Goal: Task Accomplishment & Management: Complete application form

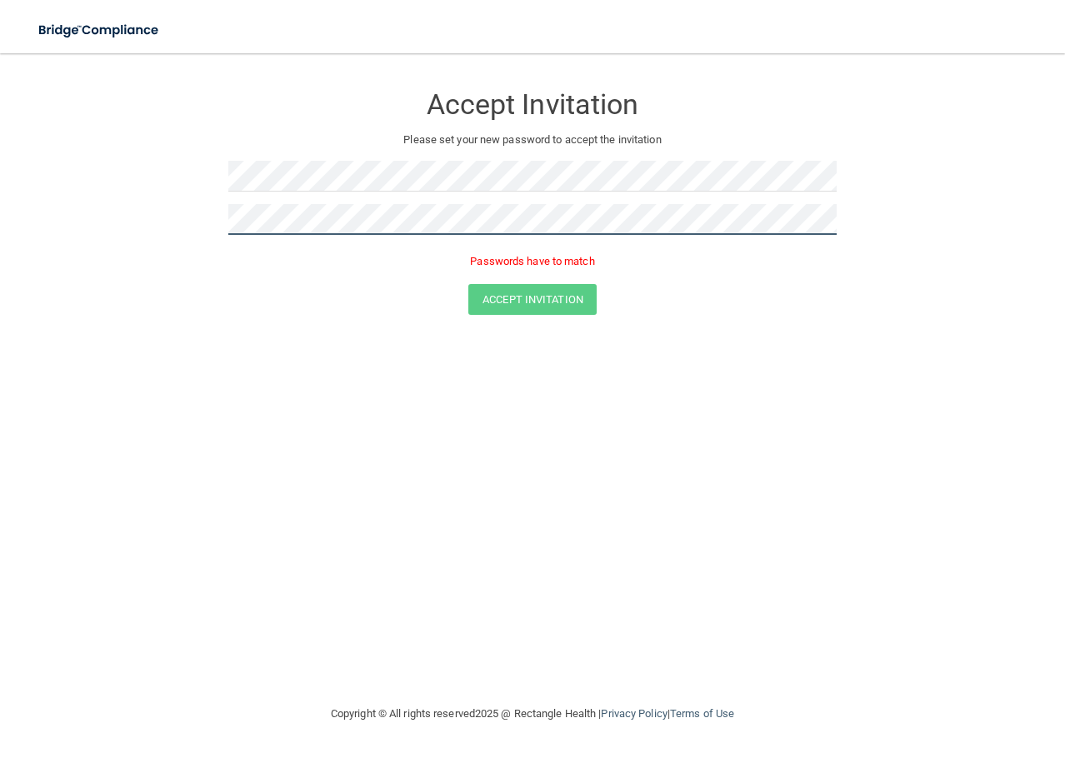
click at [468, 284] on button "Accept Invitation" at bounding box center [532, 299] width 128 height 31
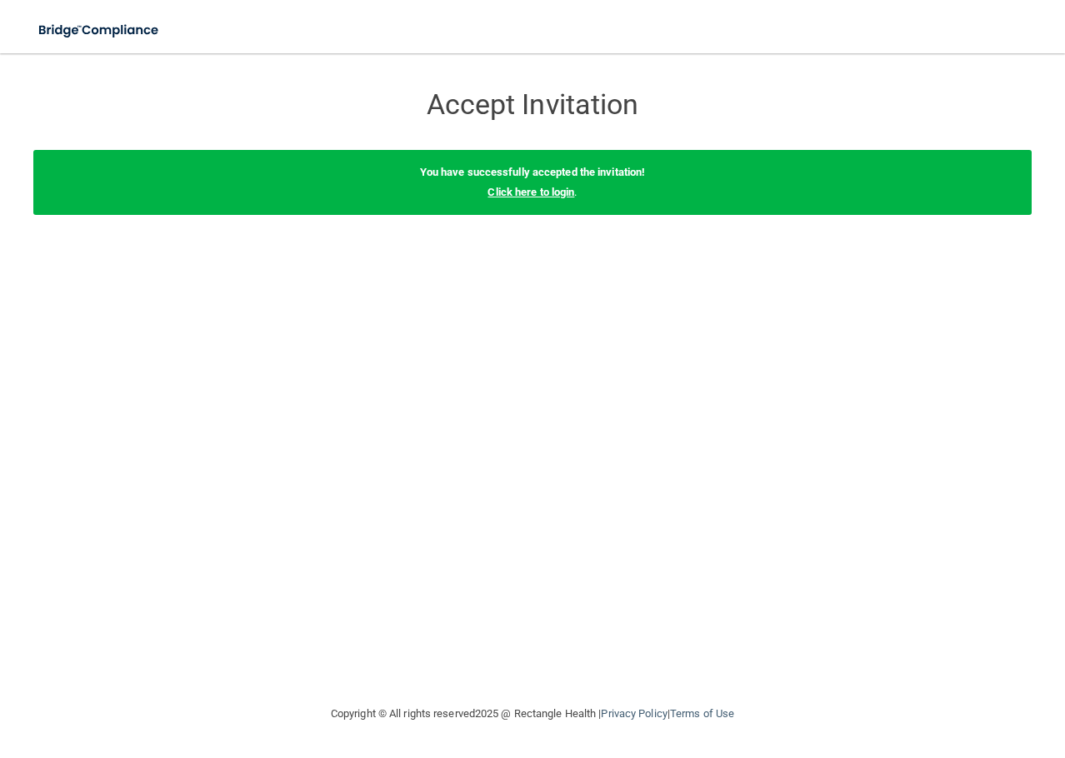
click at [554, 195] on link "Click here to login" at bounding box center [530, 192] width 87 height 12
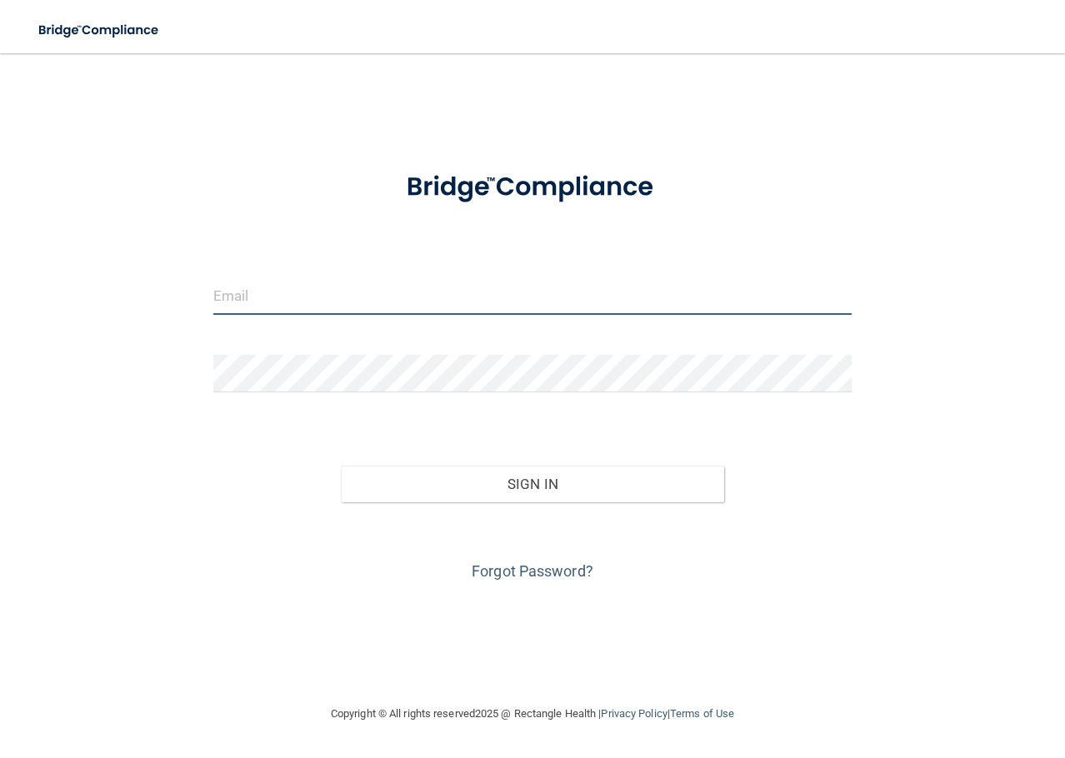
click at [308, 286] on input "email" at bounding box center [532, 295] width 639 height 37
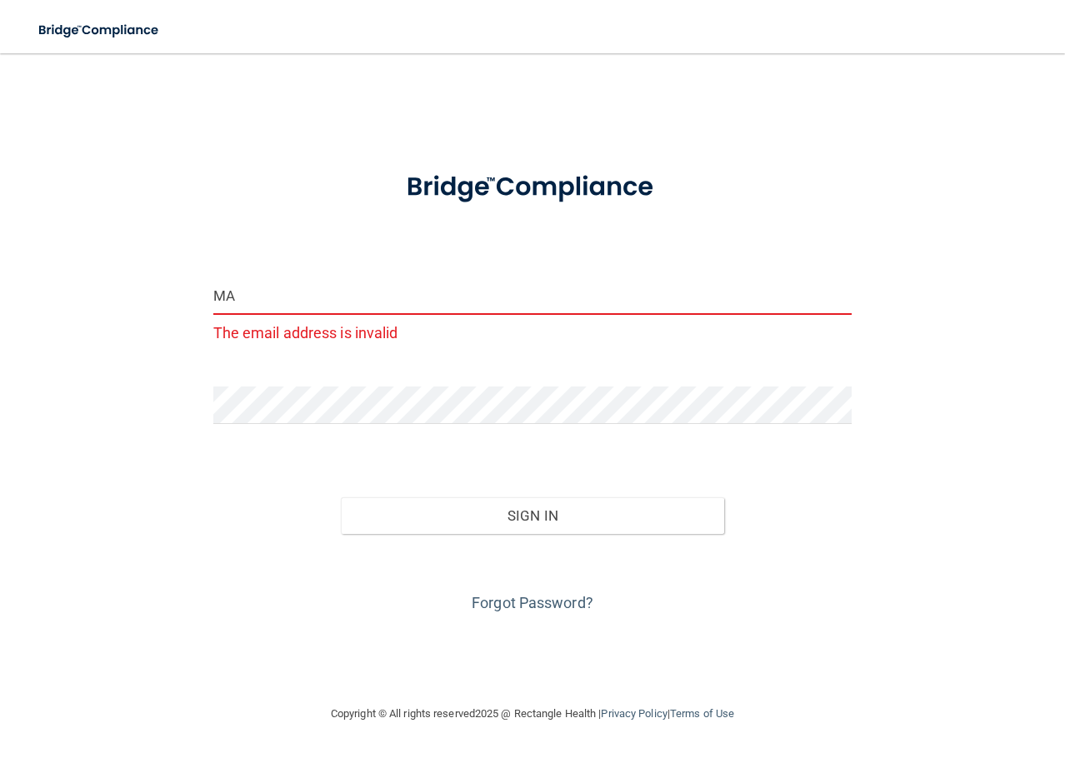
type input "M"
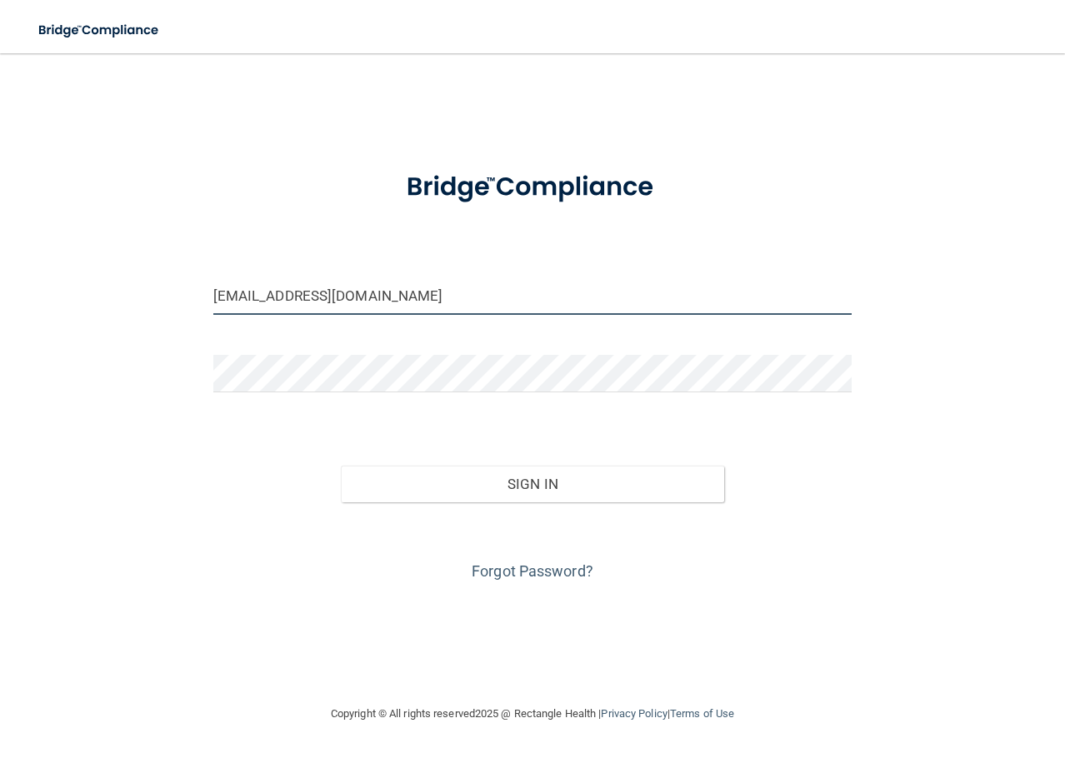
type input "[EMAIL_ADDRESS][DOMAIN_NAME]"
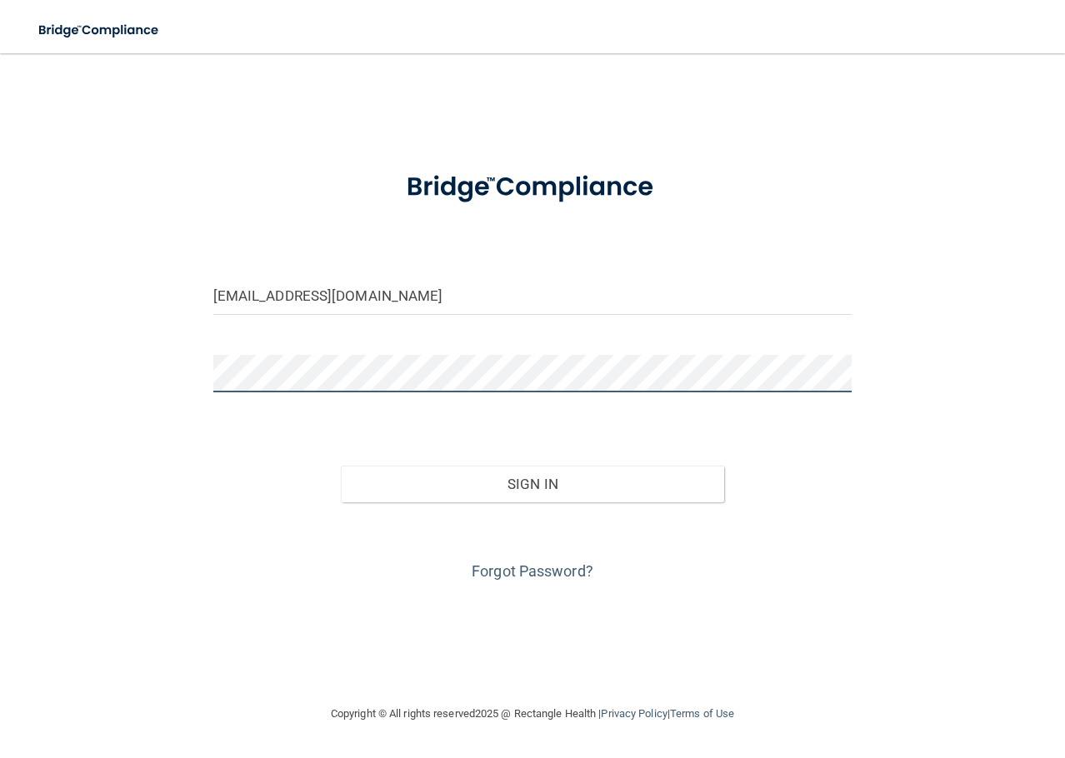
click at [341, 466] on button "Sign In" at bounding box center [532, 484] width 383 height 37
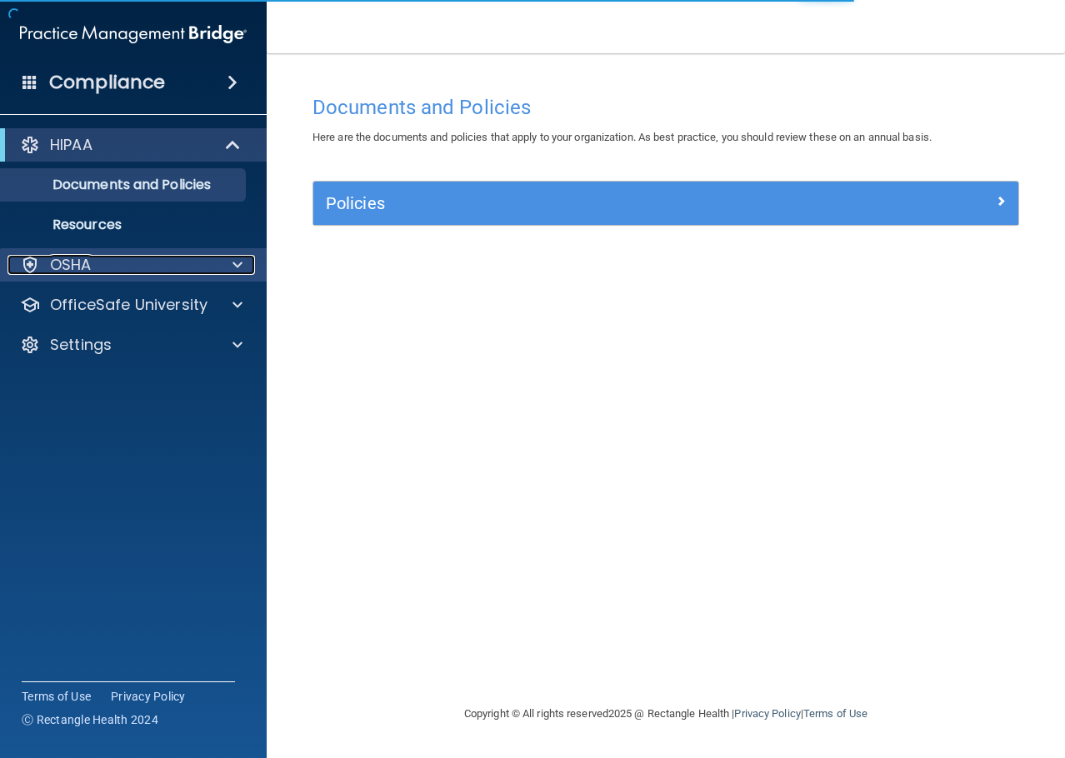
click at [226, 262] on div at bounding box center [235, 265] width 42 height 20
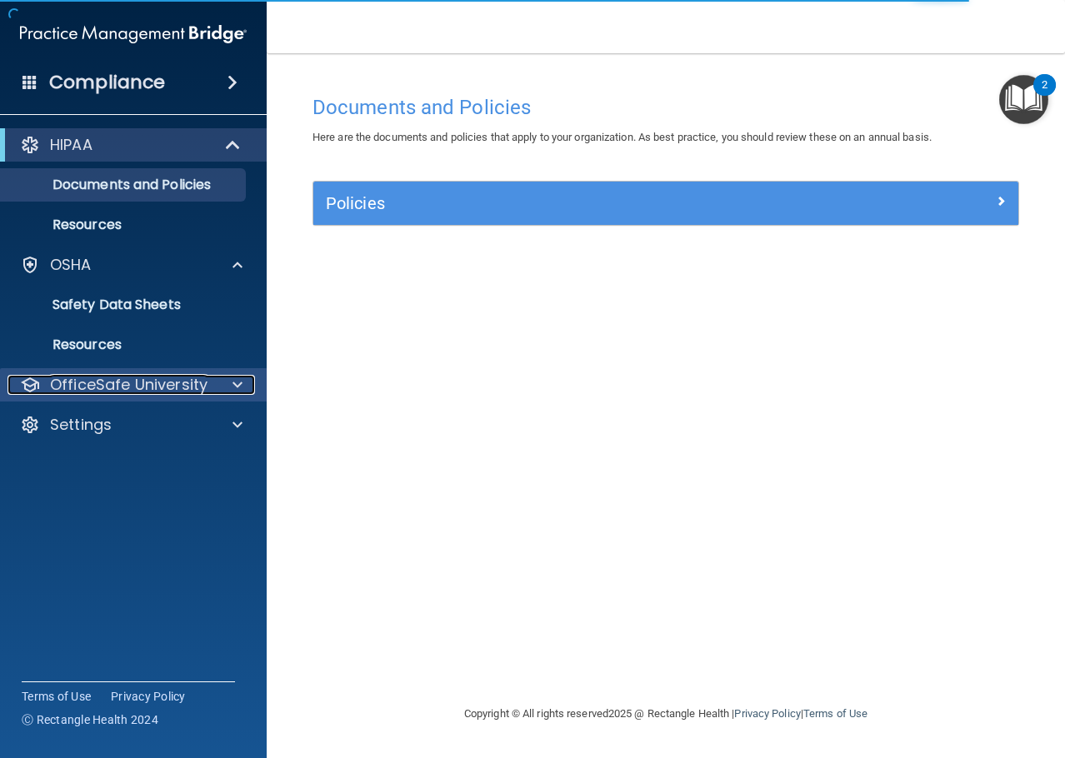
click at [229, 377] on div at bounding box center [235, 385] width 42 height 20
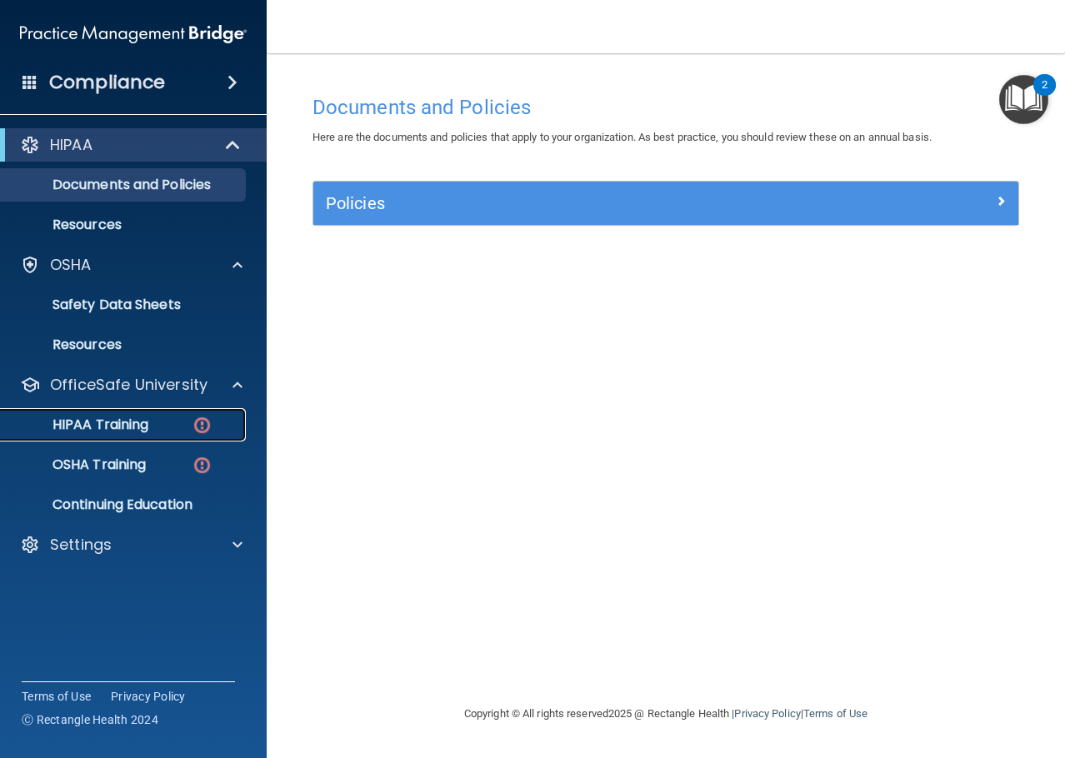
click at [158, 421] on div "HIPAA Training" at bounding box center [124, 425] width 227 height 17
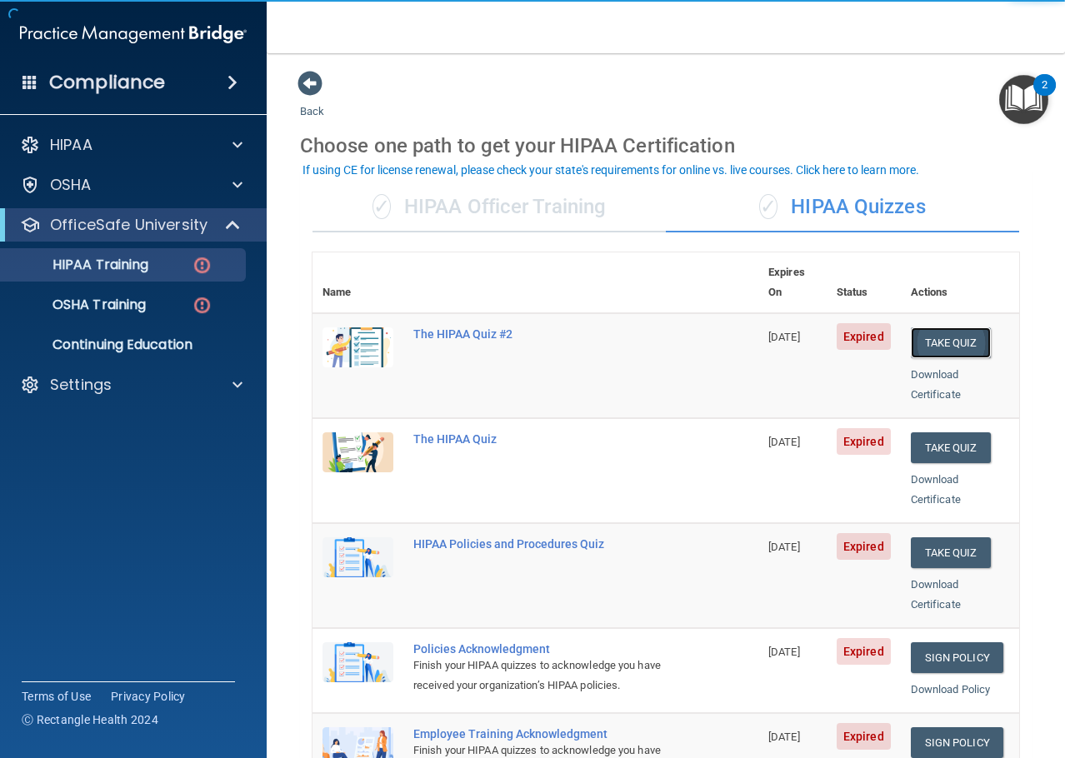
click at [927, 327] on button "Take Quiz" at bounding box center [951, 342] width 80 height 31
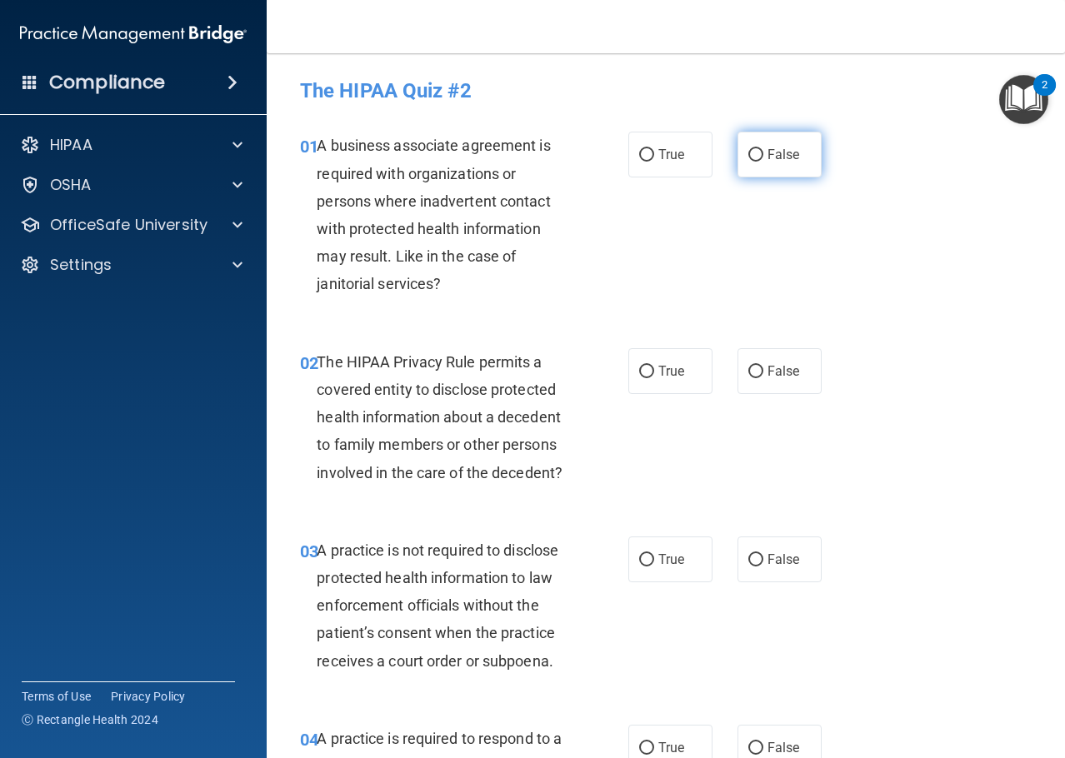
click at [749, 152] on input "False" at bounding box center [755, 155] width 15 height 12
radio input "true"
click at [643, 369] on input "True" at bounding box center [646, 372] width 15 height 12
radio input "true"
click at [750, 558] on input "False" at bounding box center [755, 560] width 15 height 12
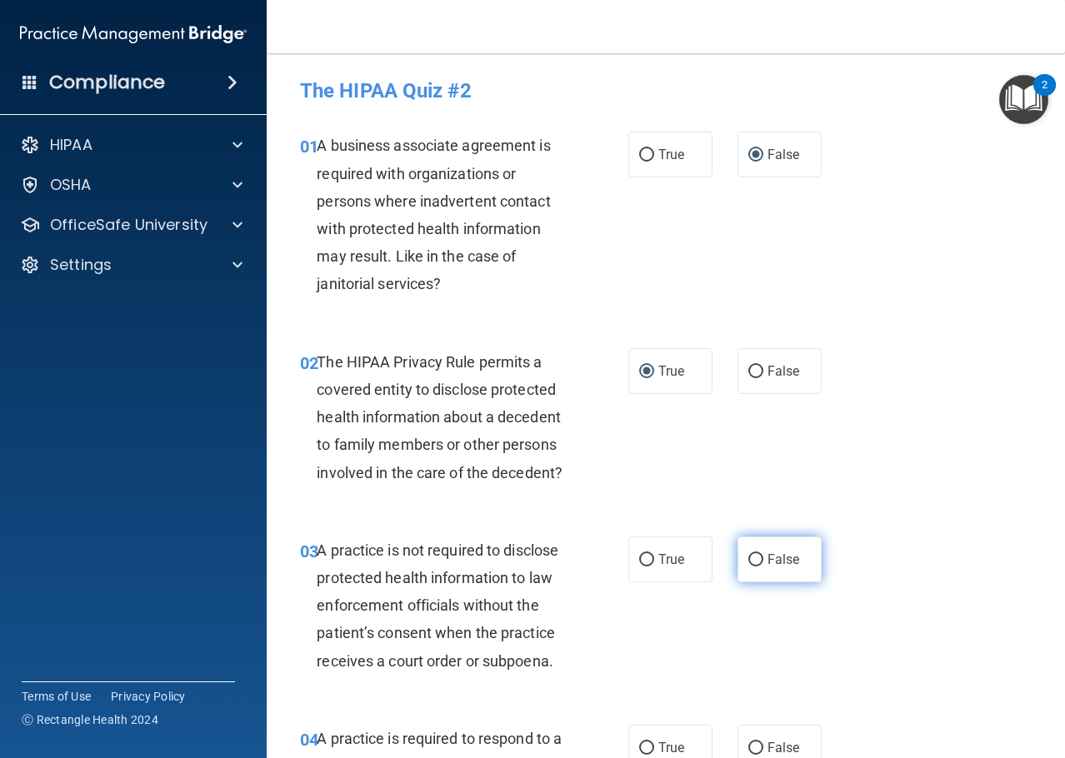
radio input "true"
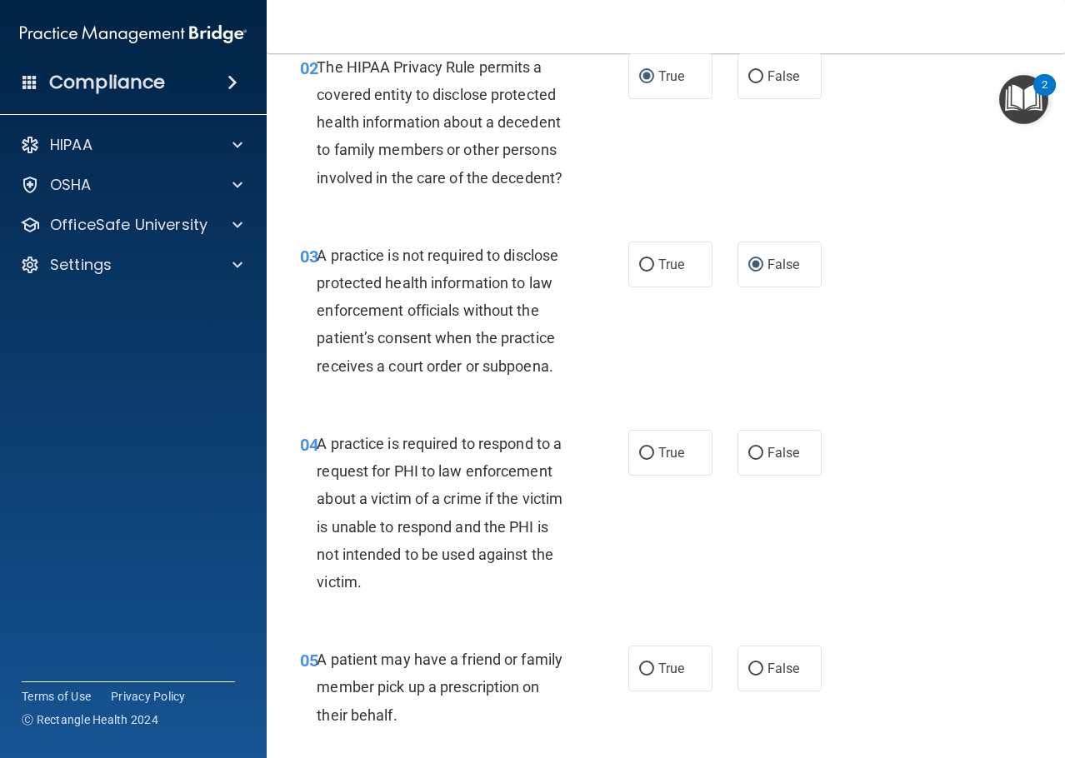
scroll to position [333, 0]
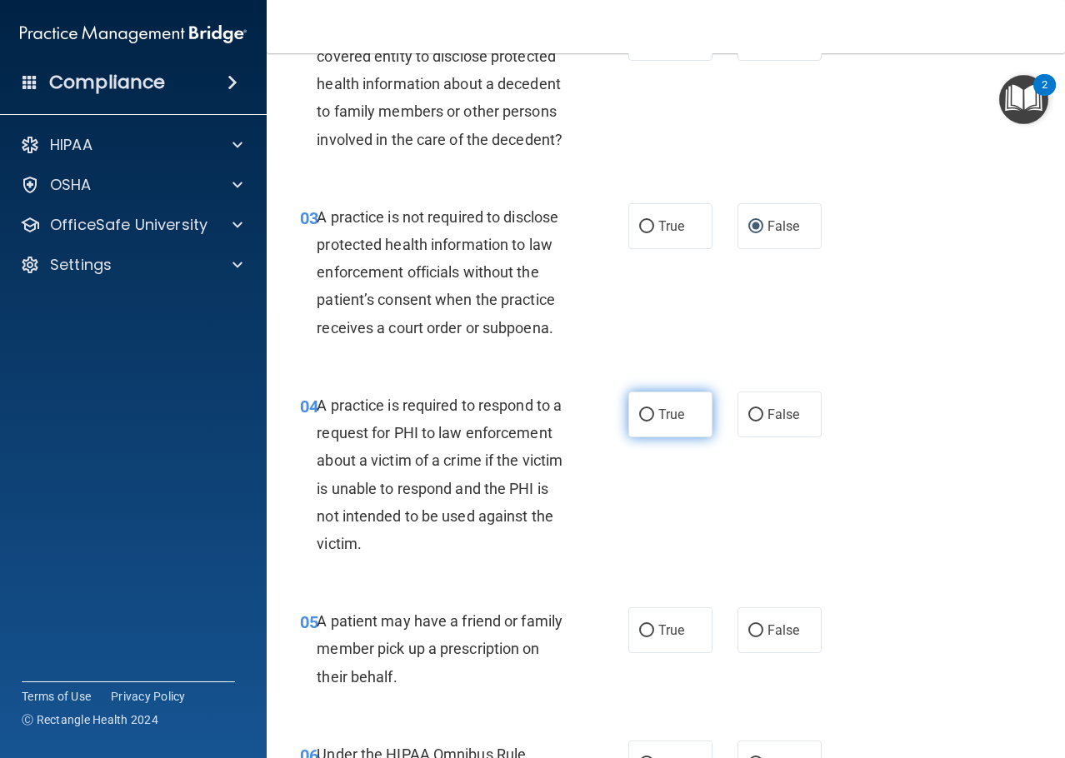
click at [647, 417] on input "True" at bounding box center [646, 415] width 15 height 12
radio input "true"
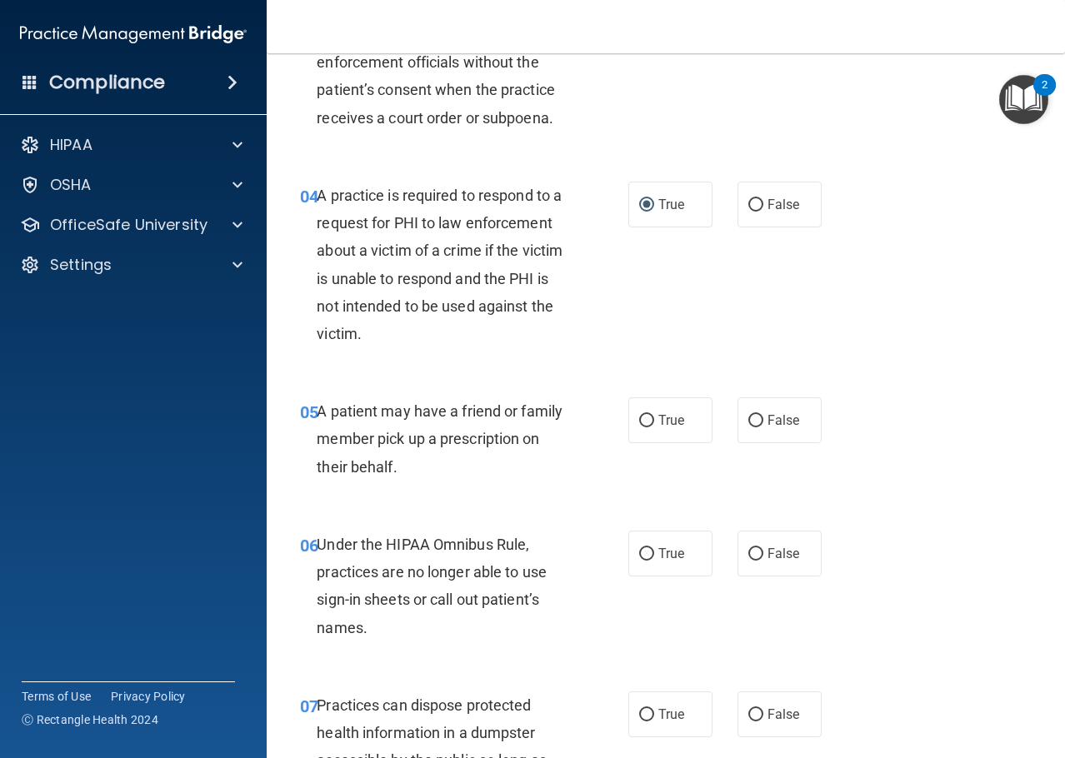
scroll to position [583, 0]
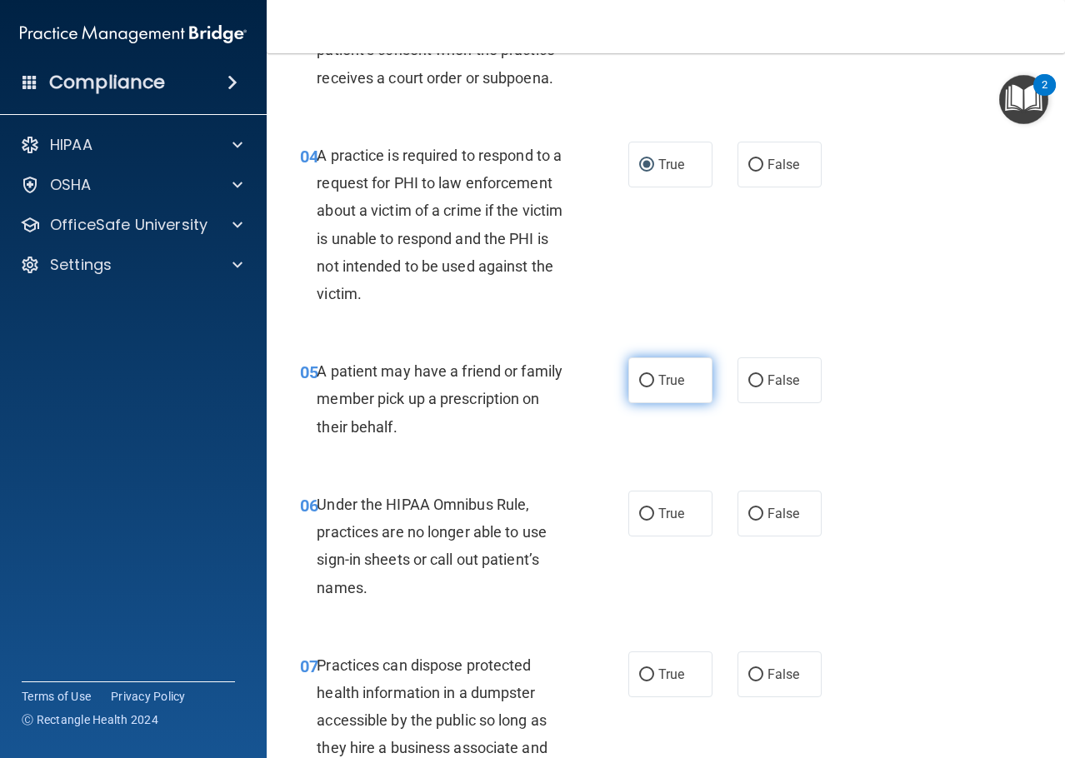
click at [663, 374] on span "True" at bounding box center [671, 380] width 26 height 16
click at [654, 375] on input "True" at bounding box center [646, 381] width 15 height 12
radio input "true"
click at [767, 509] on span "False" at bounding box center [783, 514] width 32 height 16
click at [763, 509] on input "False" at bounding box center [755, 514] width 15 height 12
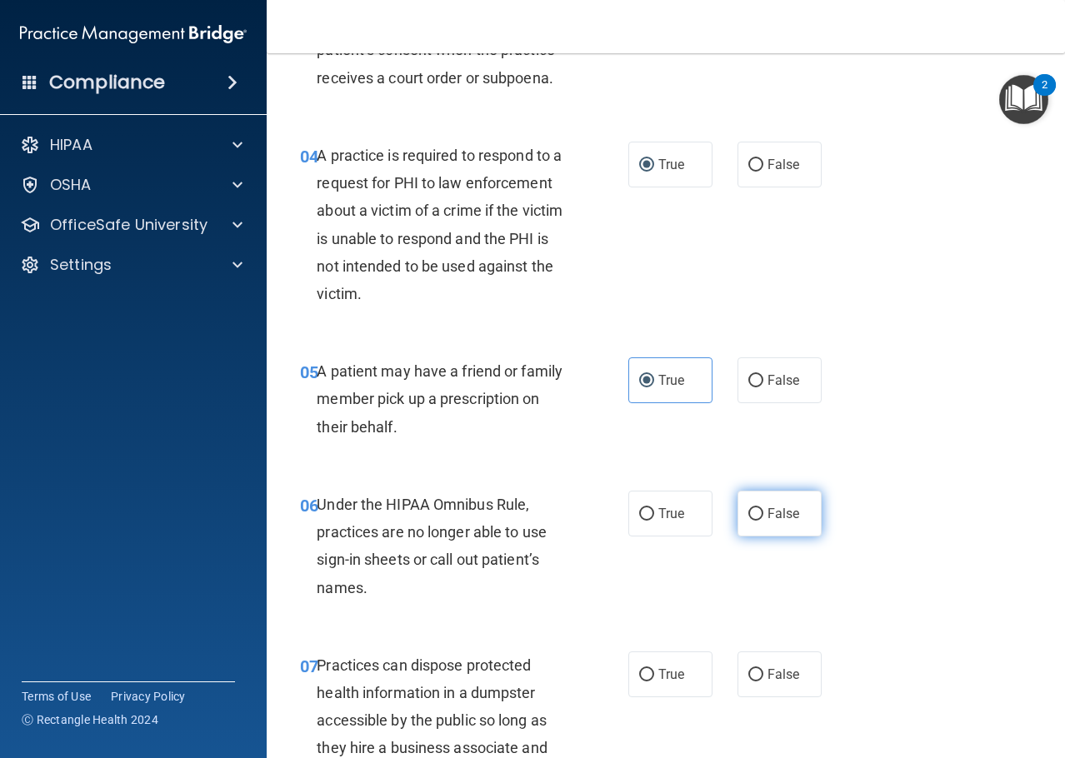
radio input "true"
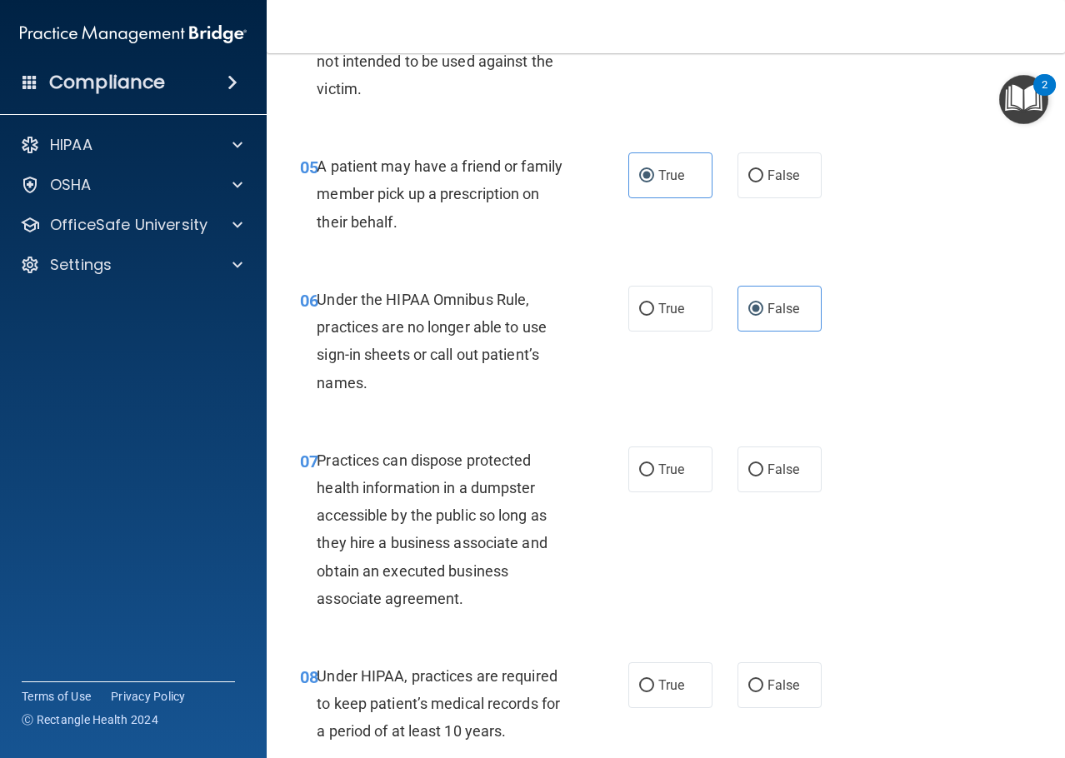
scroll to position [833, 0]
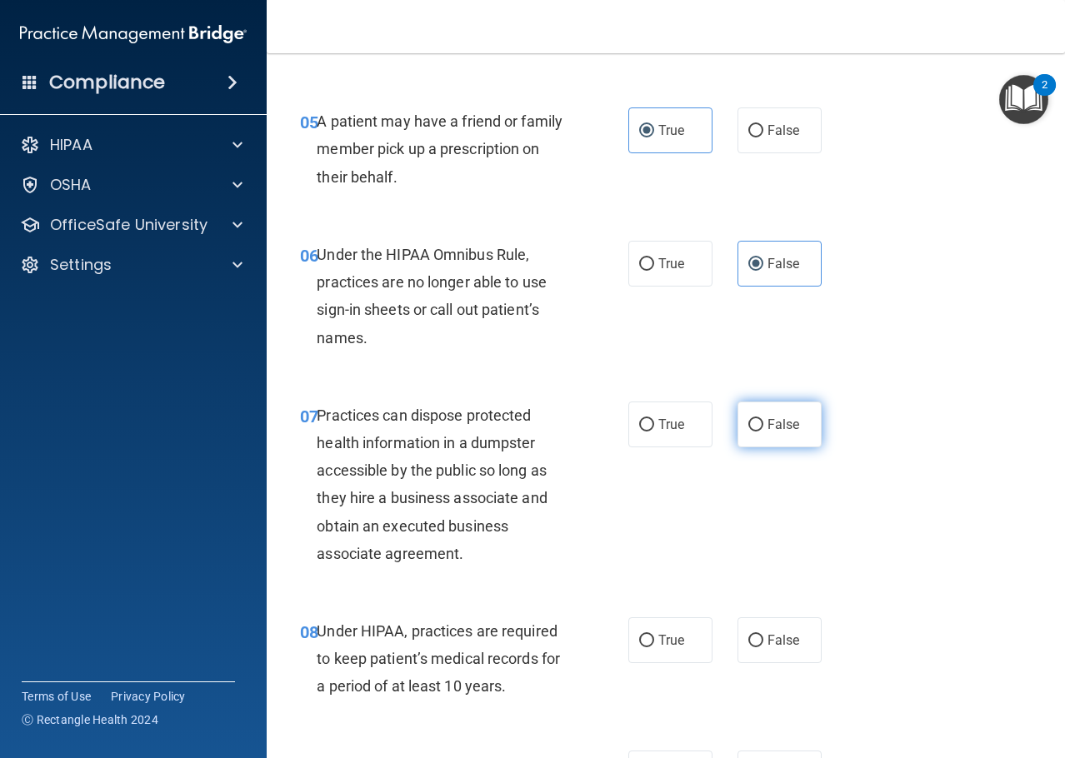
click at [759, 425] on label "False" at bounding box center [779, 425] width 84 height 46
click at [759, 425] on input "False" at bounding box center [755, 425] width 15 height 12
radio input "true"
click at [767, 633] on span "False" at bounding box center [783, 640] width 32 height 16
click at [762, 635] on input "False" at bounding box center [755, 641] width 15 height 12
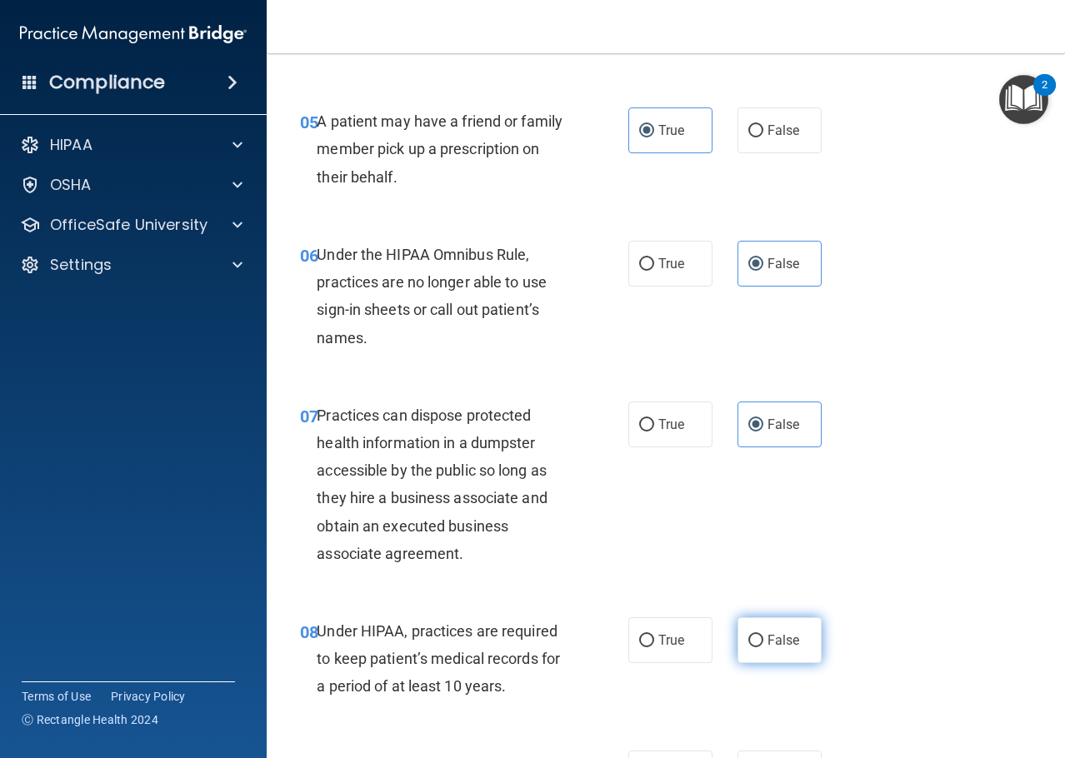
radio input "true"
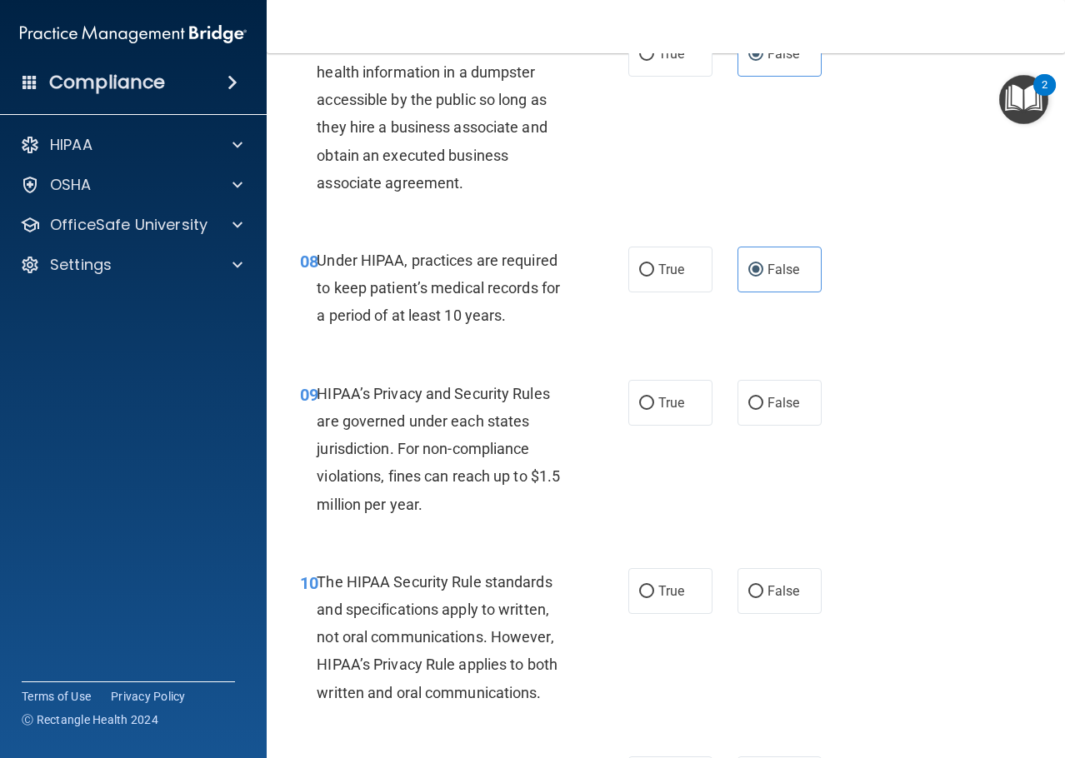
scroll to position [1250, 0]
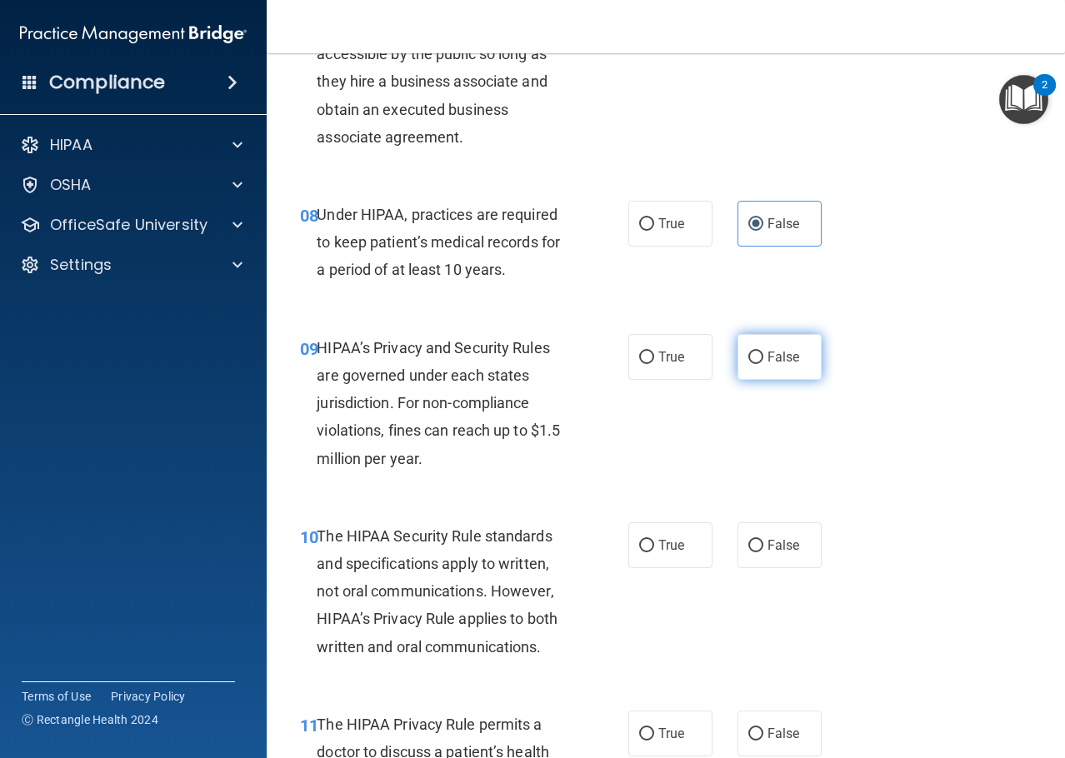
click at [748, 358] on input "False" at bounding box center [755, 358] width 15 height 12
radio input "true"
click at [649, 541] on label "True" at bounding box center [670, 545] width 84 height 46
click at [649, 541] on input "True" at bounding box center [646, 546] width 15 height 12
radio input "true"
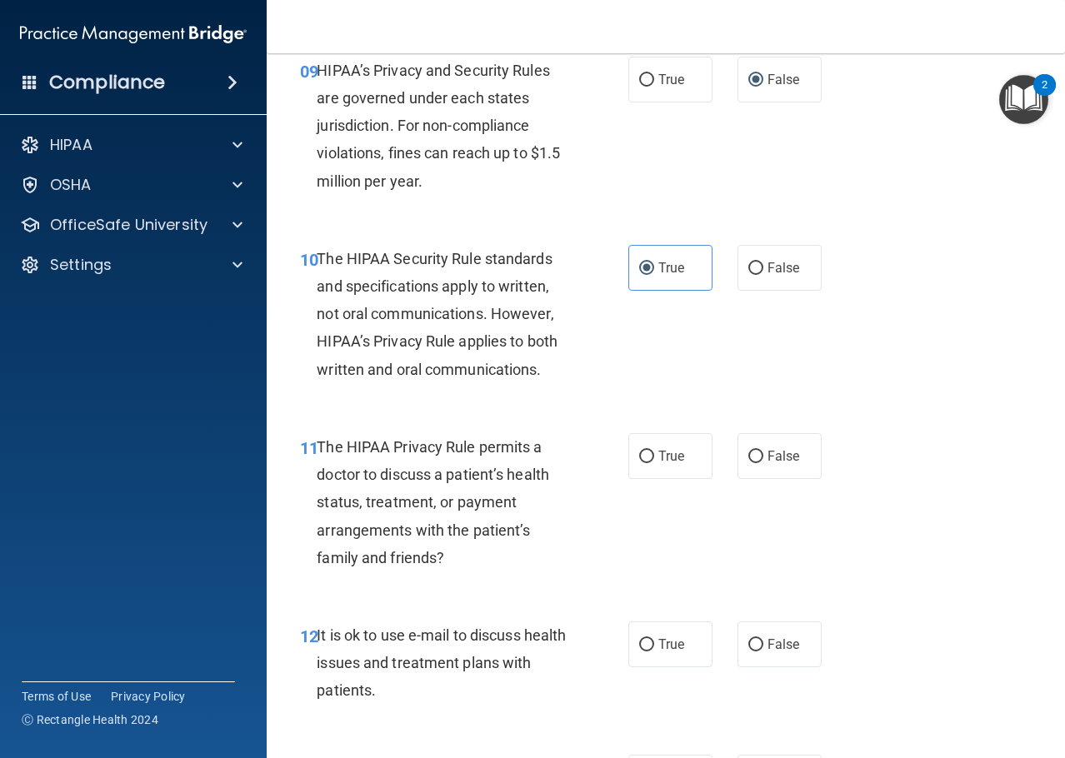
scroll to position [1583, 0]
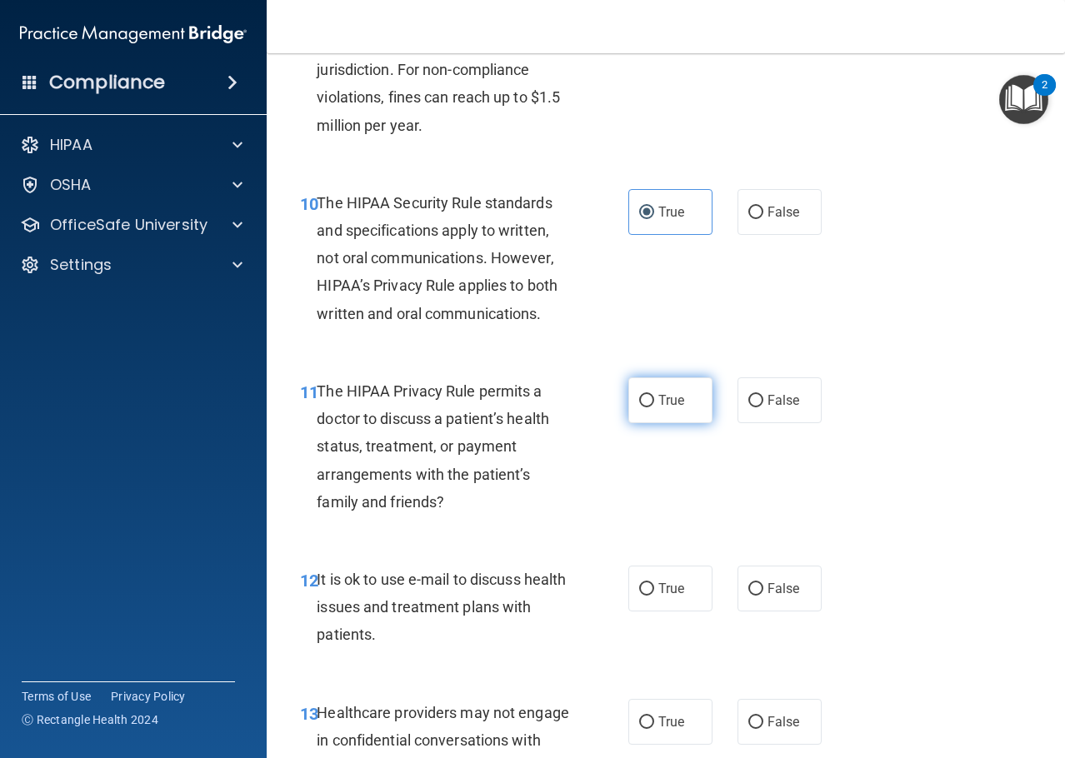
click at [683, 404] on label "True" at bounding box center [670, 400] width 84 height 46
click at [654, 404] on input "True" at bounding box center [646, 401] width 15 height 12
radio input "true"
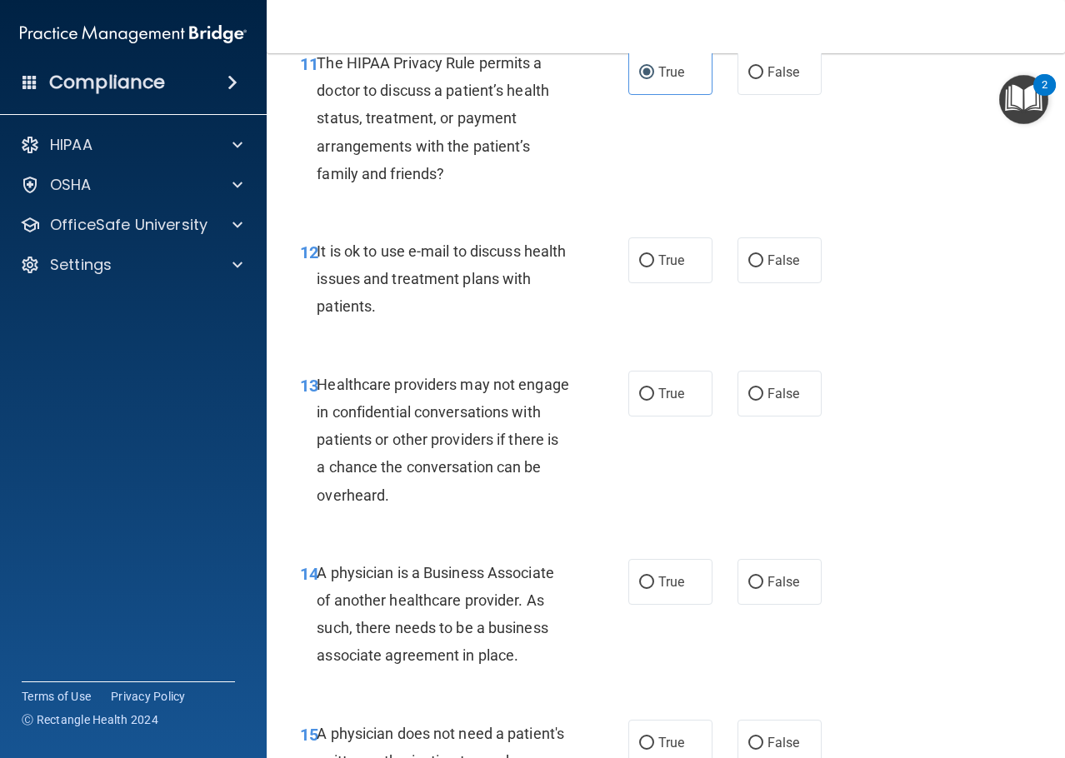
scroll to position [1916, 0]
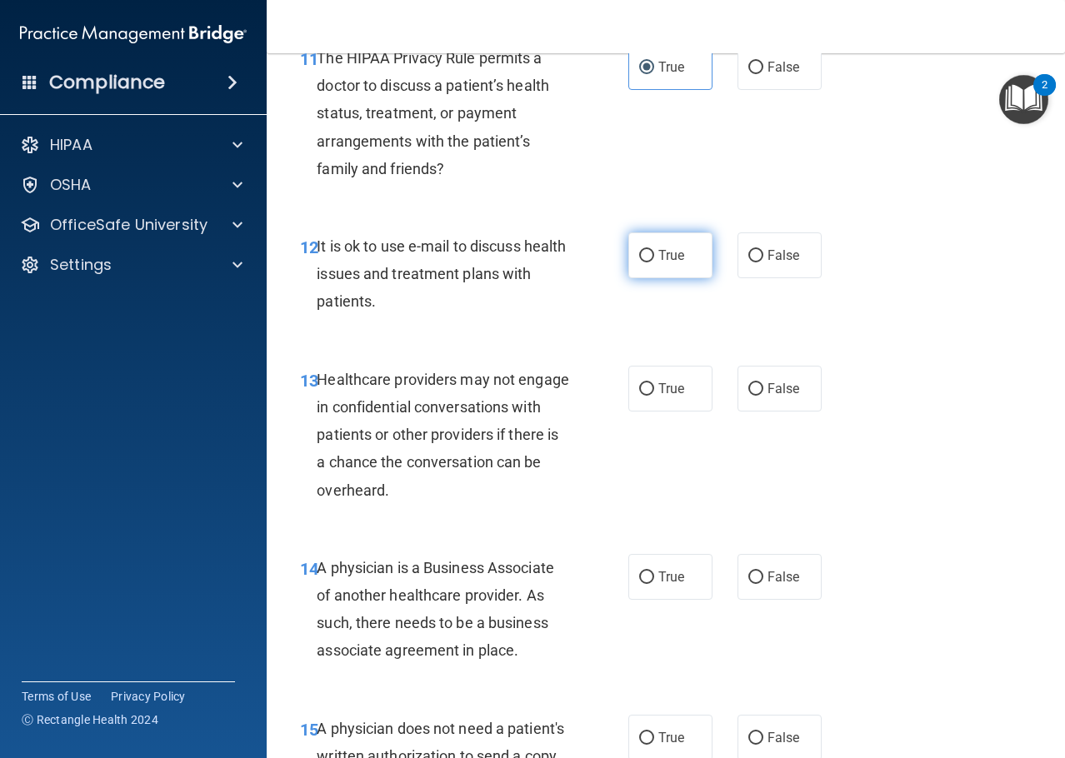
click at [666, 265] on label "True" at bounding box center [670, 255] width 84 height 46
click at [654, 262] on input "True" at bounding box center [646, 256] width 15 height 12
radio input "true"
click at [748, 395] on input "False" at bounding box center [755, 389] width 15 height 12
radio input "true"
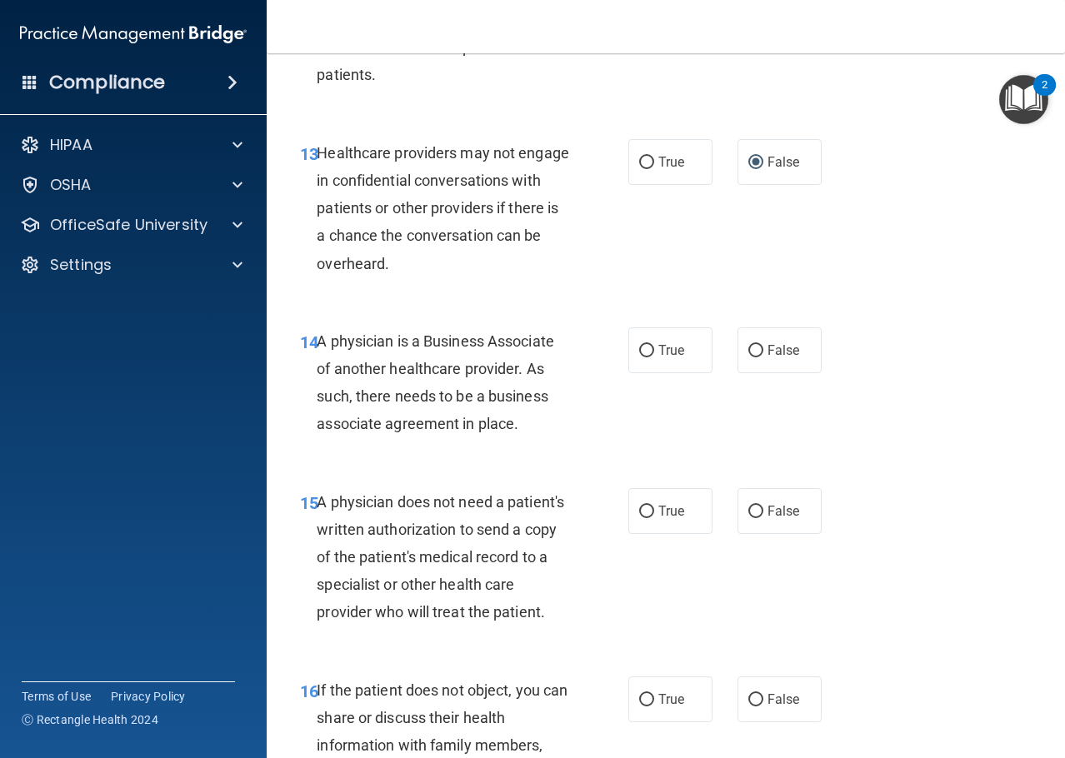
scroll to position [2166, 0]
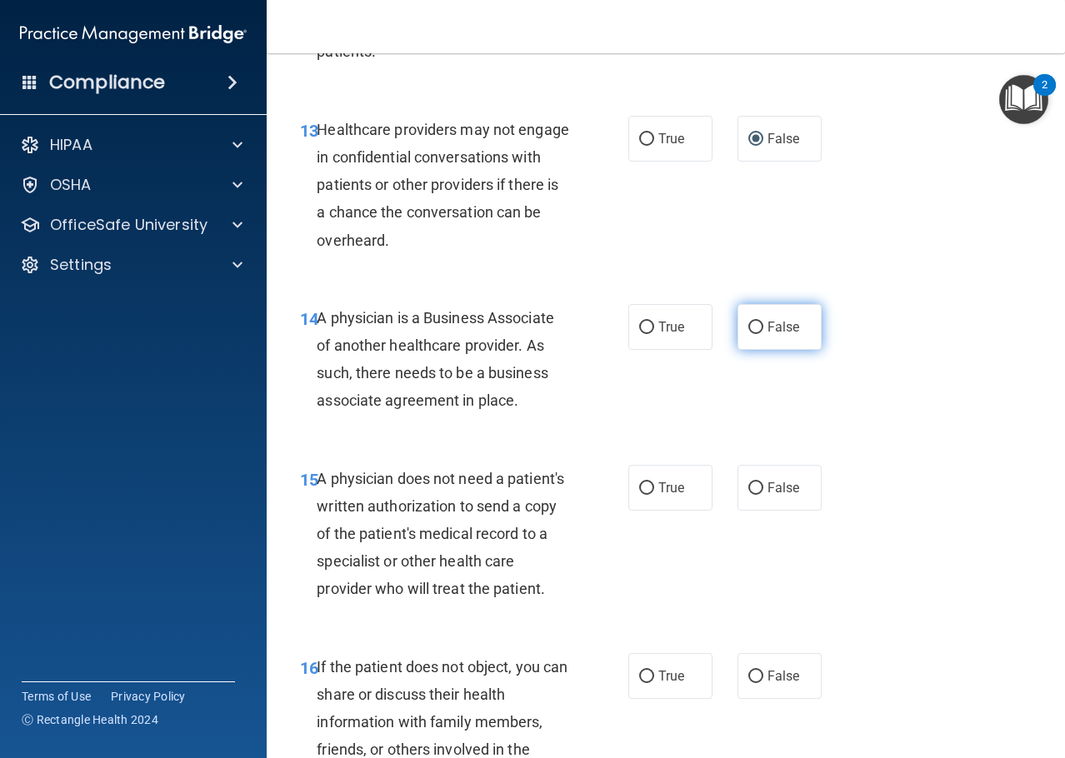
click at [779, 332] on span "False" at bounding box center [783, 327] width 32 height 16
click at [763, 332] on input "False" at bounding box center [755, 328] width 15 height 12
radio input "true"
click at [667, 490] on span "True" at bounding box center [671, 488] width 26 height 16
click at [654, 490] on input "True" at bounding box center [646, 488] width 15 height 12
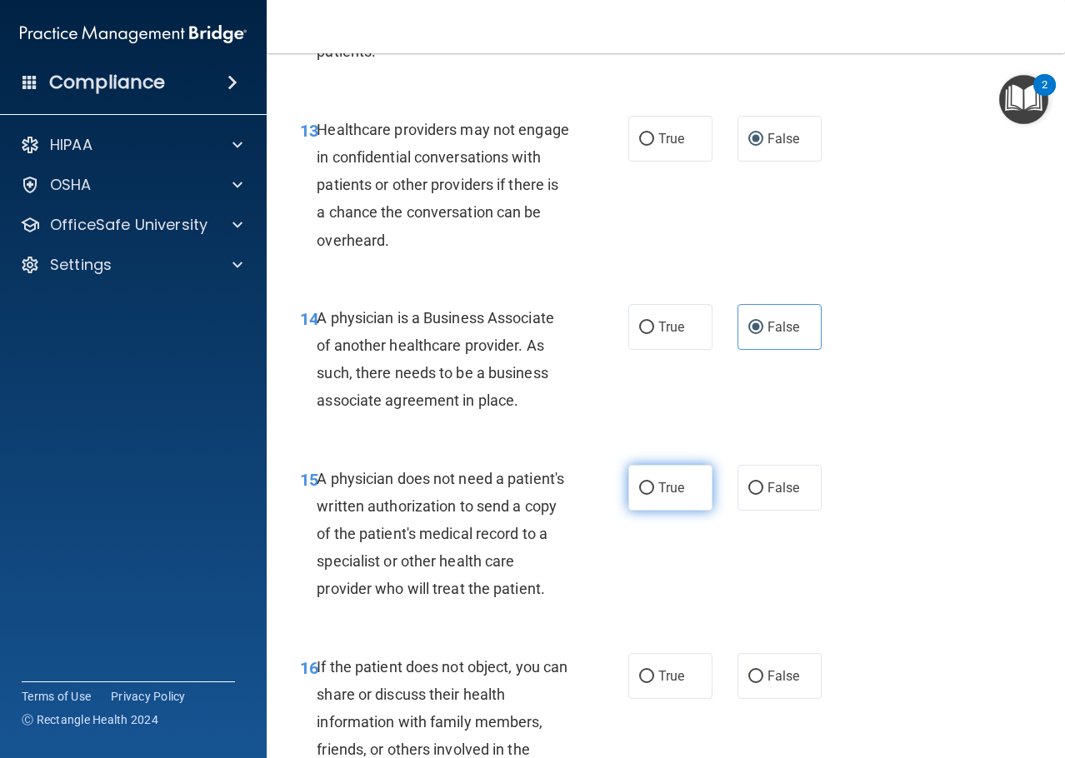
radio input "true"
click at [656, 699] on label "True" at bounding box center [670, 676] width 84 height 46
click at [654, 683] on input "True" at bounding box center [646, 677] width 15 height 12
radio input "true"
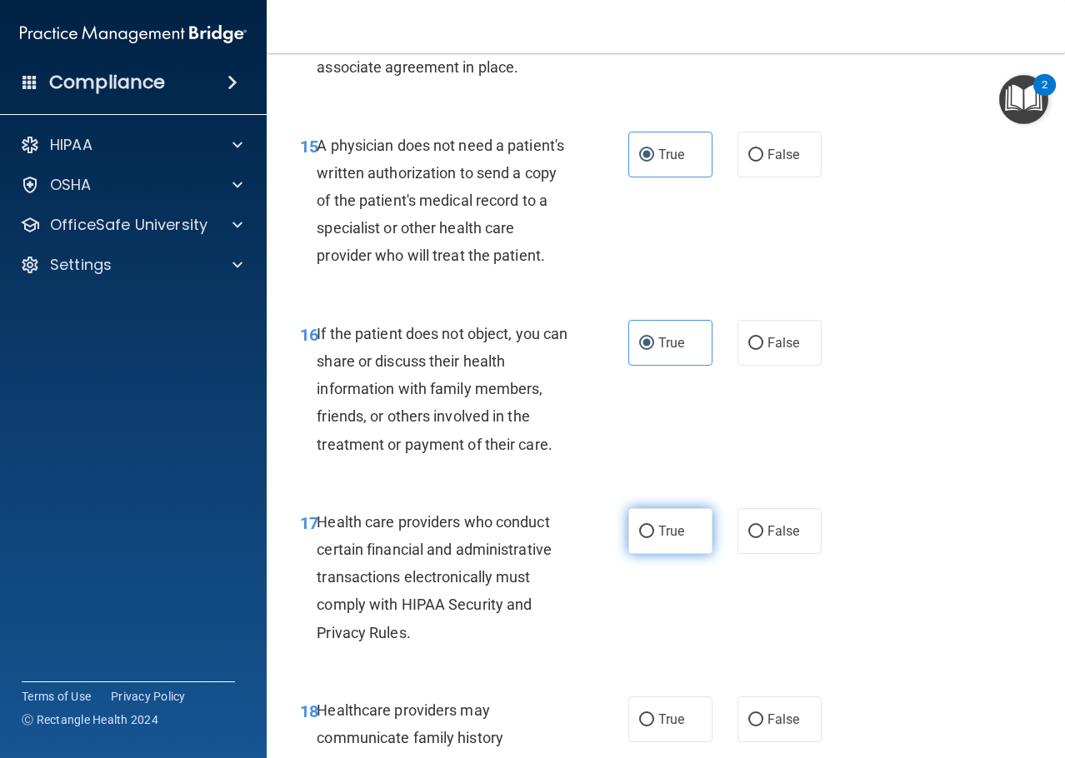
click at [661, 539] on span "True" at bounding box center [671, 531] width 26 height 16
click at [654, 538] on input "True" at bounding box center [646, 532] width 15 height 12
radio input "true"
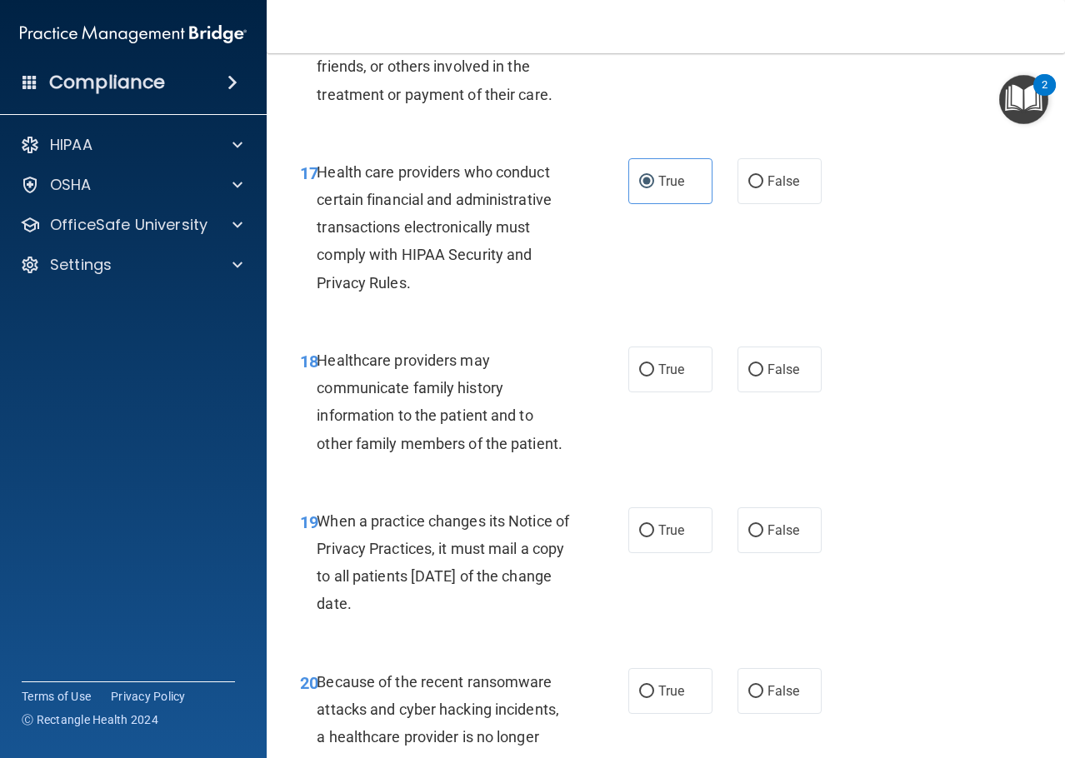
scroll to position [2916, 0]
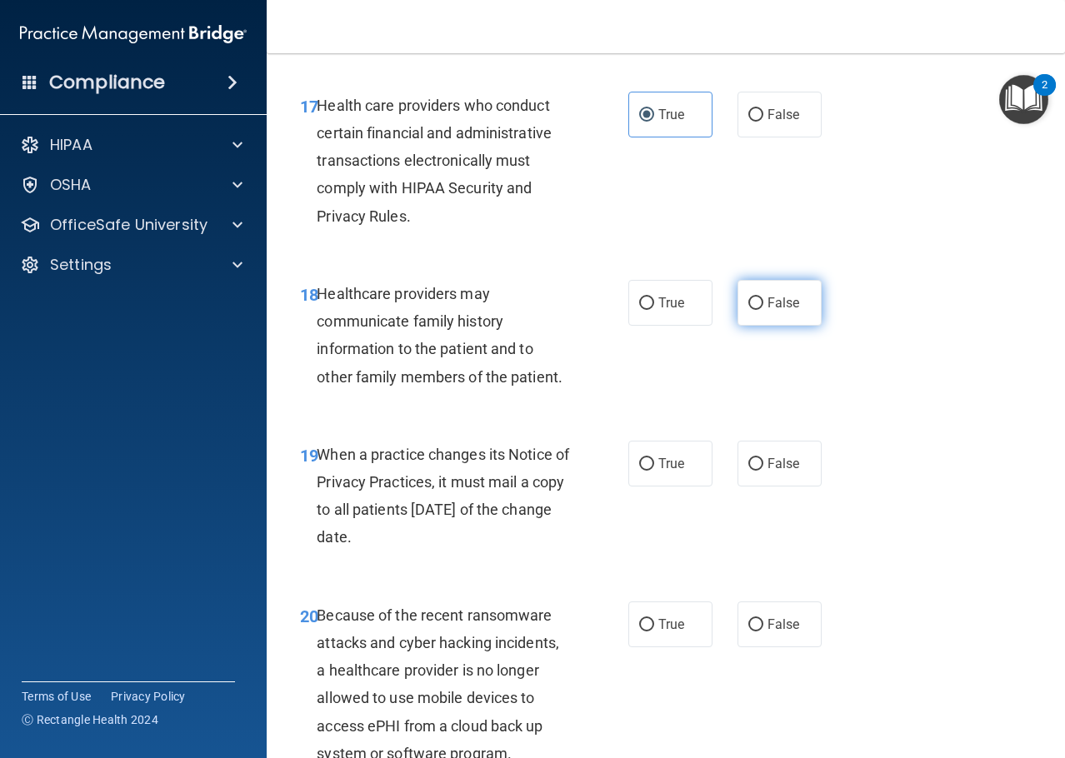
click at [748, 310] on input "False" at bounding box center [755, 303] width 15 height 12
radio input "true"
click at [761, 487] on label "False" at bounding box center [779, 464] width 84 height 46
click at [761, 471] on input "False" at bounding box center [755, 464] width 15 height 12
radio input "true"
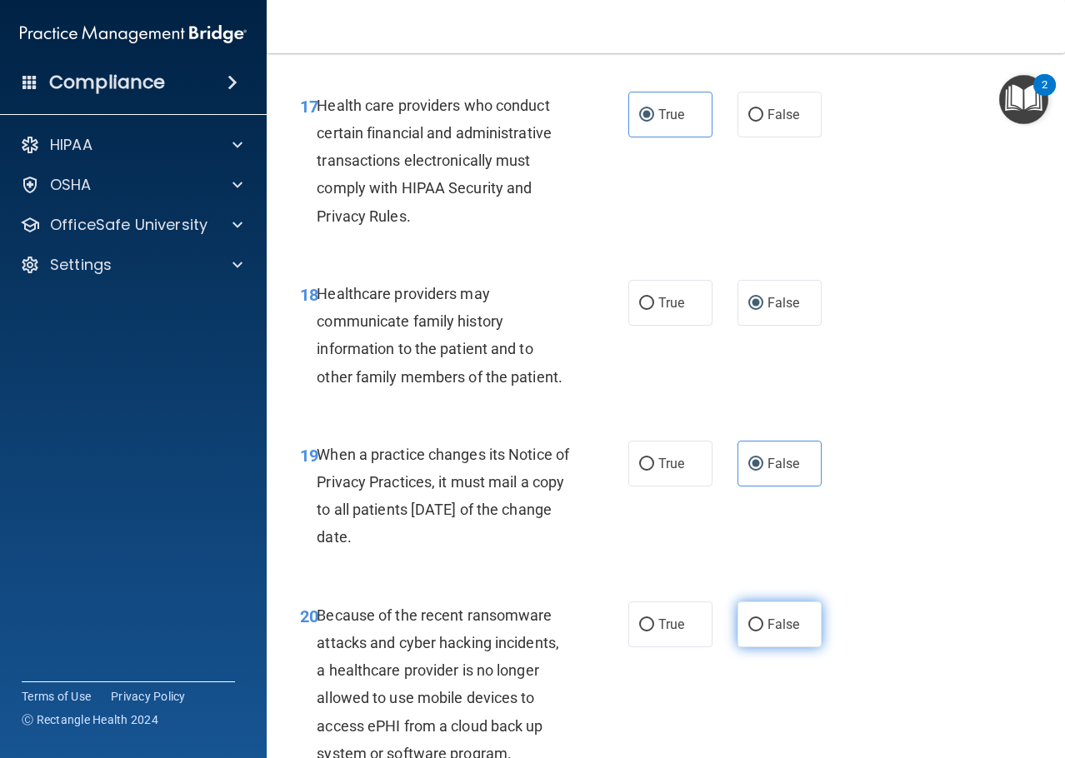
click at [775, 632] on span "False" at bounding box center [783, 625] width 32 height 16
click at [763, 632] on input "False" at bounding box center [755, 625] width 15 height 12
radio input "true"
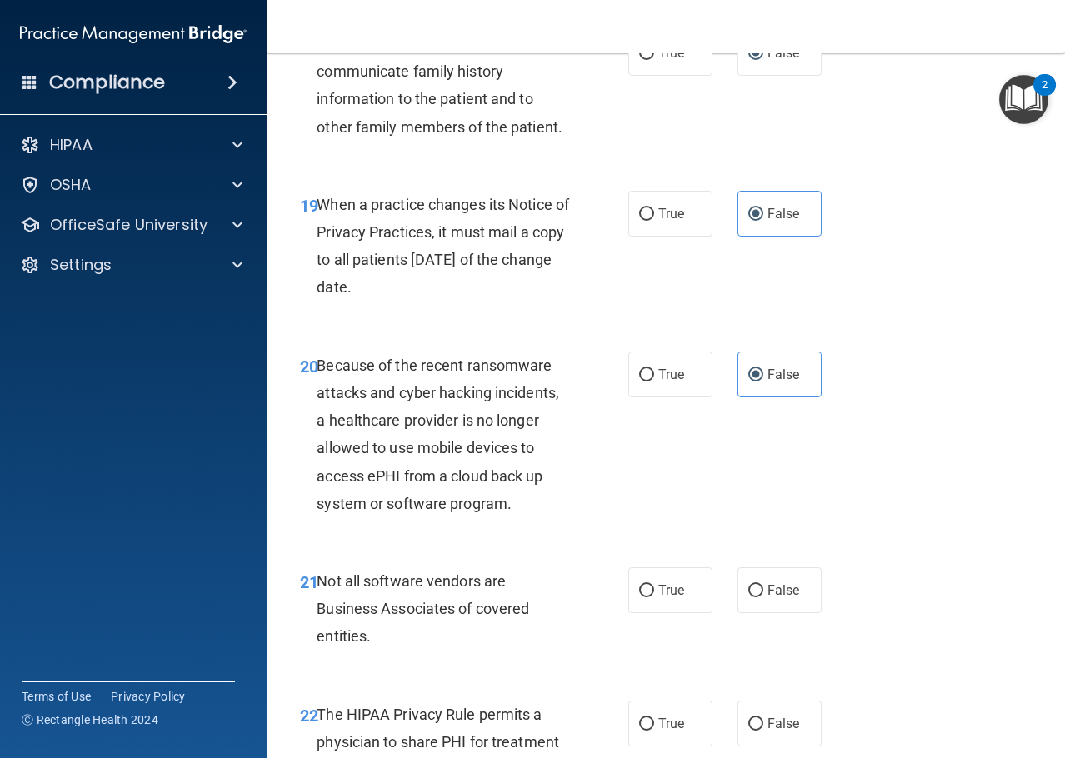
scroll to position [3416, 0]
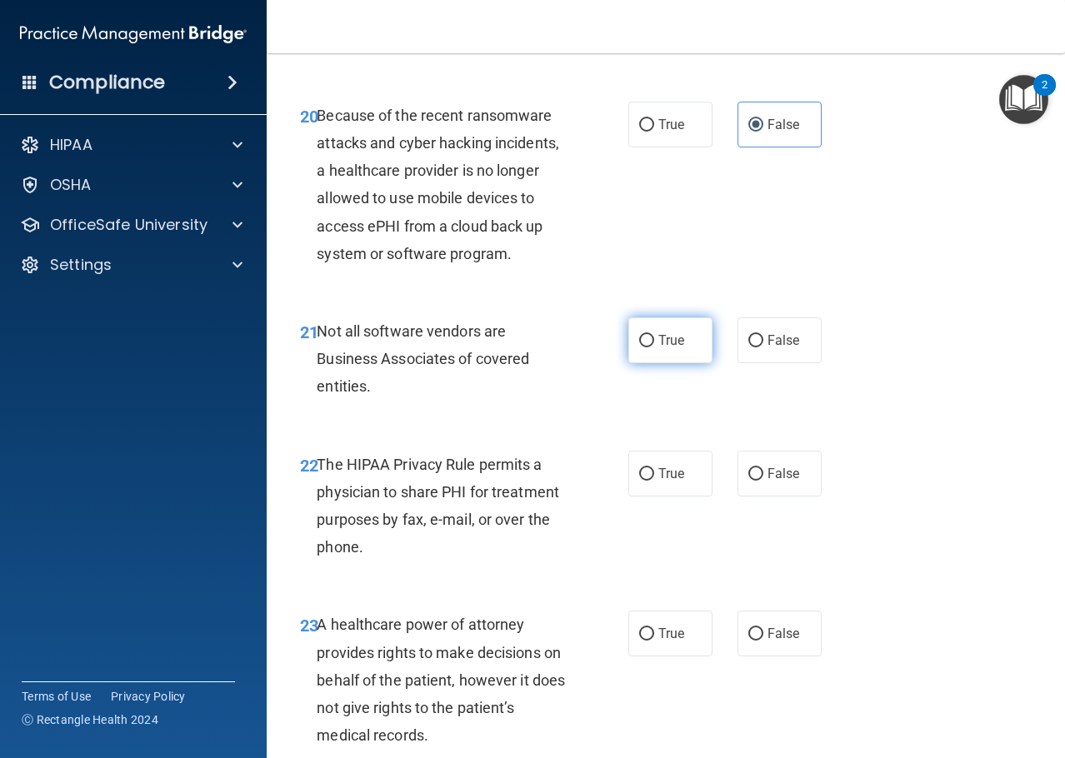
click at [647, 347] on input "True" at bounding box center [646, 341] width 15 height 12
radio input "true"
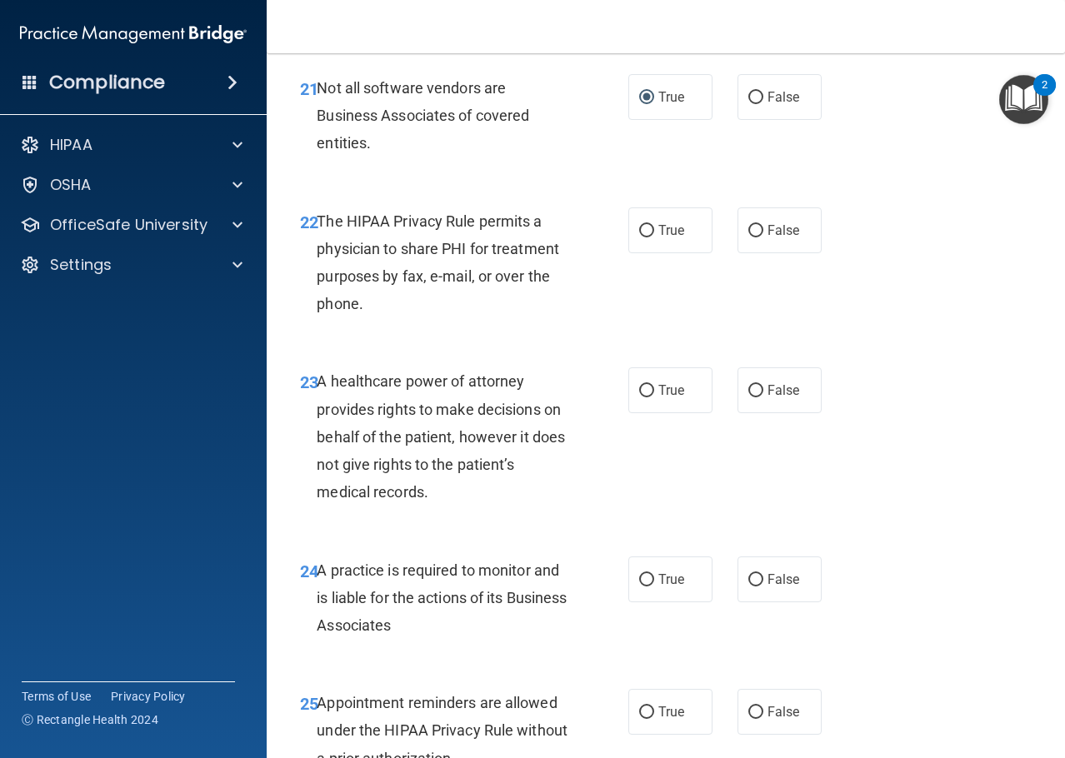
scroll to position [3666, 0]
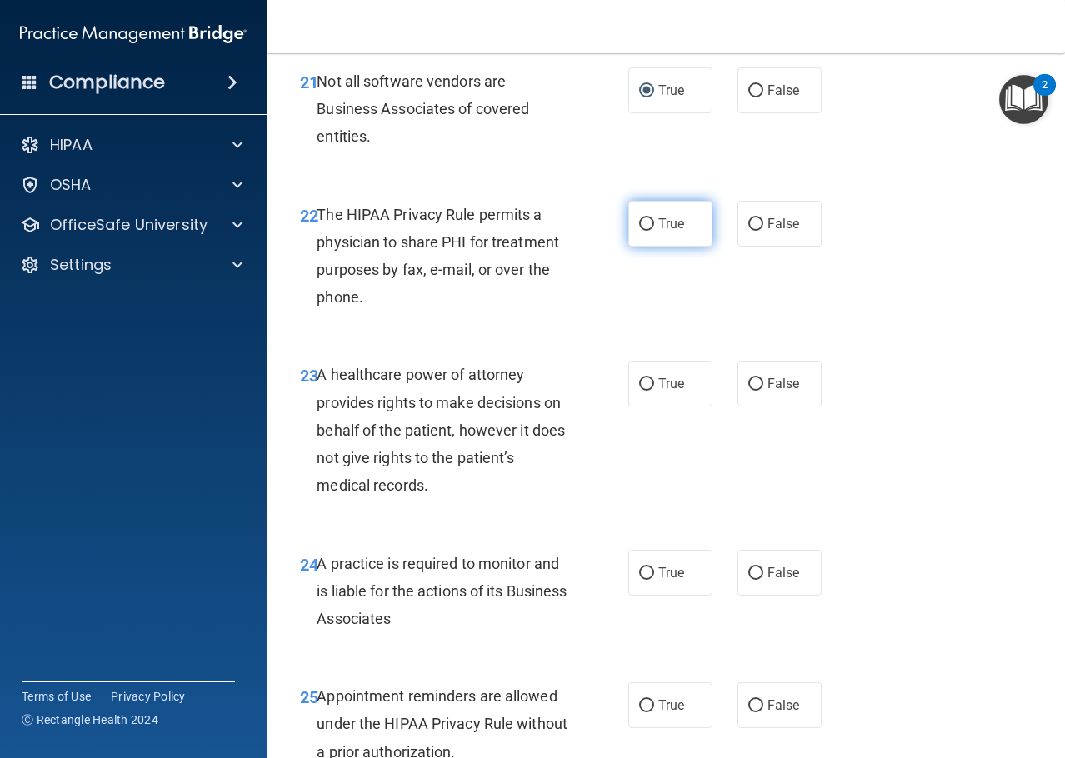
click at [662, 232] on span "True" at bounding box center [671, 224] width 26 height 16
click at [654, 231] on input "True" at bounding box center [646, 224] width 15 height 12
radio input "true"
click at [751, 407] on label "False" at bounding box center [779, 384] width 84 height 46
click at [751, 391] on input "False" at bounding box center [755, 384] width 15 height 12
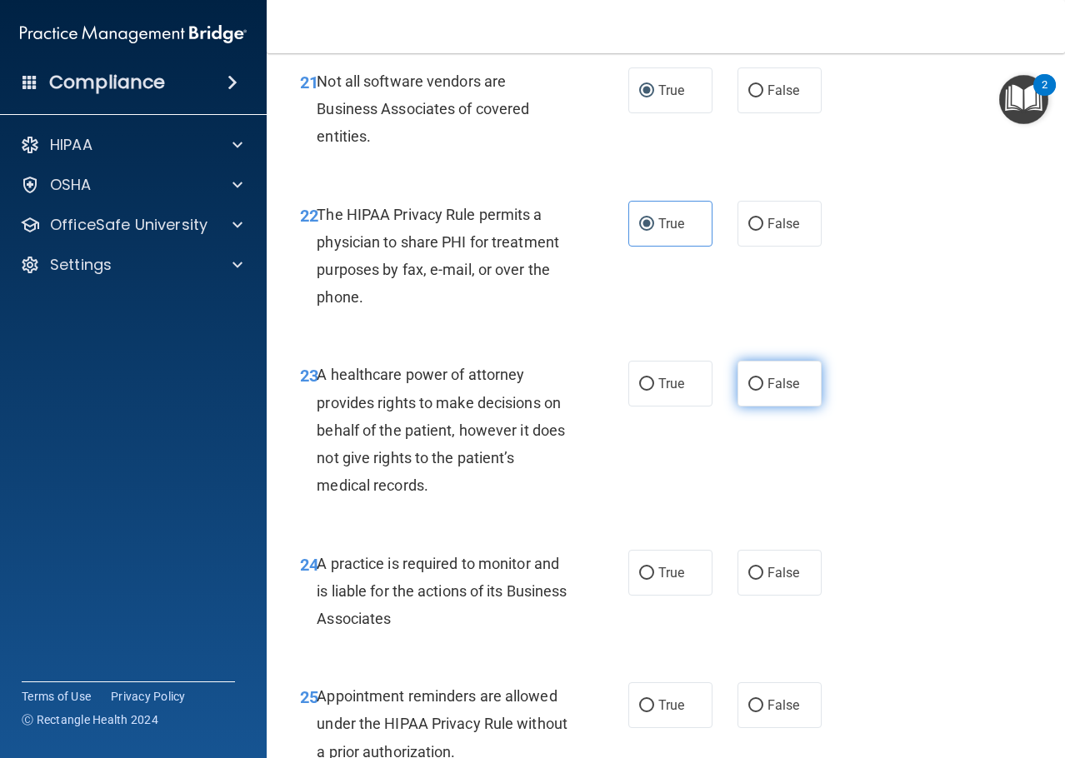
radio input "true"
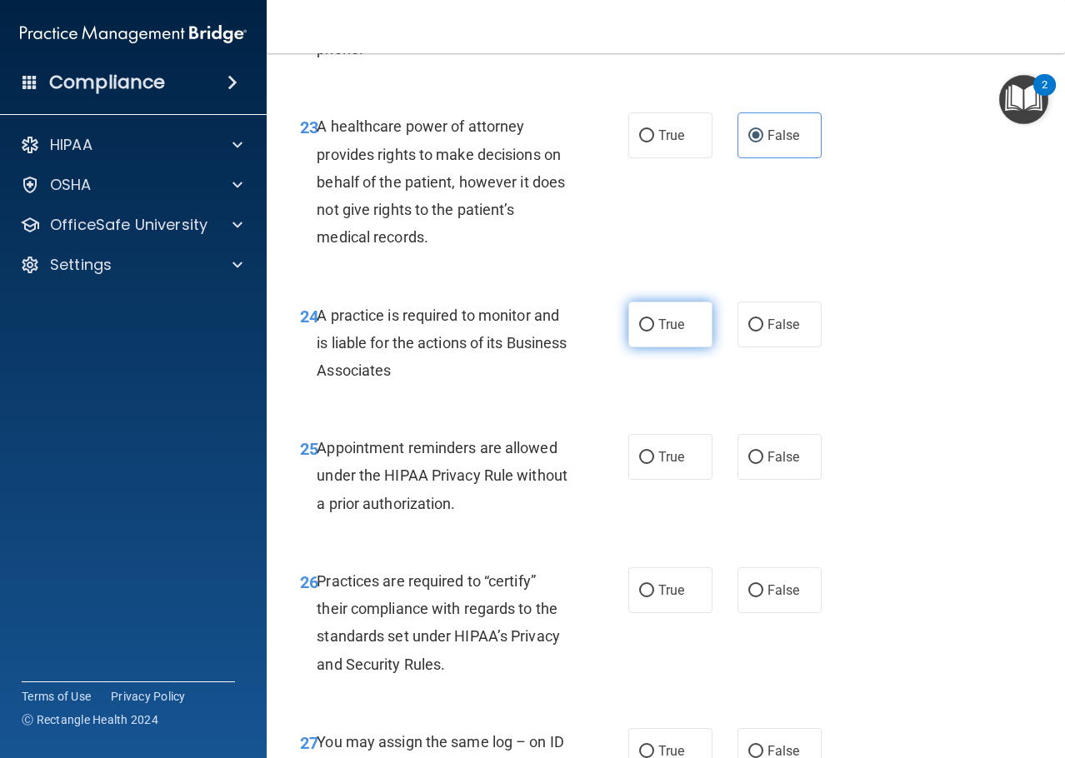
scroll to position [3916, 0]
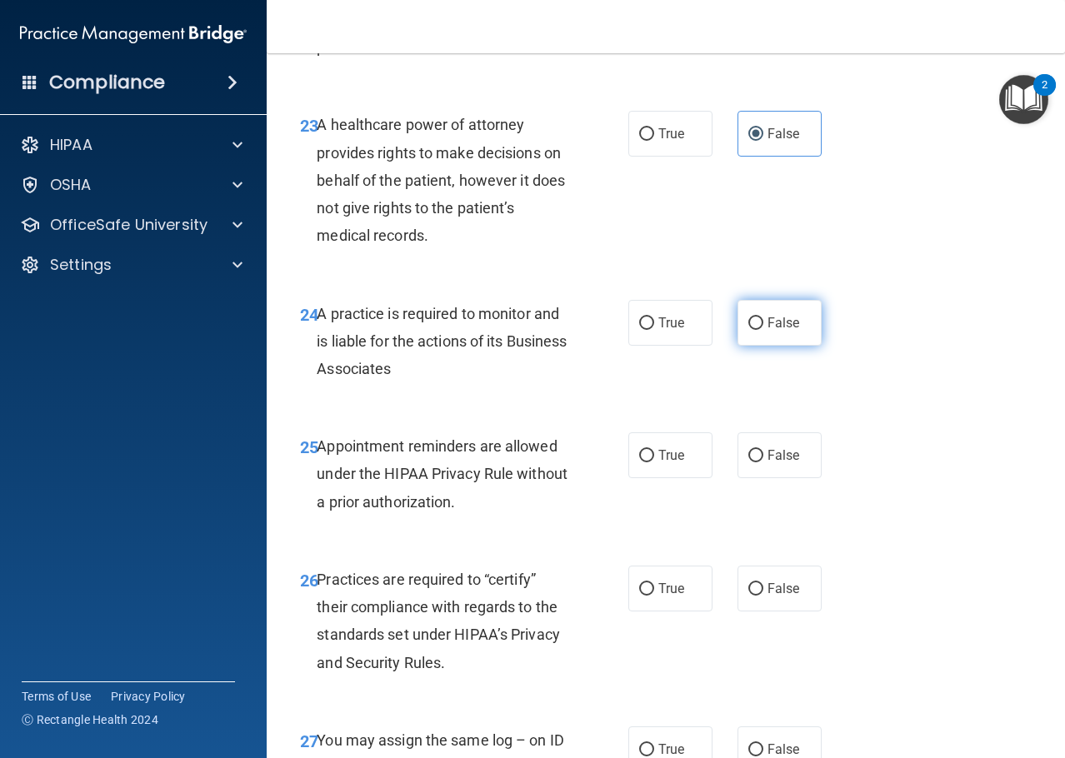
click at [778, 331] on span "False" at bounding box center [783, 323] width 32 height 16
click at [763, 330] on input "False" at bounding box center [755, 323] width 15 height 12
radio input "true"
click at [661, 463] on span "True" at bounding box center [671, 455] width 26 height 16
click at [654, 462] on input "True" at bounding box center [646, 456] width 15 height 12
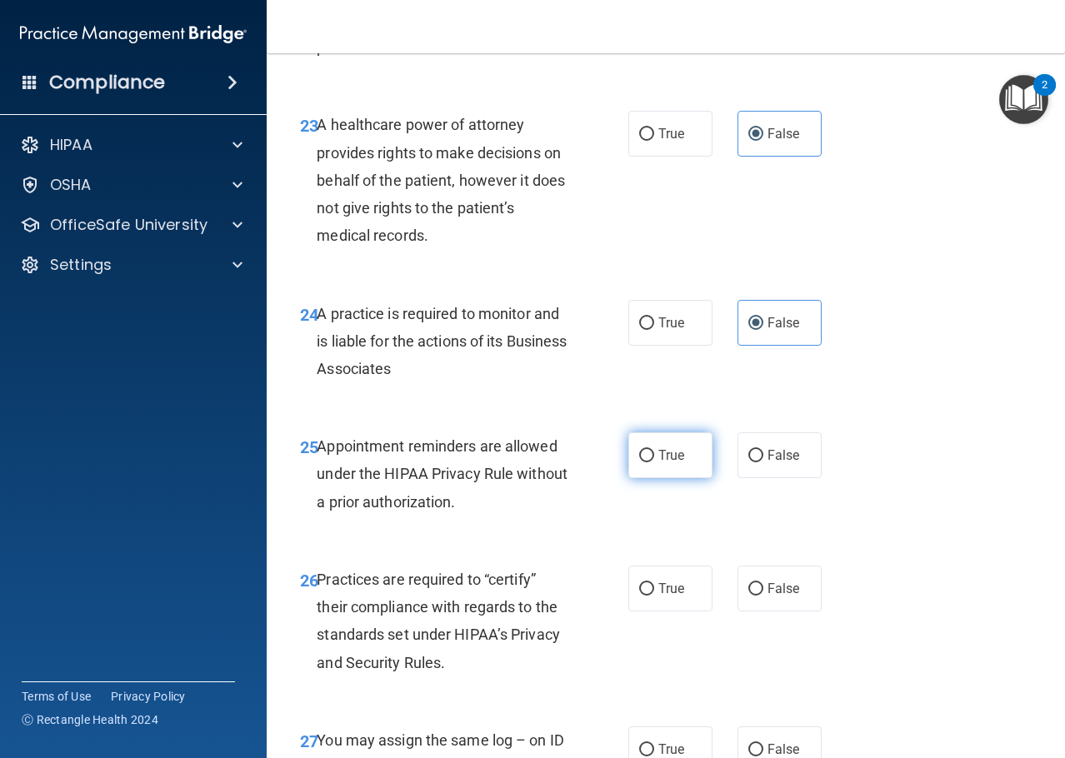
radio input "true"
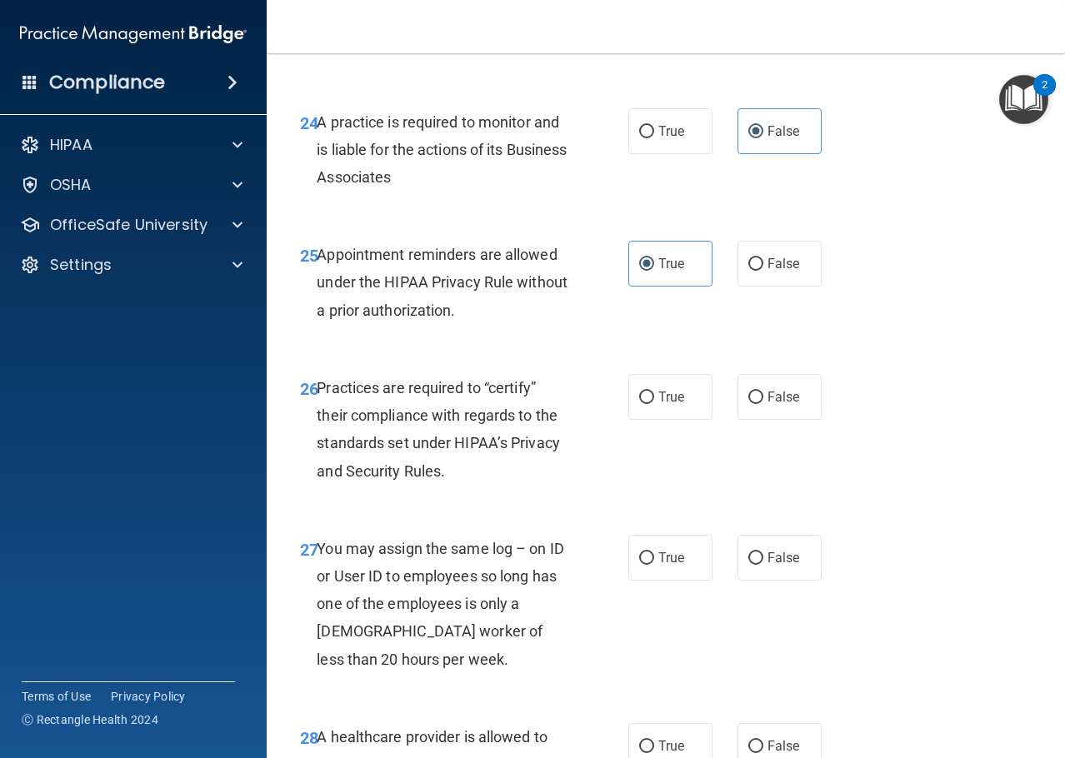
scroll to position [4166, 0]
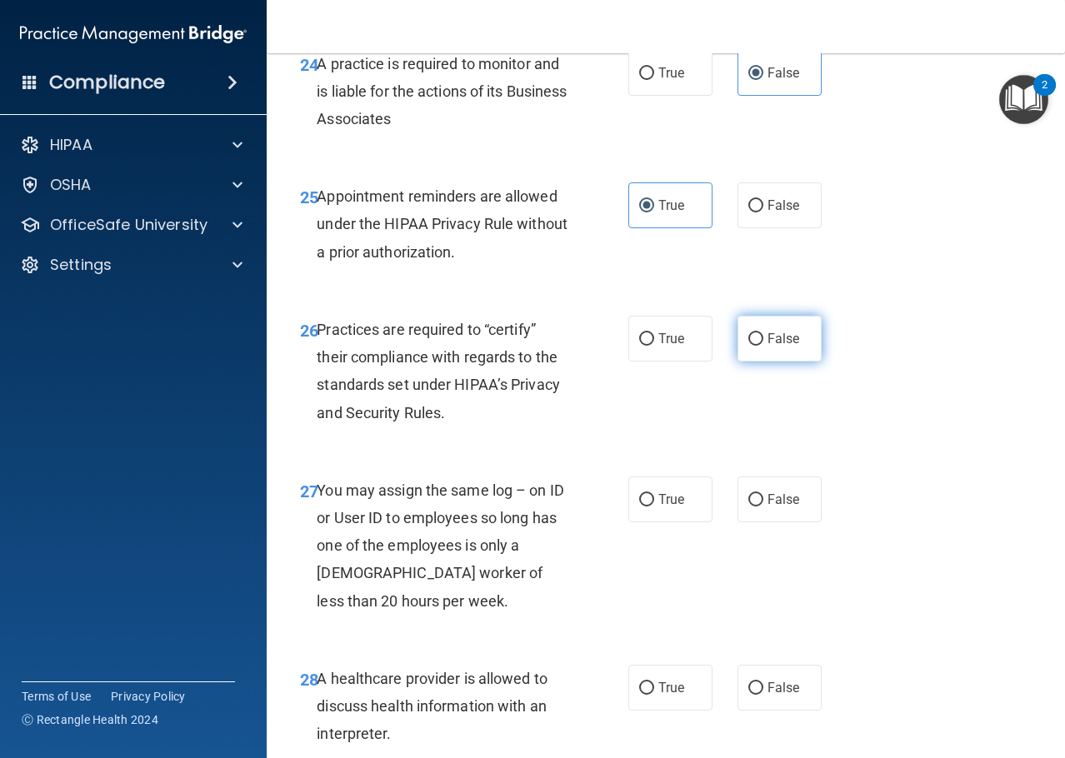
click at [767, 347] on span "False" at bounding box center [783, 339] width 32 height 16
click at [763, 346] on input "False" at bounding box center [755, 339] width 15 height 12
radio input "true"
click at [757, 522] on label "False" at bounding box center [779, 500] width 84 height 46
click at [757, 507] on input "False" at bounding box center [755, 500] width 15 height 12
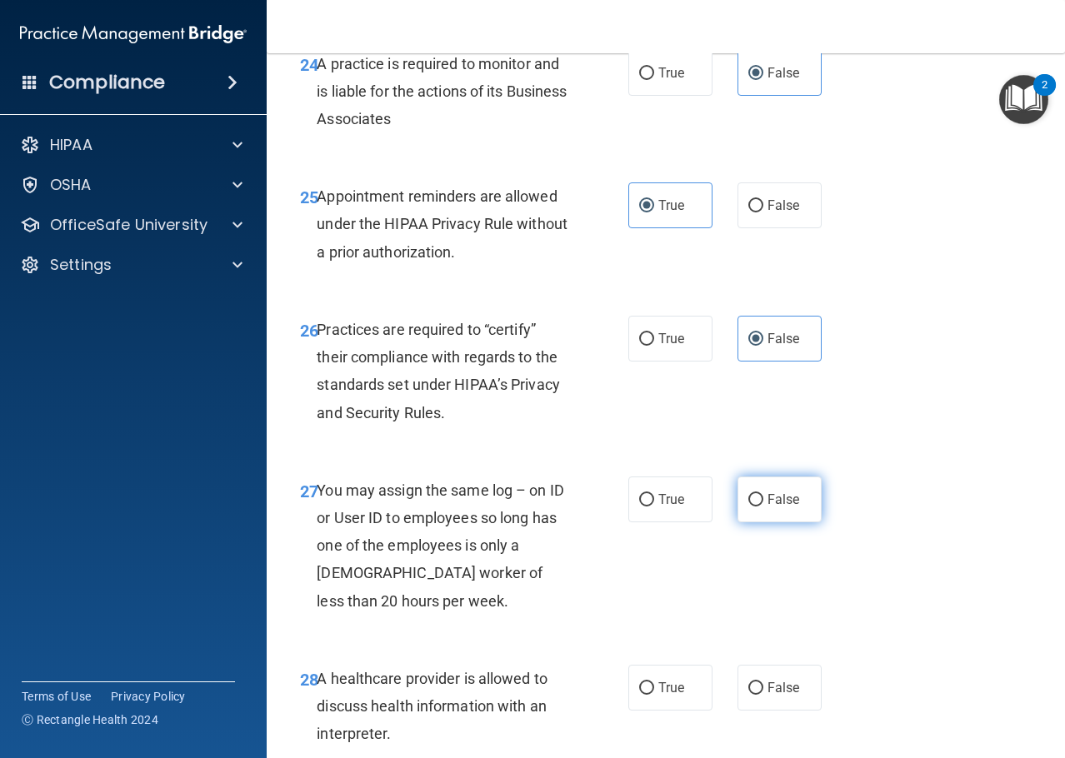
radio input "true"
click at [646, 711] on label "True" at bounding box center [670, 688] width 84 height 46
click at [646, 695] on input "True" at bounding box center [646, 688] width 15 height 12
radio input "true"
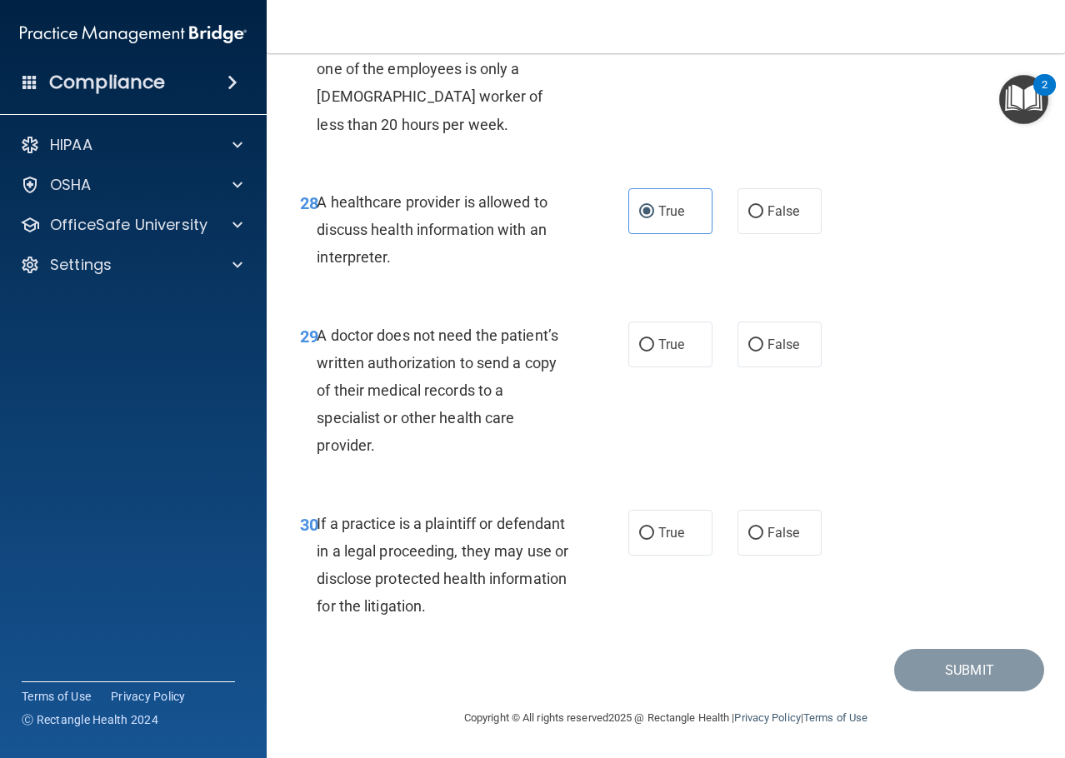
scroll to position [4670, 0]
click at [662, 357] on label "True" at bounding box center [670, 345] width 84 height 46
click at [654, 352] on input "True" at bounding box center [646, 345] width 15 height 12
radio input "true"
click at [667, 531] on span "True" at bounding box center [671, 533] width 26 height 16
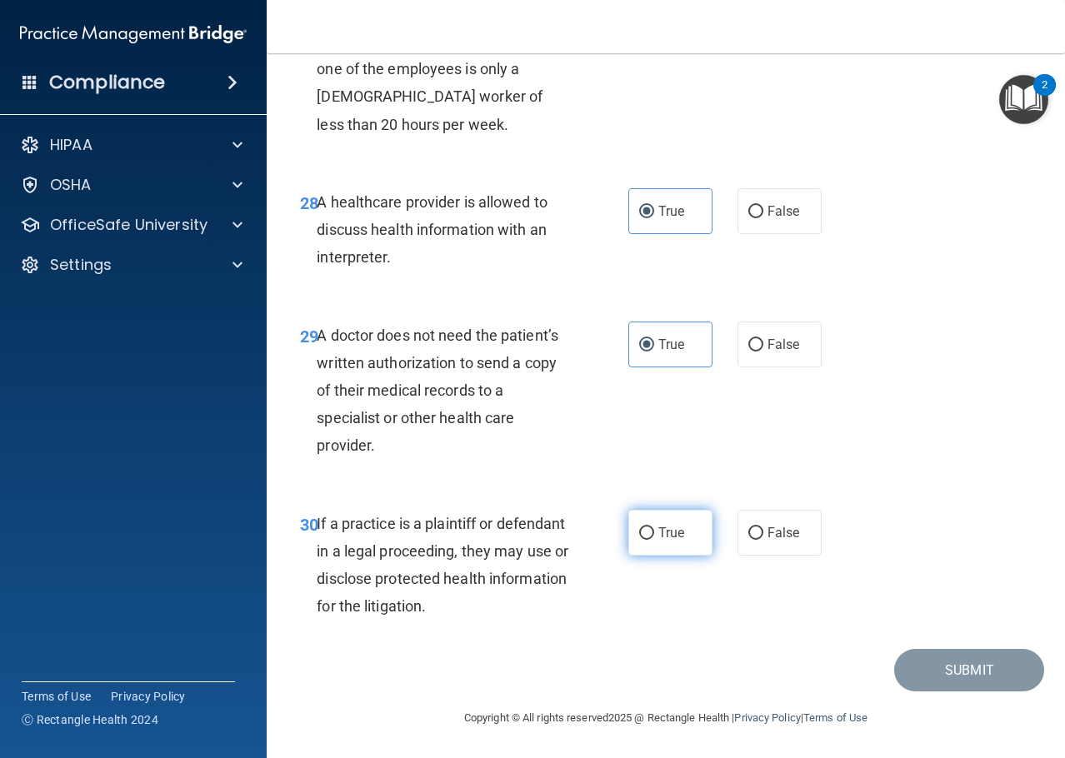
click at [654, 531] on input "True" at bounding box center [646, 533] width 15 height 12
radio input "true"
click at [942, 677] on button "Submit" at bounding box center [969, 670] width 150 height 42
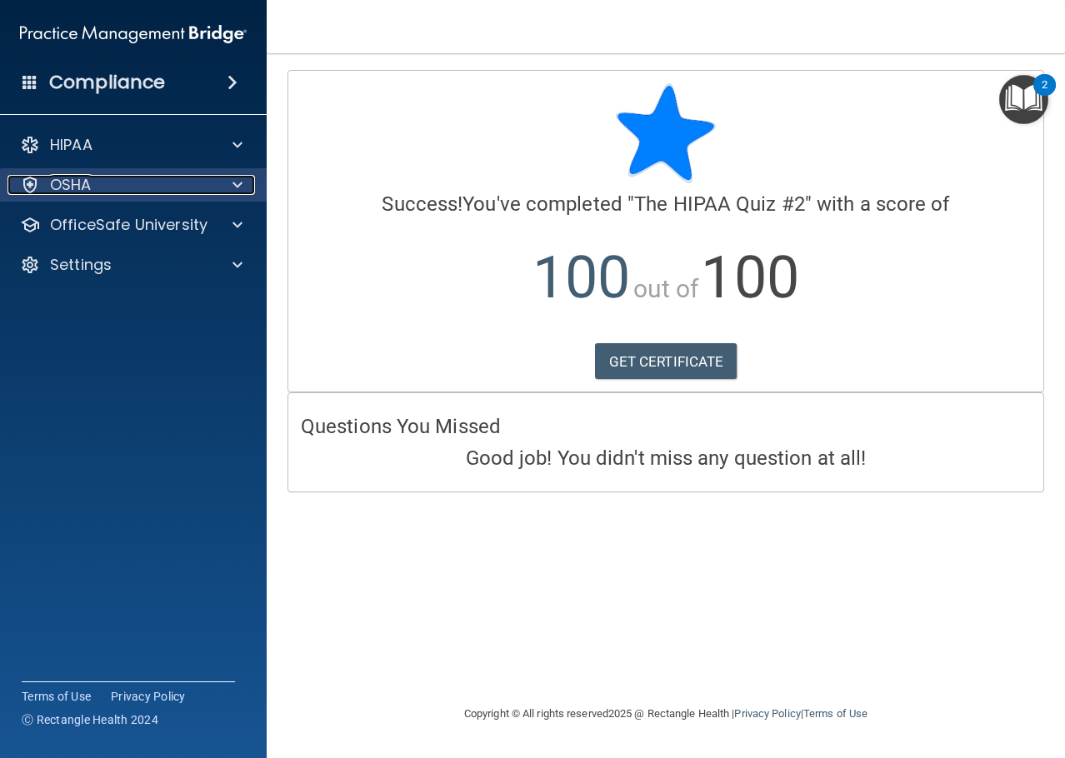
click at [231, 187] on div at bounding box center [235, 185] width 42 height 20
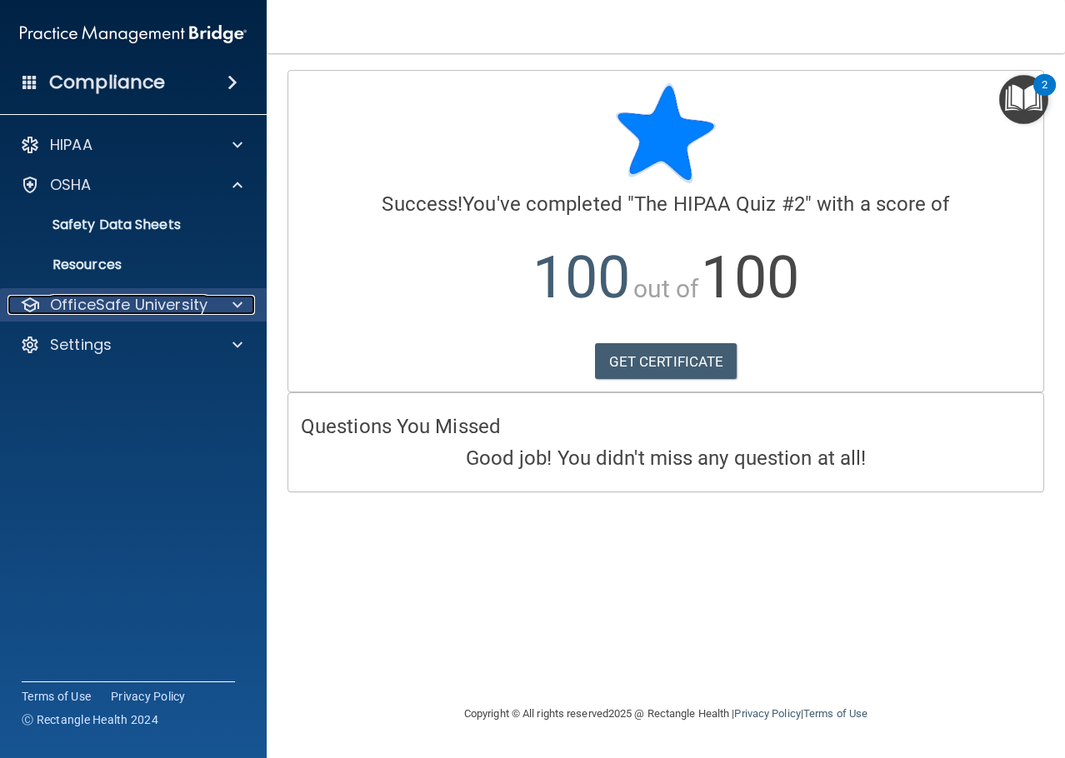
click at [246, 299] on div at bounding box center [235, 305] width 42 height 20
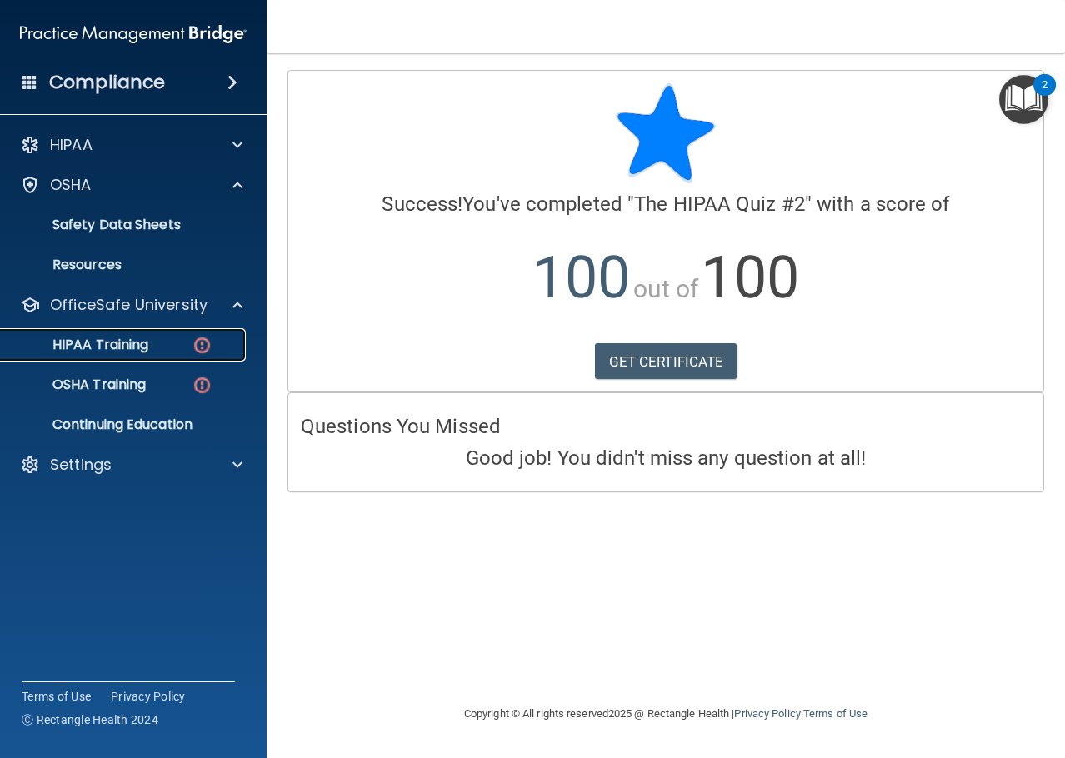
click at [163, 336] on link "HIPAA Training" at bounding box center [114, 344] width 262 height 33
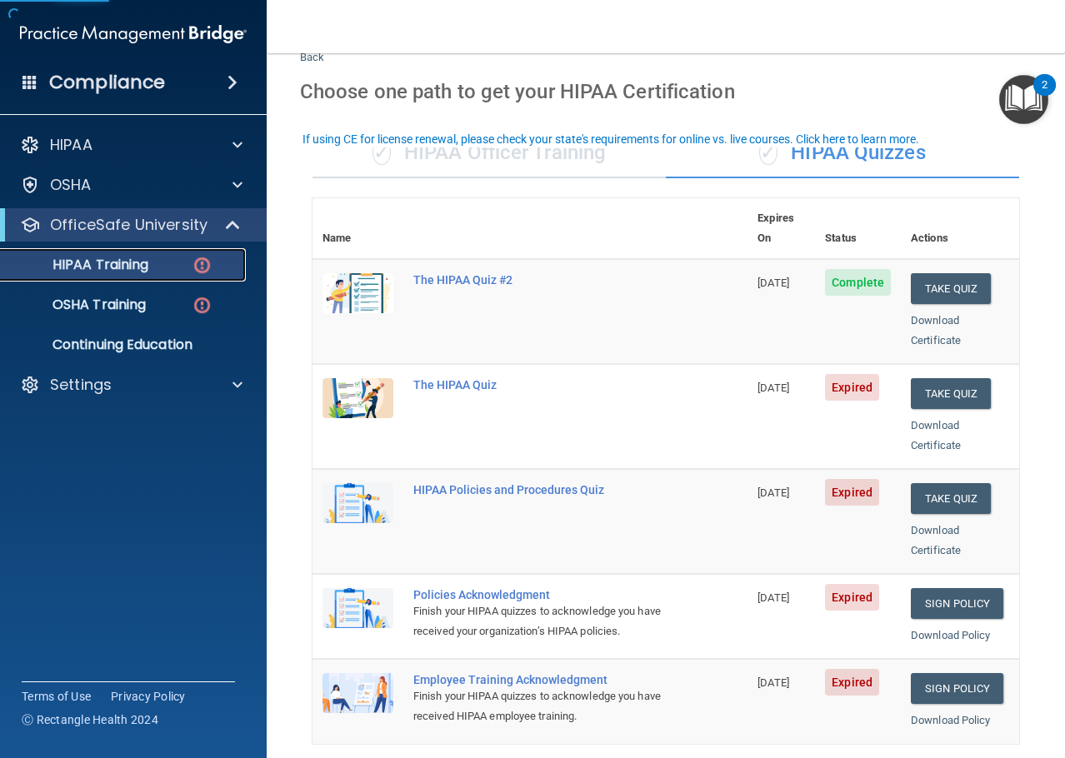
scroll to position [83, 0]
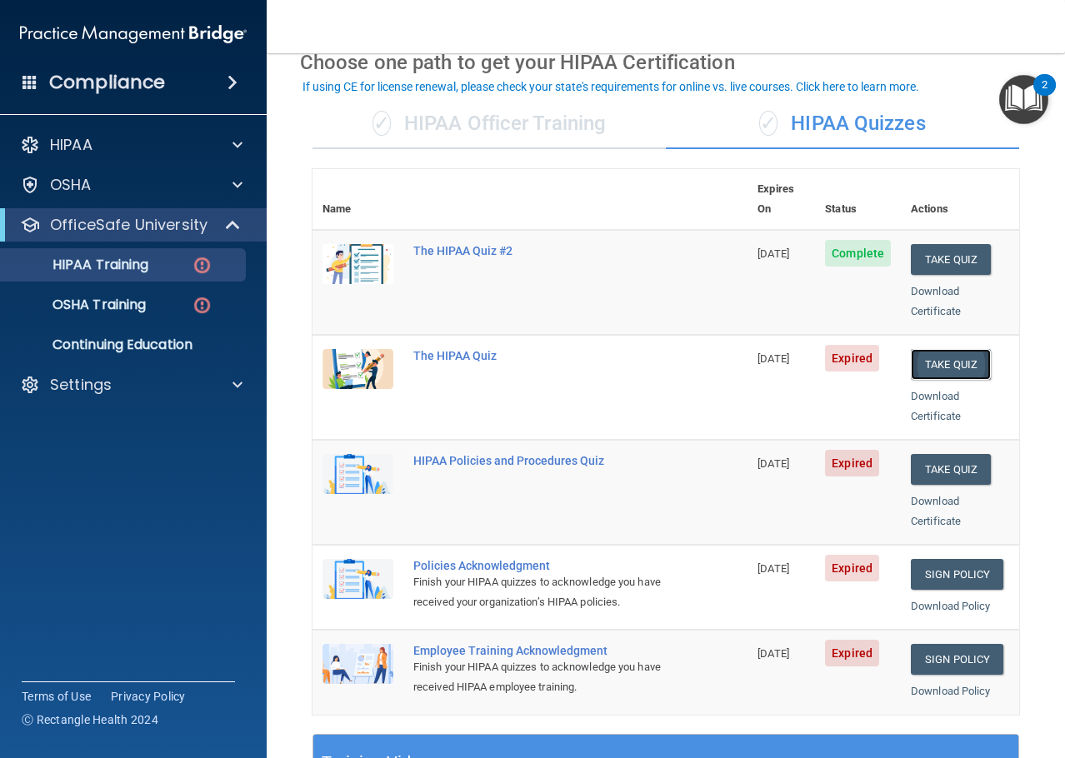
click at [911, 349] on button "Take Quiz" at bounding box center [951, 364] width 80 height 31
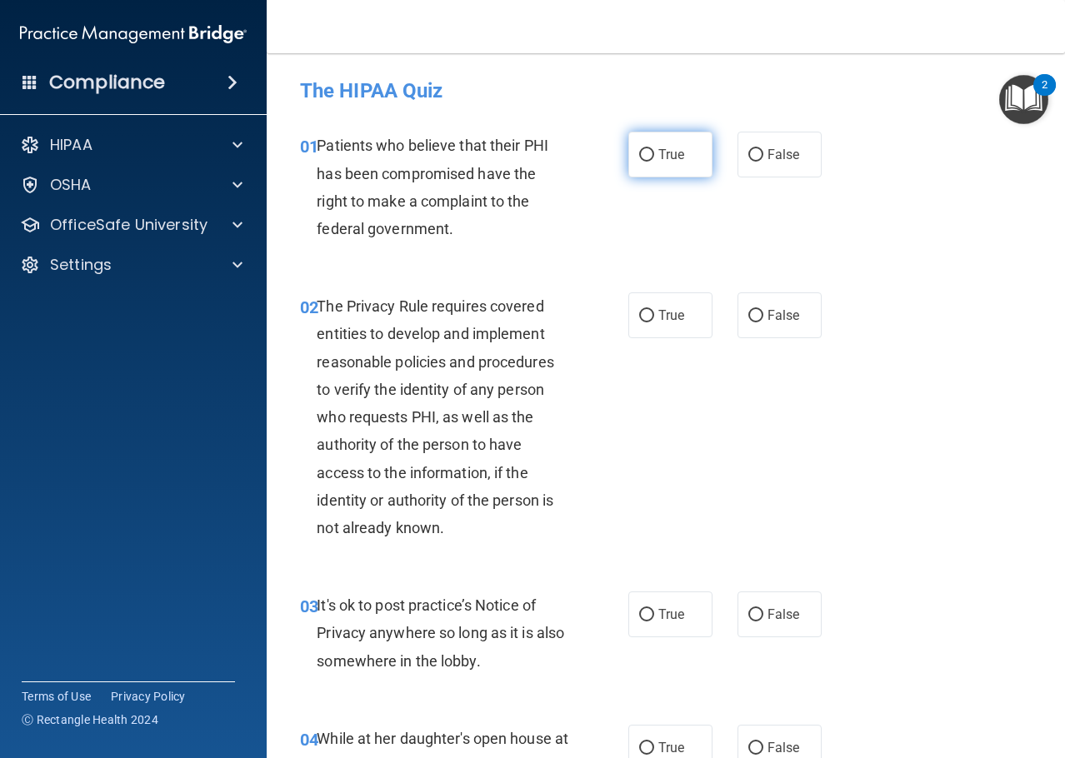
click at [639, 155] on input "True" at bounding box center [646, 155] width 15 height 12
radio input "true"
click at [652, 326] on label "True" at bounding box center [670, 315] width 84 height 46
click at [652, 322] on input "True" at bounding box center [646, 316] width 15 height 12
radio input "true"
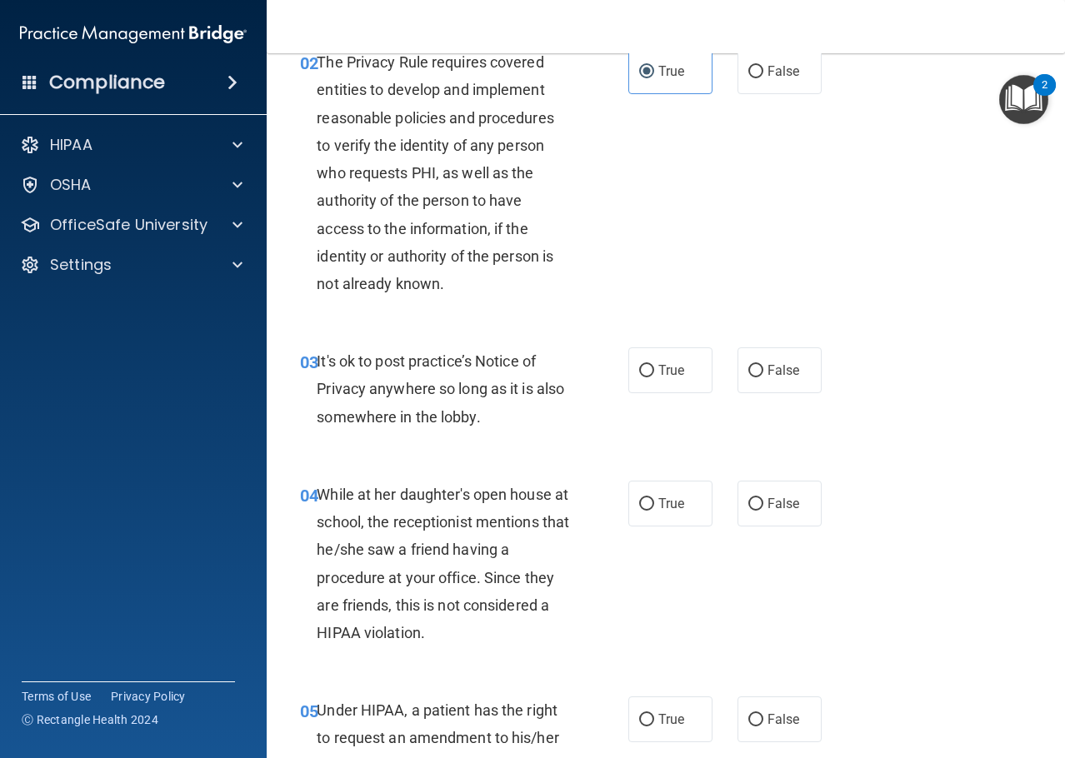
scroll to position [250, 0]
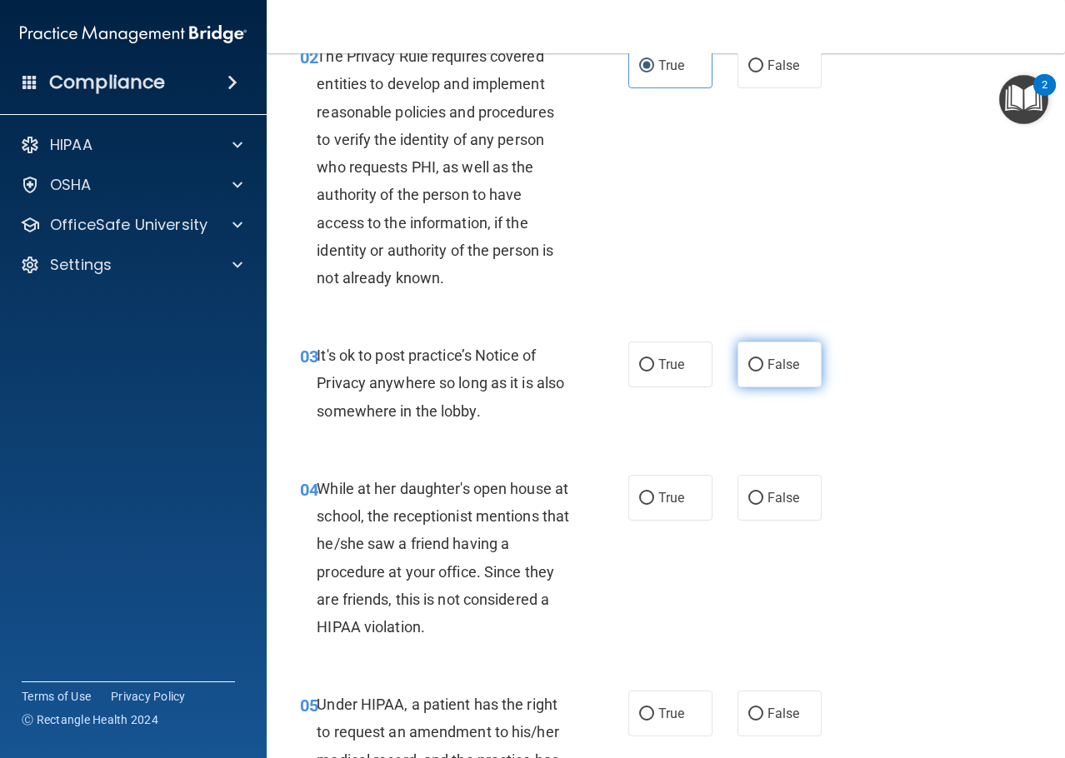
click at [752, 386] on label "False" at bounding box center [779, 365] width 84 height 46
click at [752, 372] on input "False" at bounding box center [755, 365] width 15 height 12
radio input "true"
click at [763, 489] on label "False" at bounding box center [779, 498] width 84 height 46
click at [763, 492] on input "False" at bounding box center [755, 498] width 15 height 12
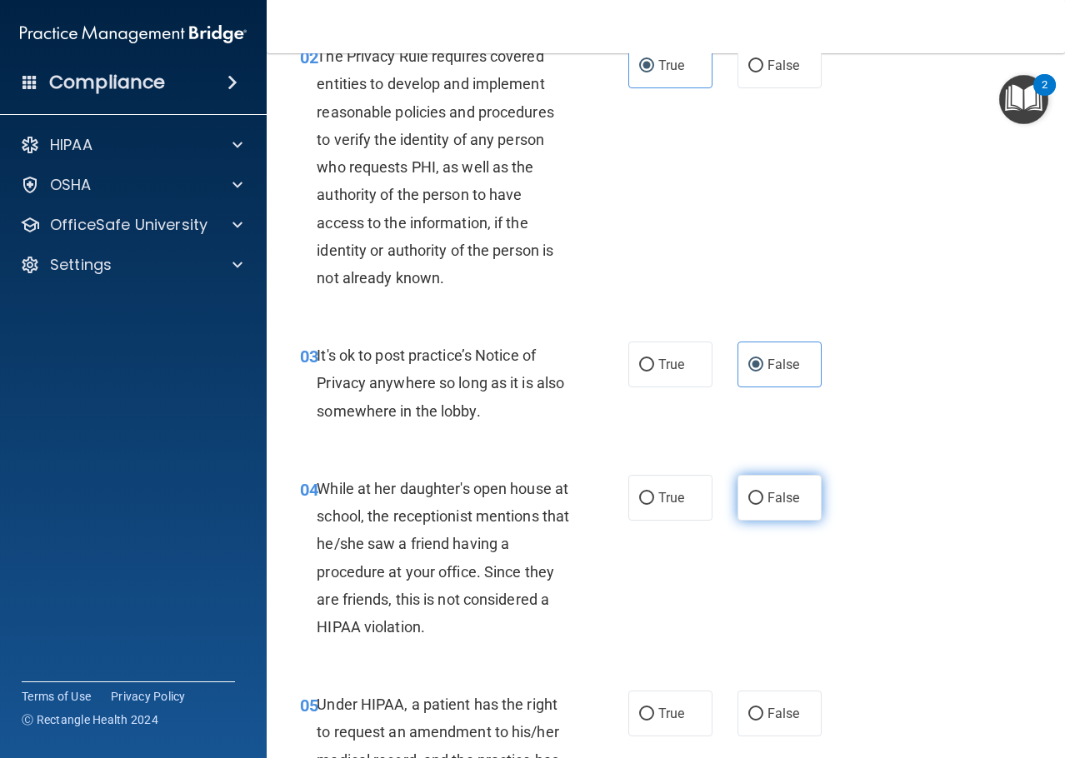
radio input "true"
click at [755, 715] on input "False" at bounding box center [755, 714] width 15 height 12
radio input "true"
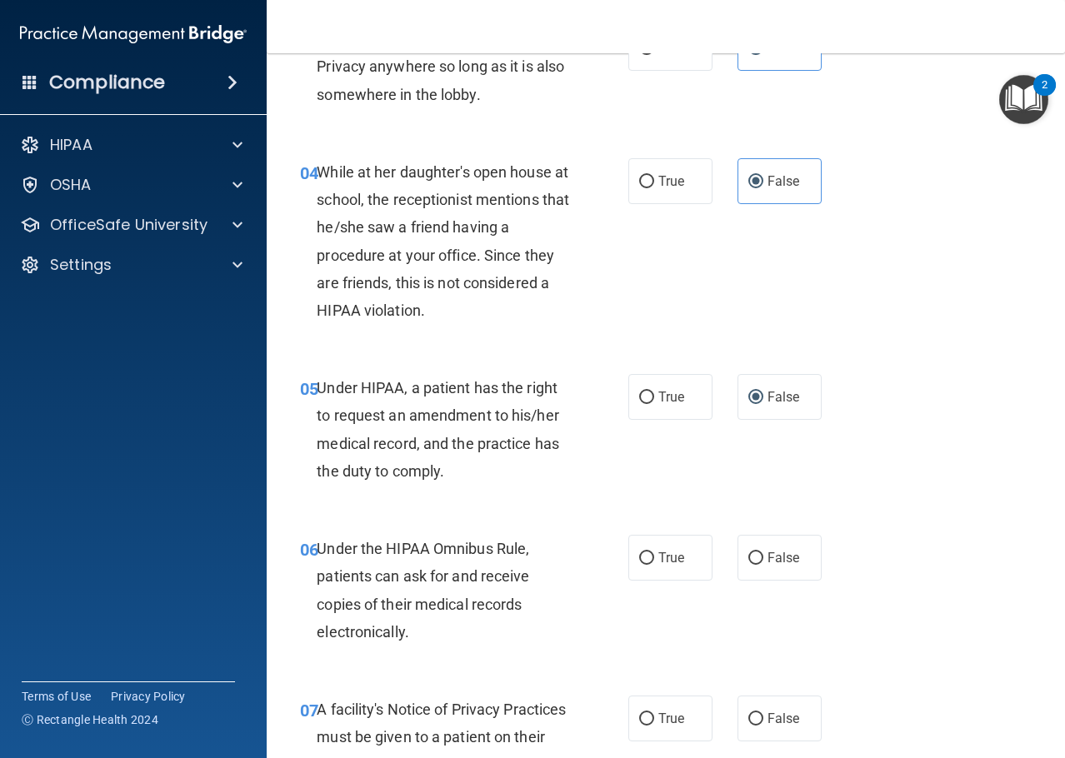
scroll to position [667, 0]
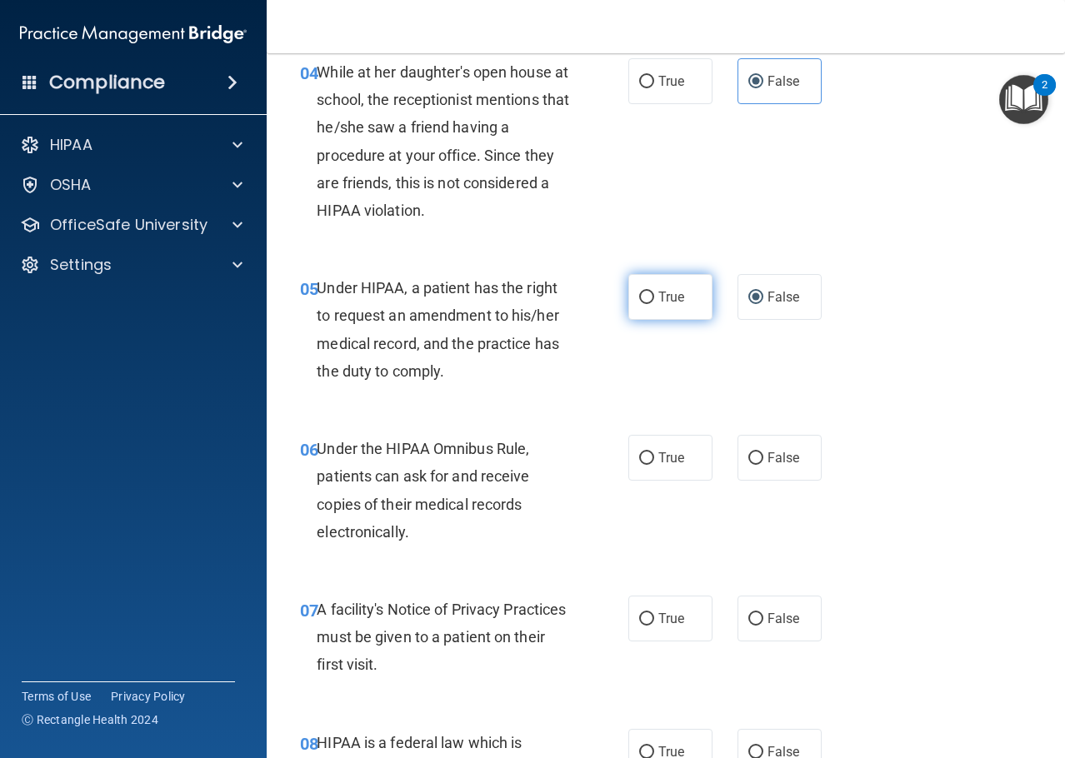
click at [674, 306] on label "True" at bounding box center [670, 297] width 84 height 46
click at [654, 304] on input "True" at bounding box center [646, 298] width 15 height 12
radio input "true"
radio input "false"
click at [677, 468] on label "True" at bounding box center [670, 458] width 84 height 46
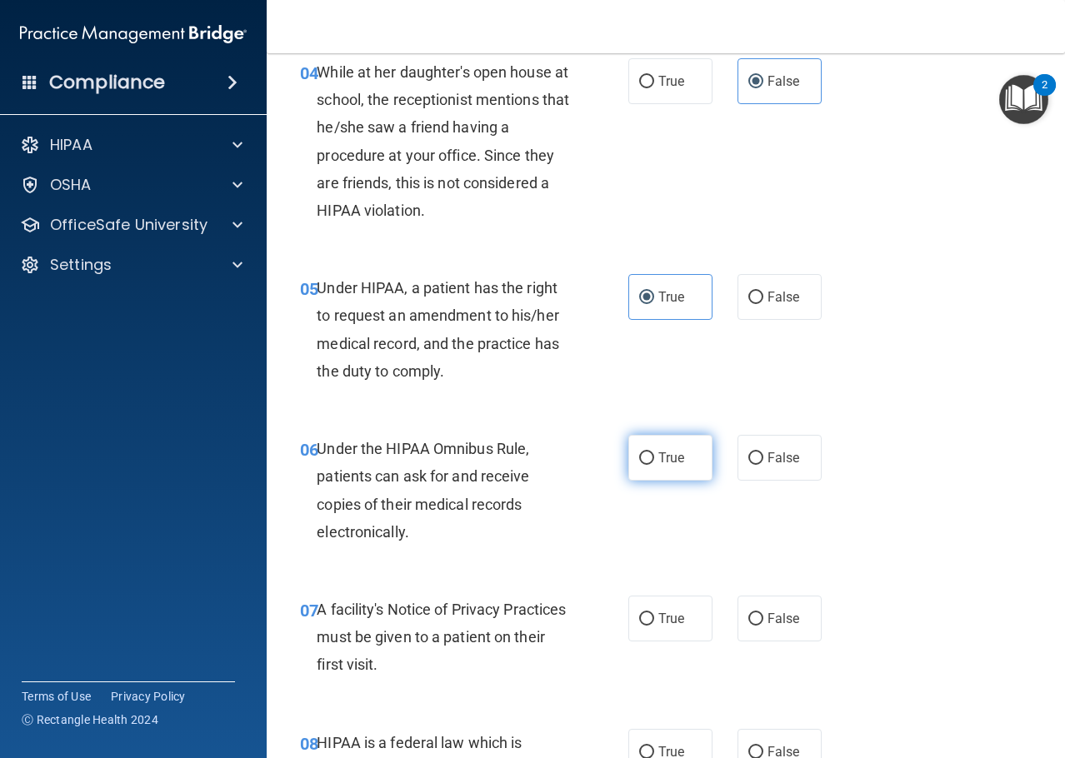
click at [654, 465] on input "True" at bounding box center [646, 458] width 15 height 12
radio input "true"
click at [672, 633] on label "True" at bounding box center [670, 619] width 84 height 46
click at [654, 626] on input "True" at bounding box center [646, 619] width 15 height 12
radio input "true"
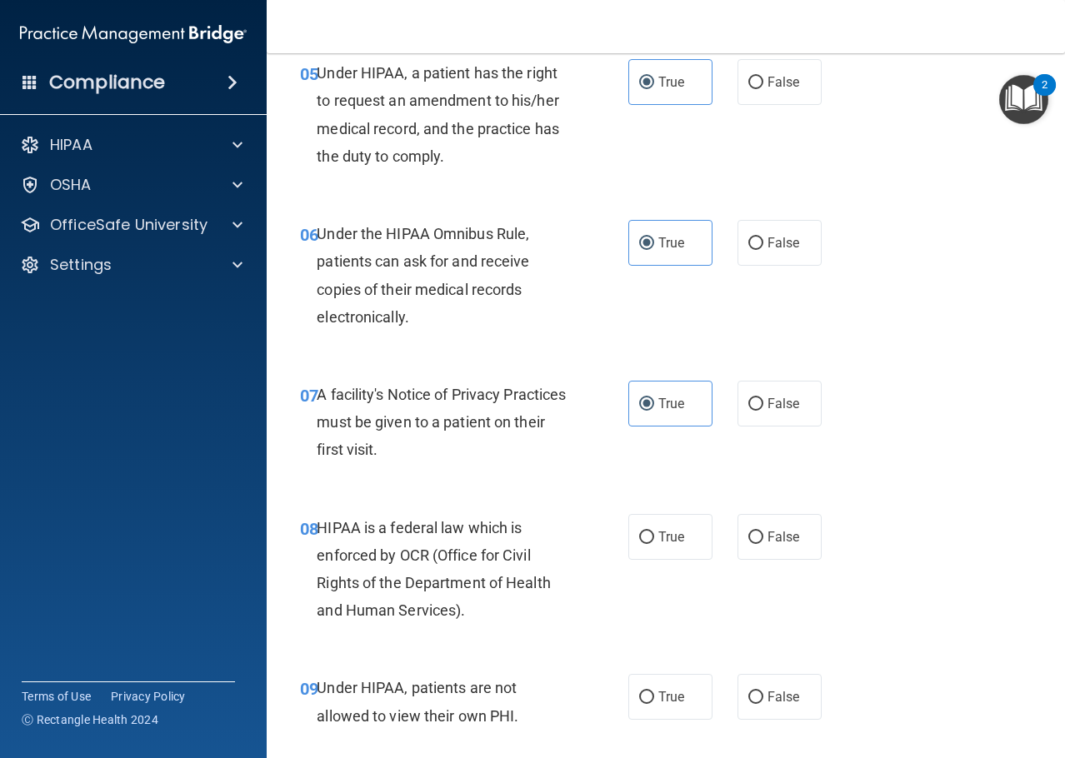
scroll to position [750, 0]
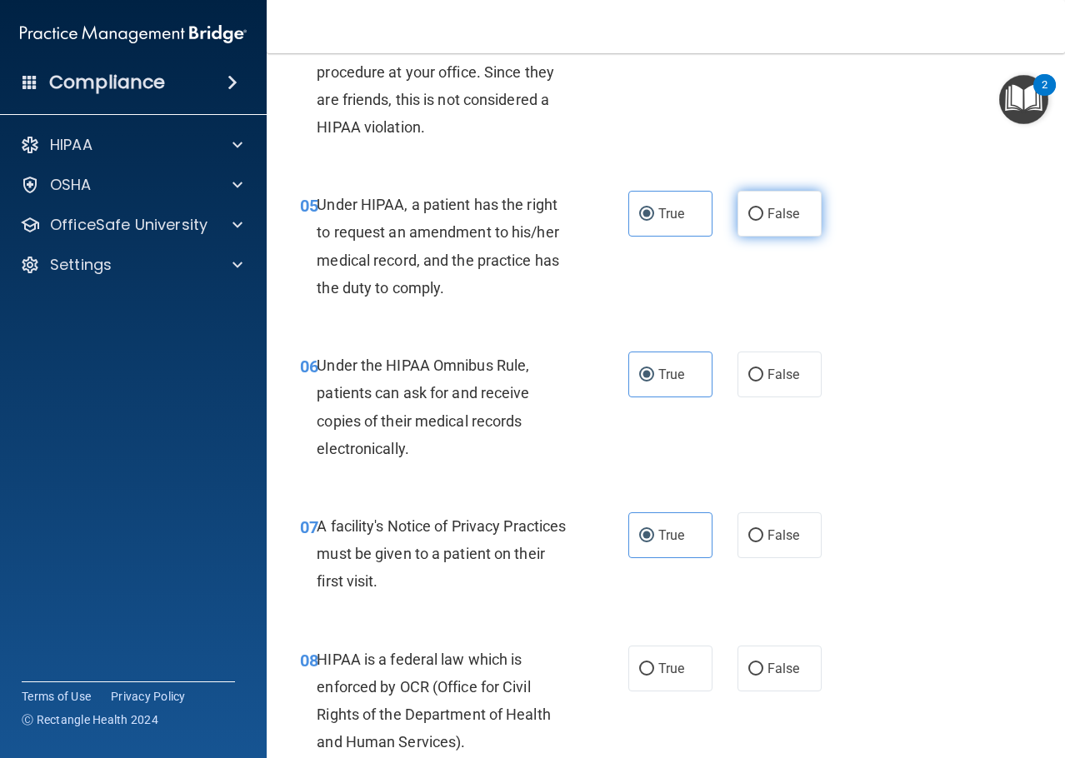
click at [752, 225] on label "False" at bounding box center [779, 214] width 84 height 46
click at [752, 221] on input "False" at bounding box center [755, 214] width 15 height 12
radio input "true"
radio input "false"
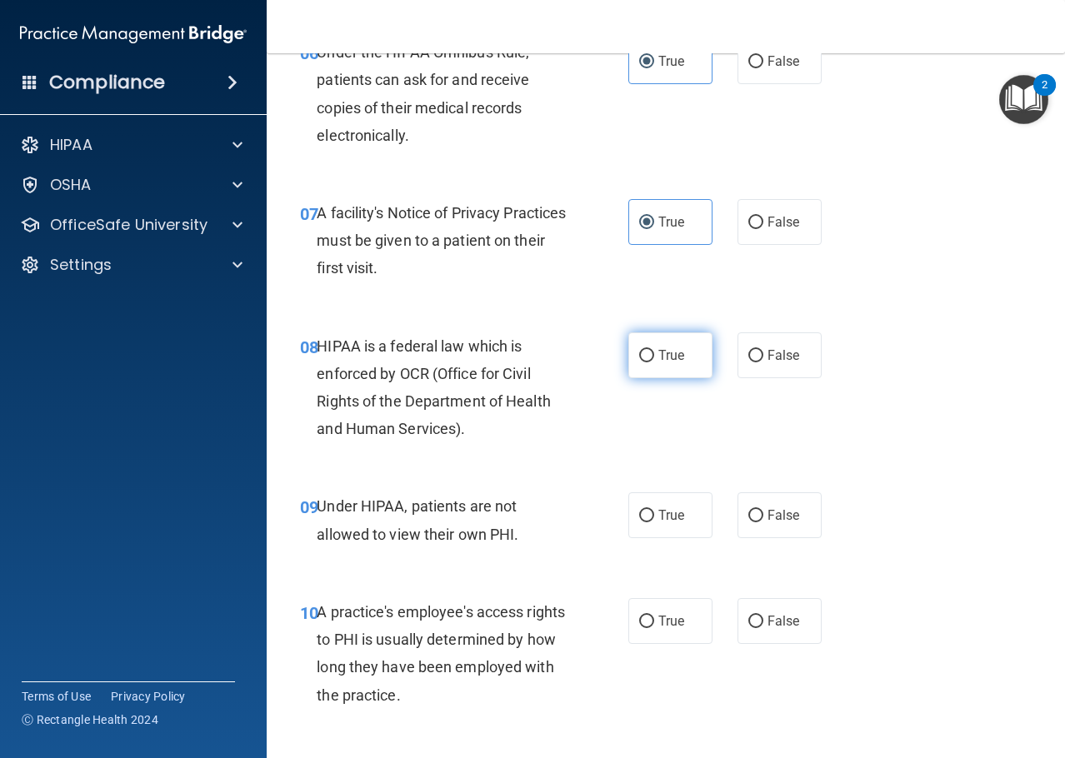
scroll to position [1083, 0]
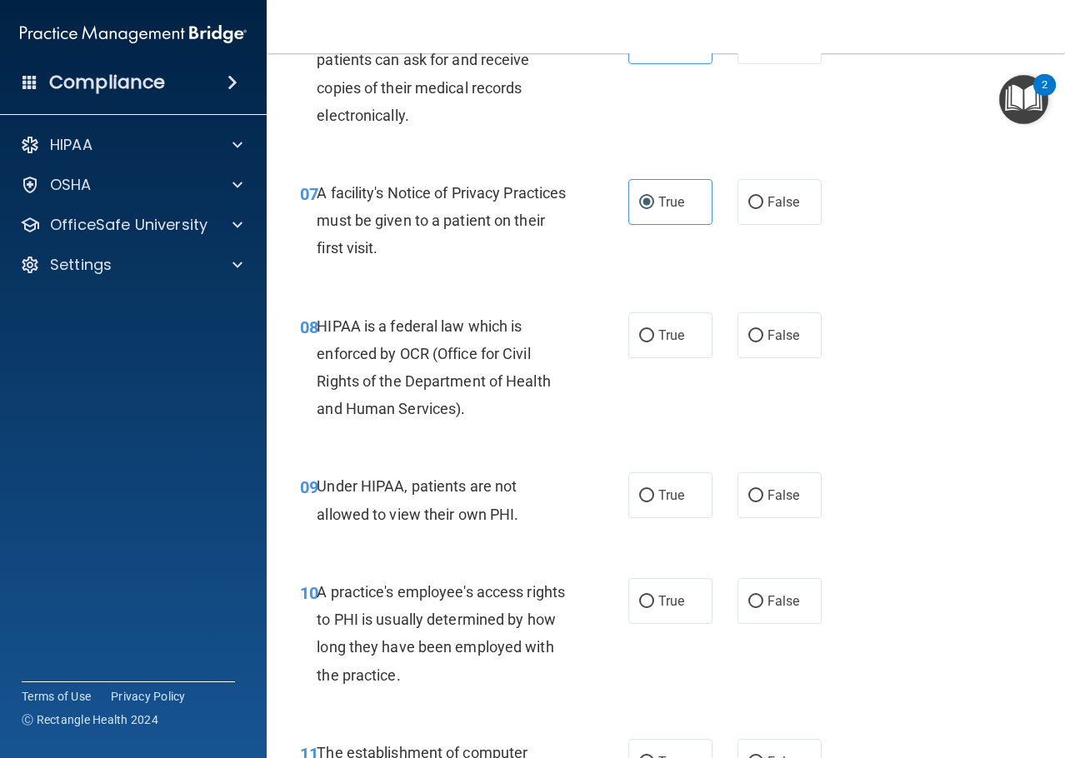
drag, startPoint x: 658, startPoint y: 323, endPoint x: 717, endPoint y: 337, distance: 60.6
click at [659, 324] on label "True" at bounding box center [670, 335] width 84 height 46
click at [654, 330] on input "True" at bounding box center [646, 336] width 15 height 12
radio input "true"
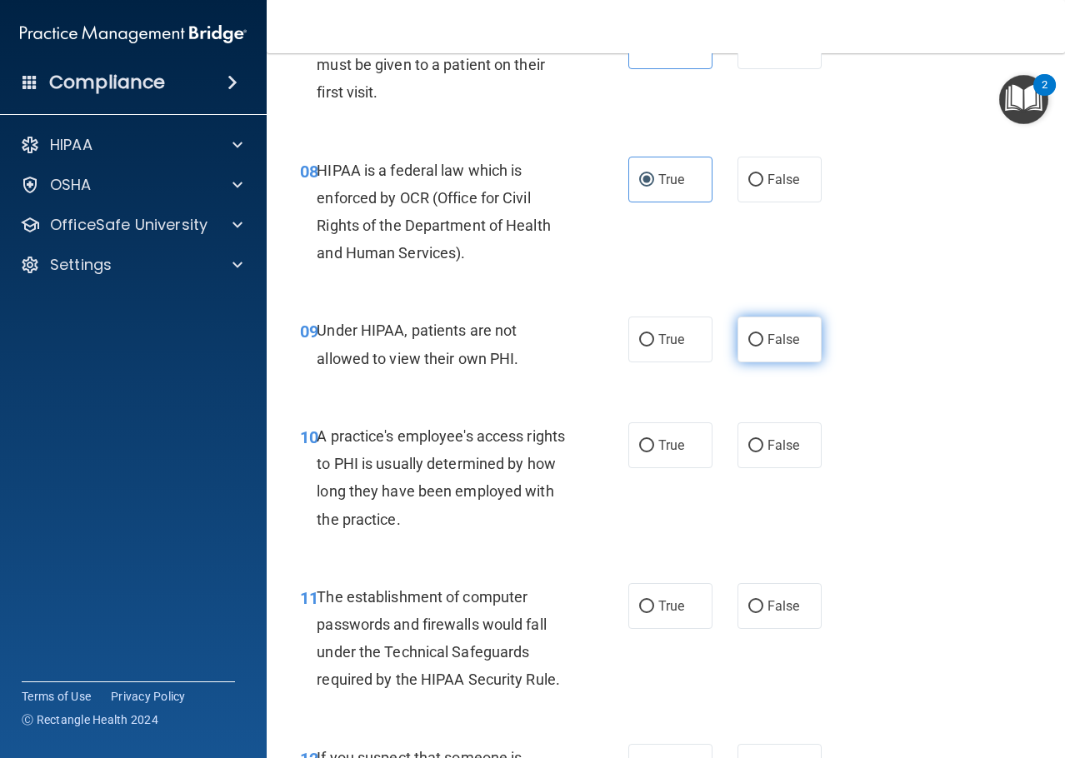
scroll to position [1250, 0]
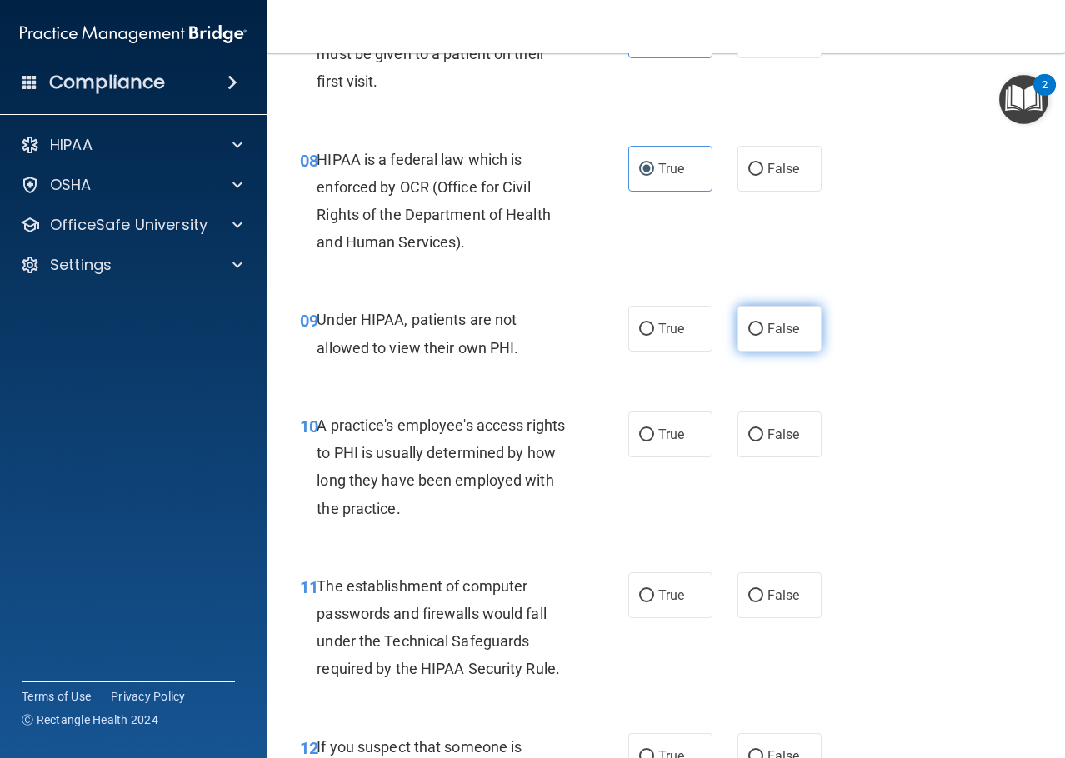
click at [767, 333] on span "False" at bounding box center [783, 329] width 32 height 16
click at [763, 333] on input "False" at bounding box center [755, 329] width 15 height 12
radio input "true"
click at [772, 438] on span "False" at bounding box center [783, 435] width 32 height 16
click at [763, 438] on input "False" at bounding box center [755, 435] width 15 height 12
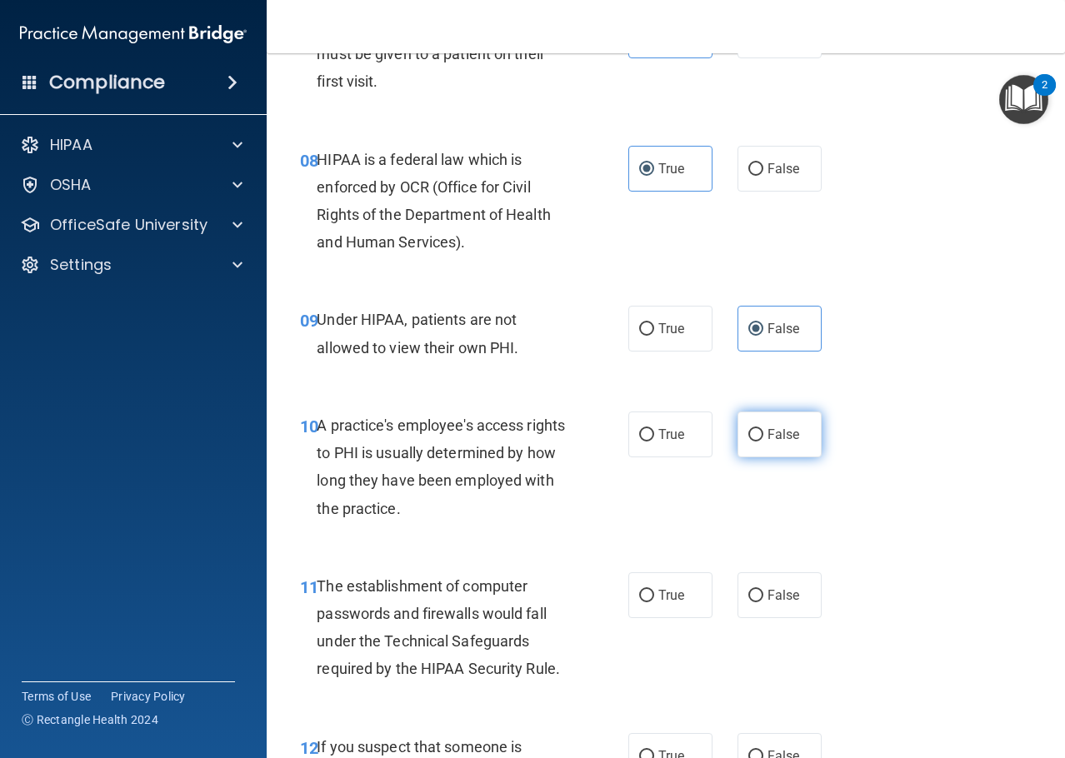
radio input "true"
click at [671, 590] on span "True" at bounding box center [671, 595] width 26 height 16
click at [654, 590] on input "True" at bounding box center [646, 596] width 15 height 12
radio input "true"
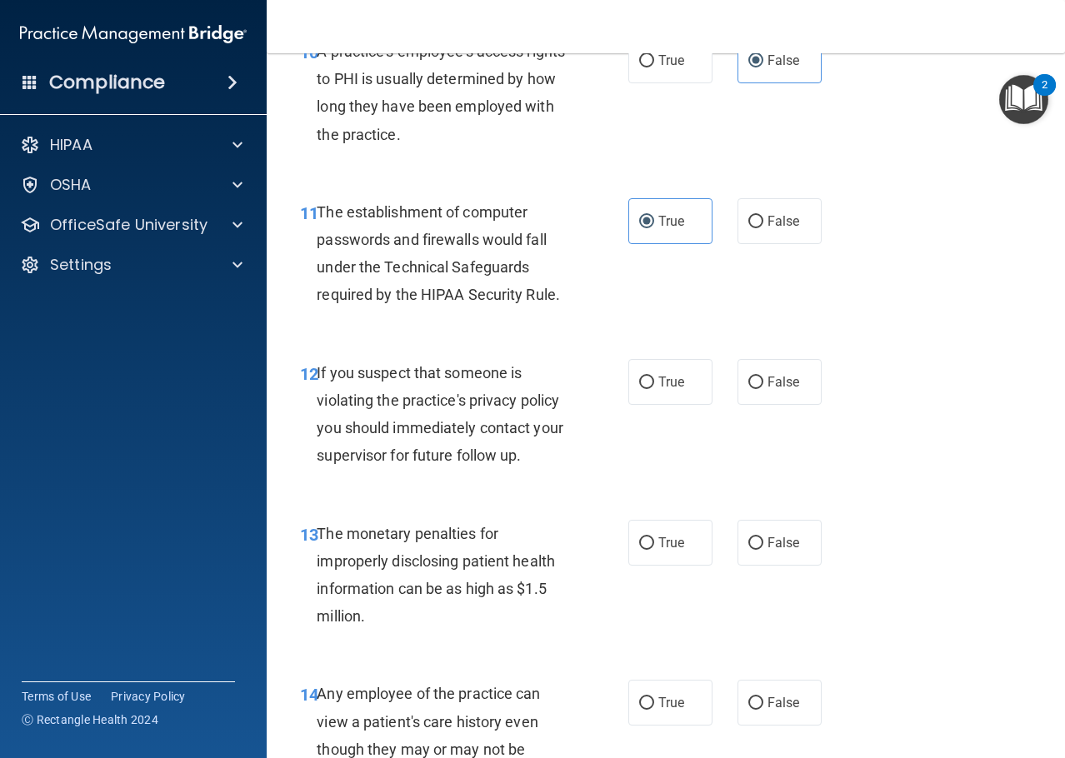
scroll to position [1667, 0]
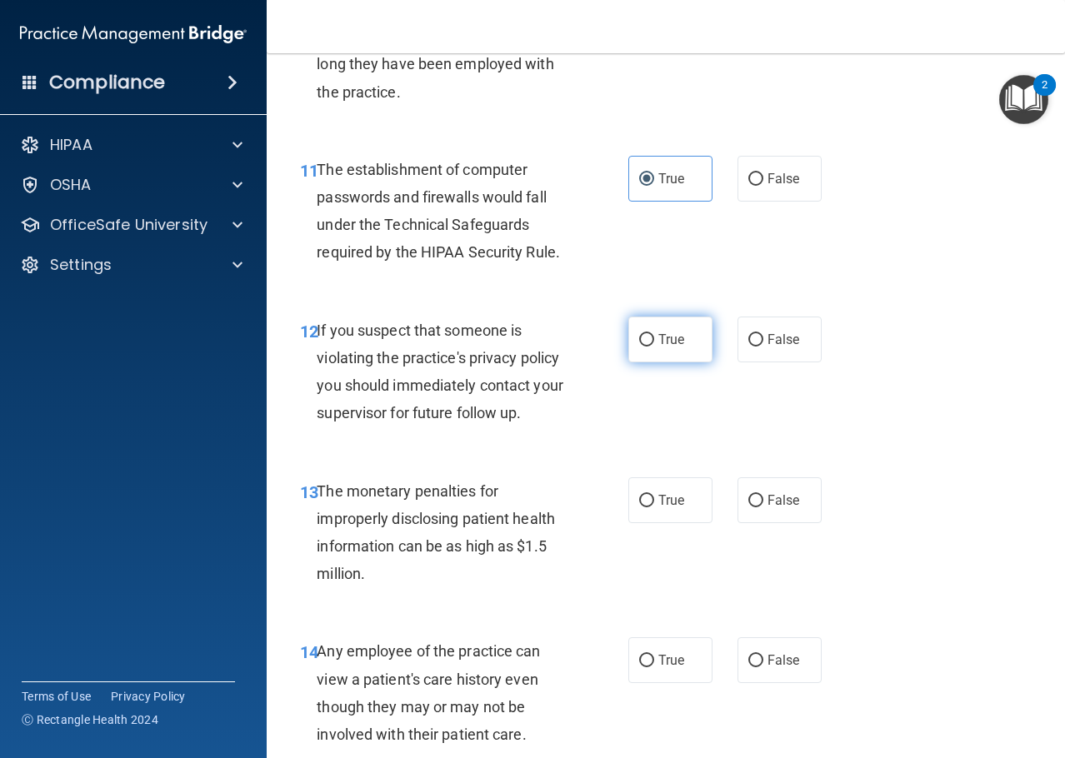
click at [670, 336] on span "True" at bounding box center [671, 340] width 26 height 16
click at [654, 336] on input "True" at bounding box center [646, 340] width 15 height 12
radio input "true"
drag, startPoint x: 672, startPoint y: 505, endPoint x: 734, endPoint y: 580, distance: 97.6
click at [672, 506] on span "True" at bounding box center [671, 500] width 26 height 16
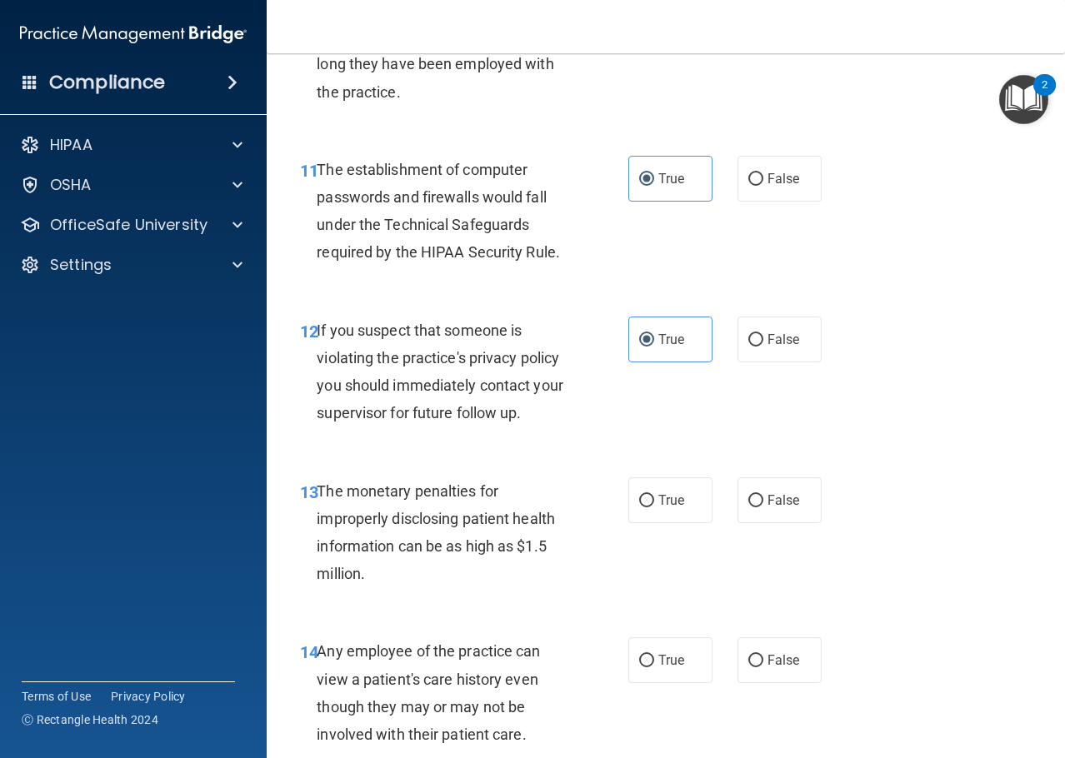
click at [654, 506] on input "True" at bounding box center [646, 501] width 15 height 12
radio input "true"
click at [770, 652] on label "False" at bounding box center [779, 660] width 84 height 46
click at [763, 655] on input "False" at bounding box center [755, 661] width 15 height 12
radio input "true"
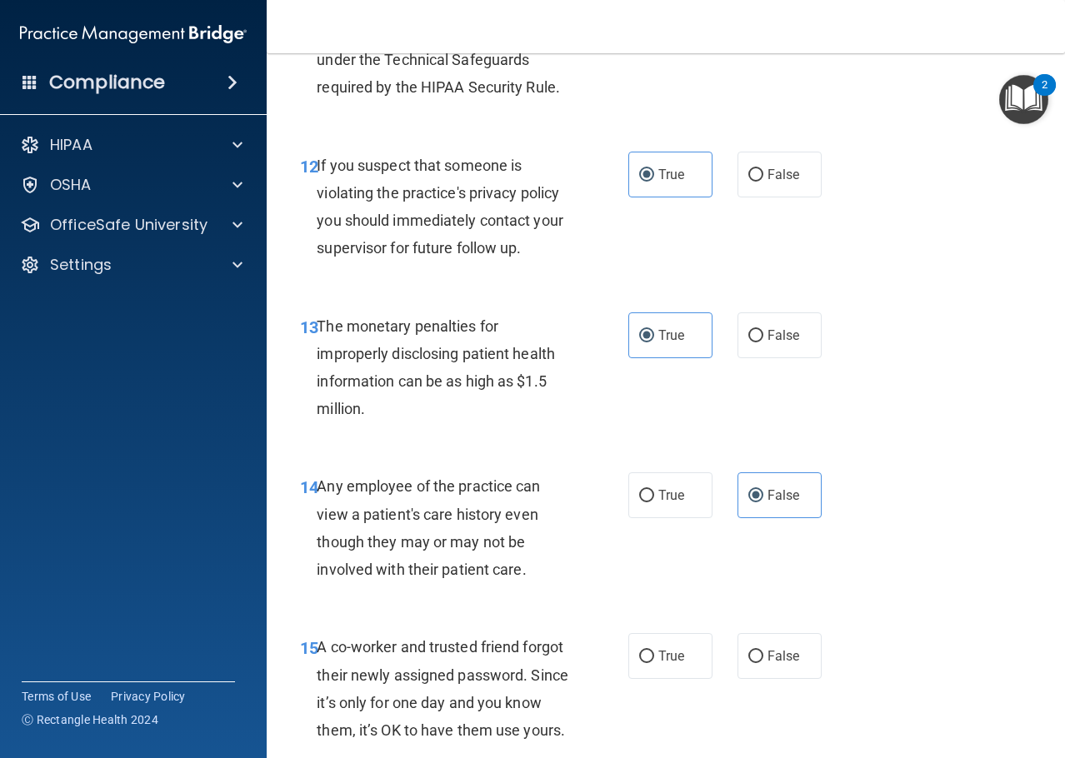
scroll to position [2000, 0]
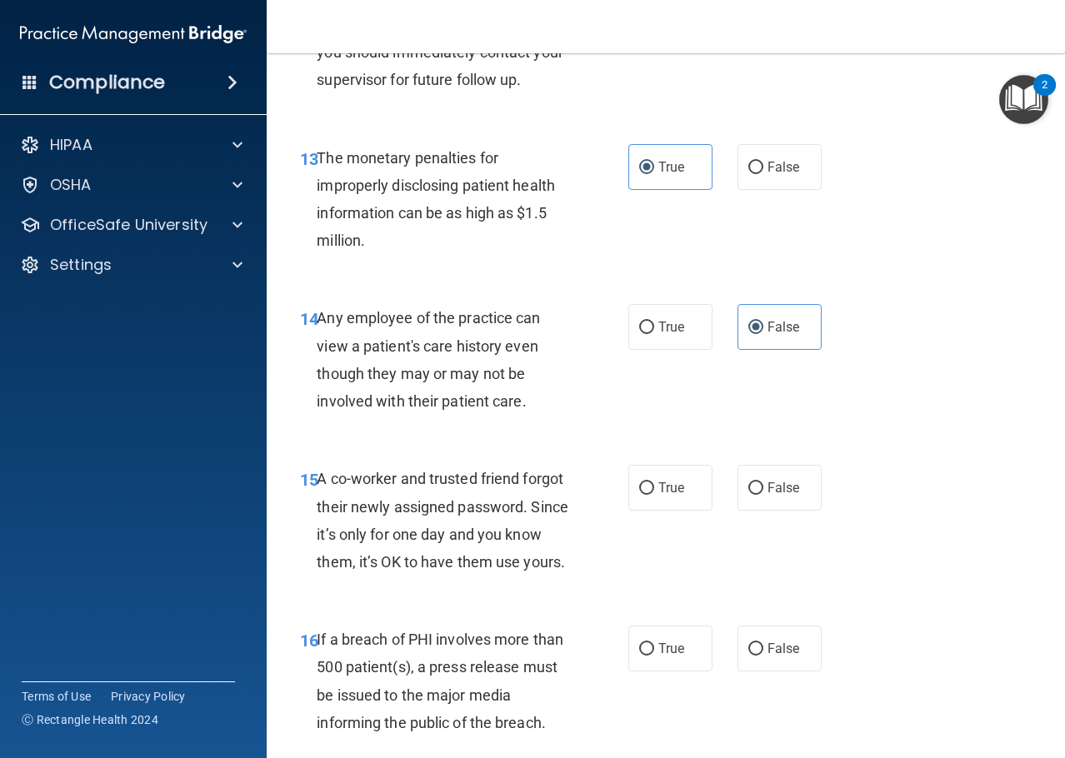
click at [764, 508] on label "False" at bounding box center [779, 488] width 84 height 46
click at [763, 495] on input "False" at bounding box center [755, 488] width 15 height 12
radio input "true"
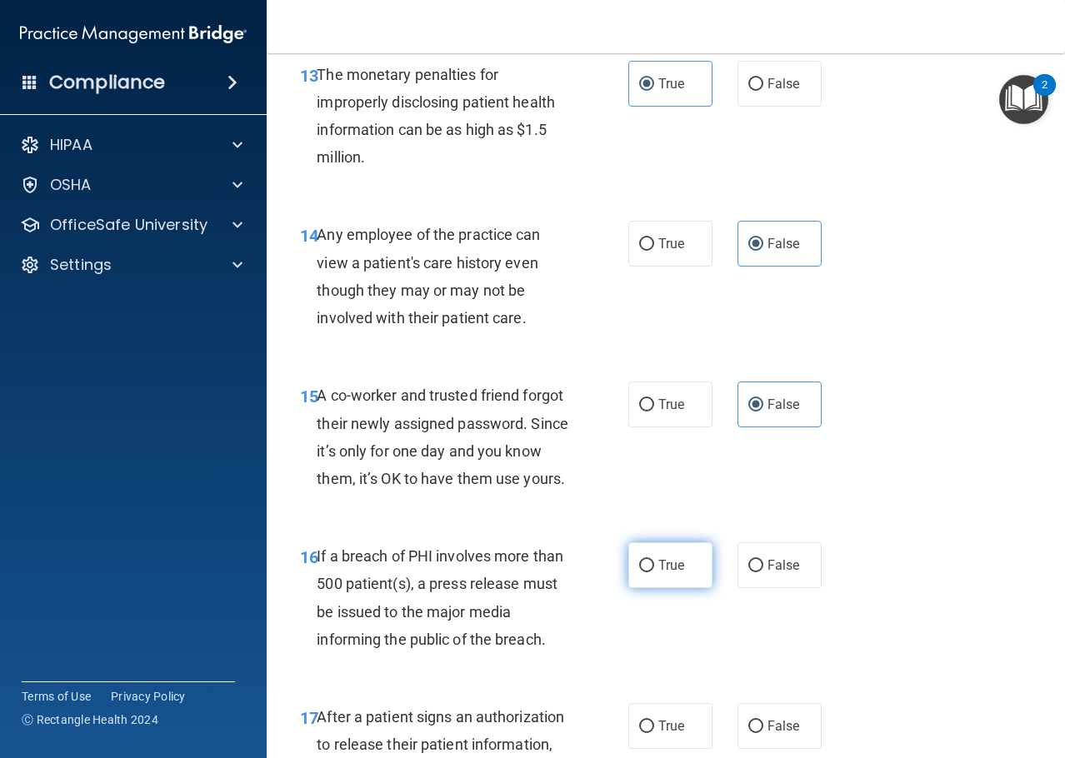
click at [687, 572] on label "True" at bounding box center [670, 565] width 84 height 46
click at [654, 572] on input "True" at bounding box center [646, 566] width 15 height 12
radio input "true"
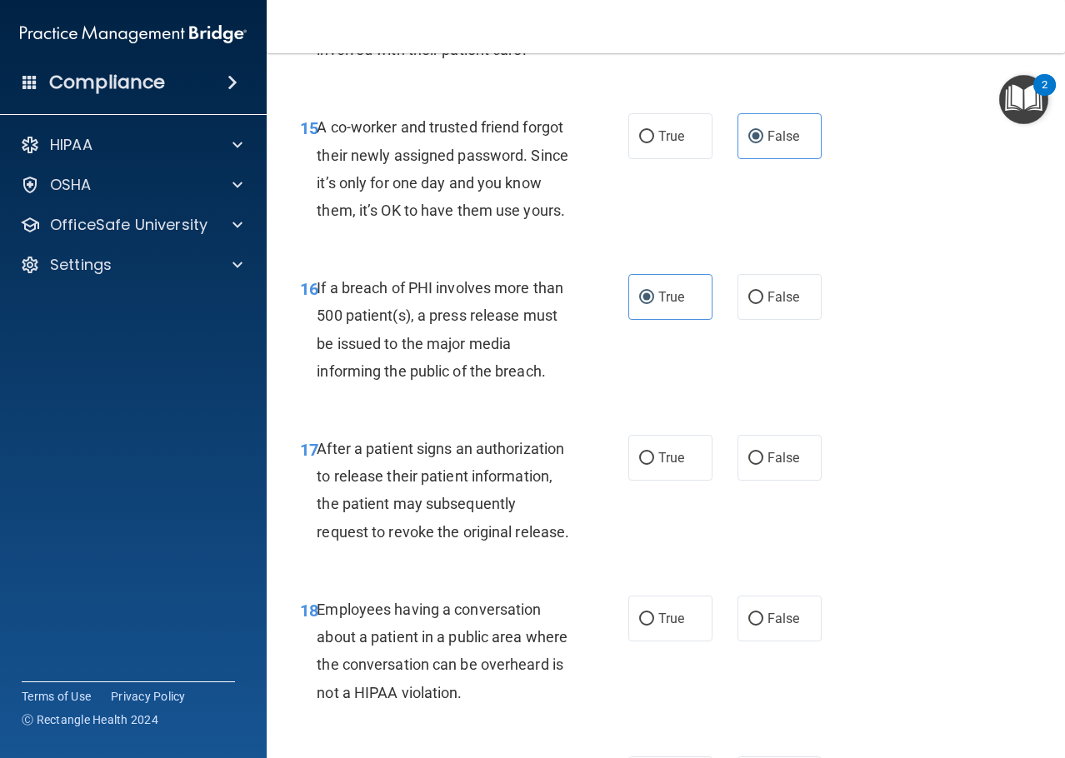
scroll to position [2416, 0]
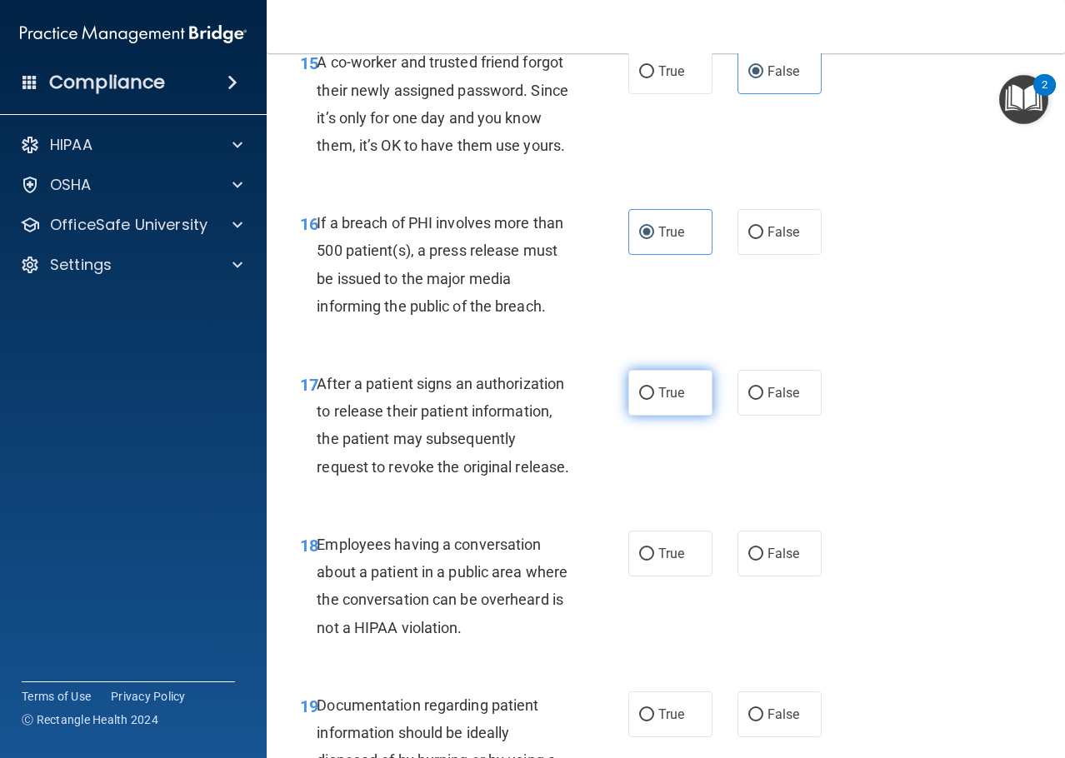
click at [681, 410] on label "True" at bounding box center [670, 393] width 84 height 46
click at [654, 400] on input "True" at bounding box center [646, 393] width 15 height 12
radio input "true"
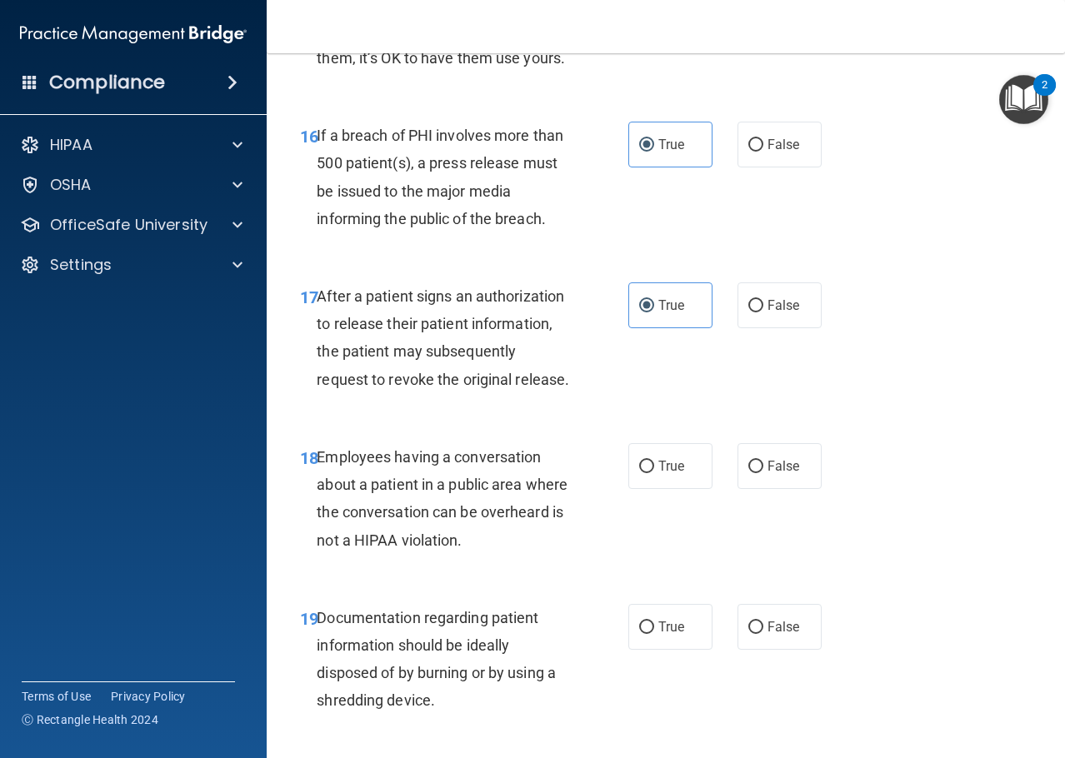
scroll to position [2666, 0]
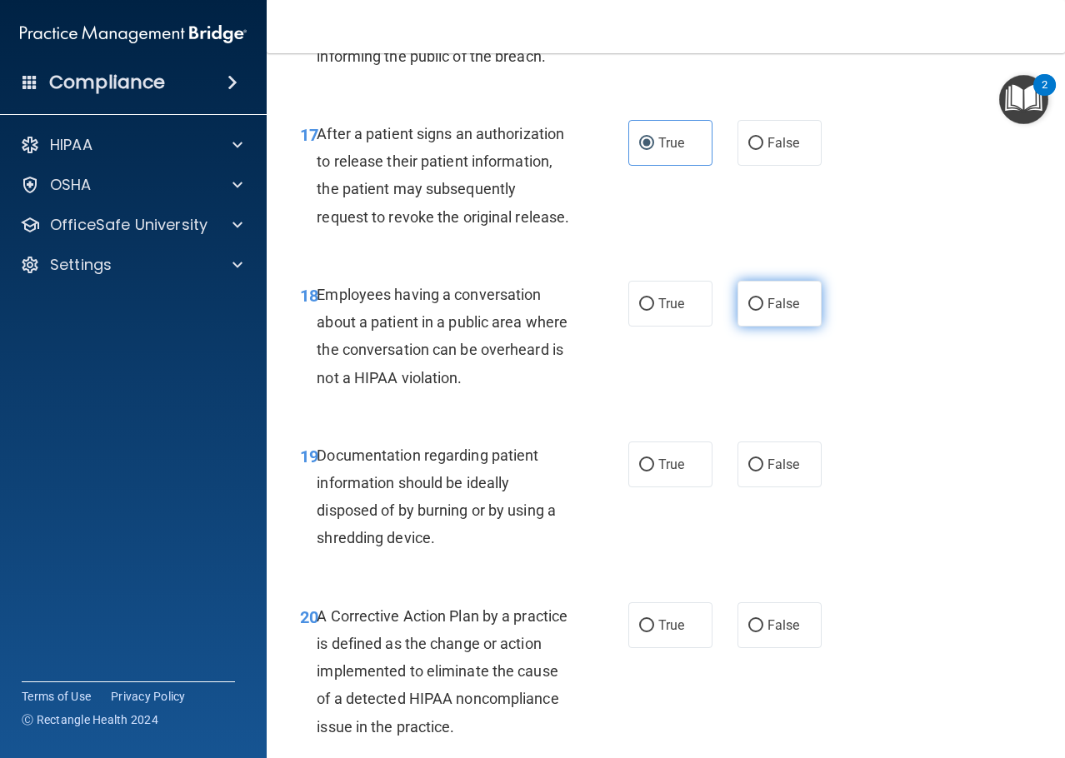
click at [747, 327] on label "False" at bounding box center [779, 304] width 84 height 46
click at [748, 311] on input "False" at bounding box center [755, 304] width 15 height 12
radio input "true"
click at [648, 487] on label "True" at bounding box center [670, 465] width 84 height 46
click at [648, 472] on input "True" at bounding box center [646, 465] width 15 height 12
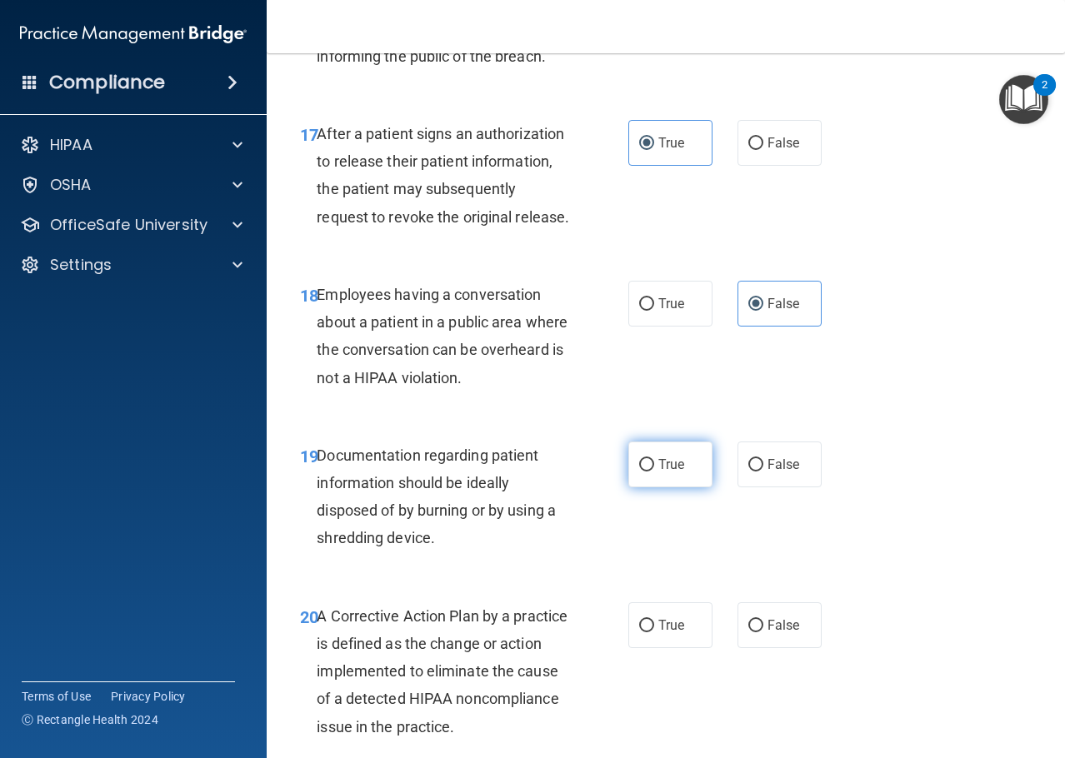
radio input "true"
drag, startPoint x: 653, startPoint y: 671, endPoint x: 683, endPoint y: 661, distance: 31.6
click at [654, 648] on label "True" at bounding box center [670, 625] width 84 height 46
click at [654, 632] on input "True" at bounding box center [646, 626] width 15 height 12
radio input "true"
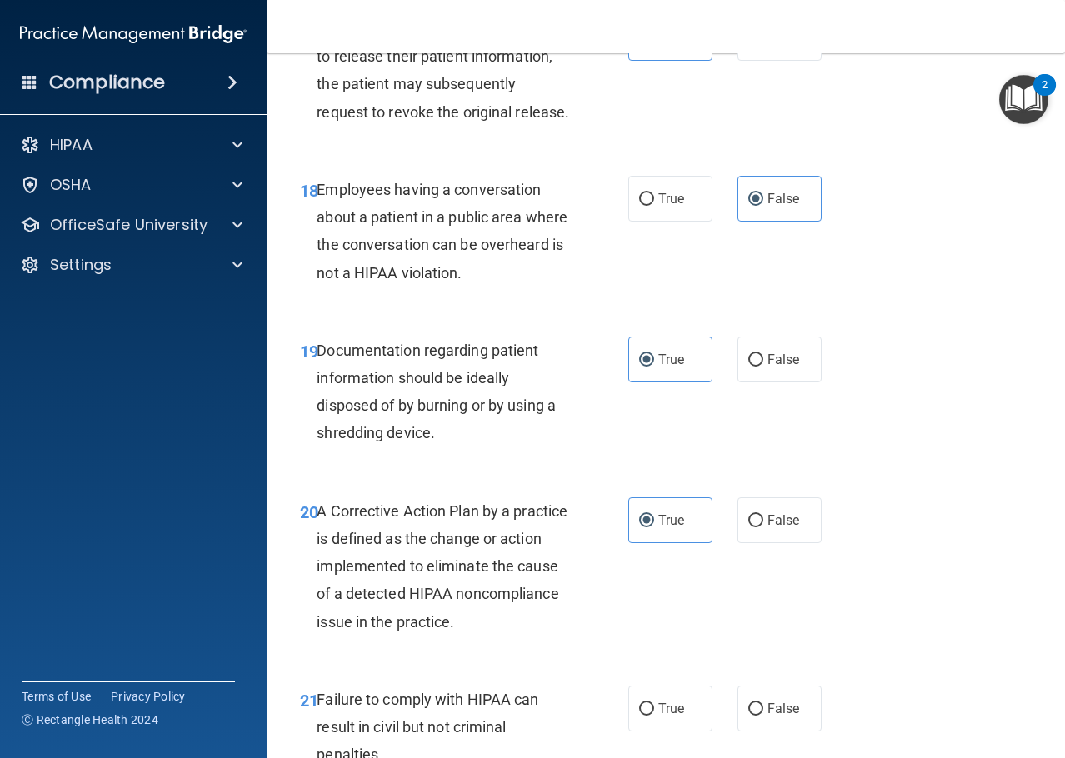
scroll to position [3000, 0]
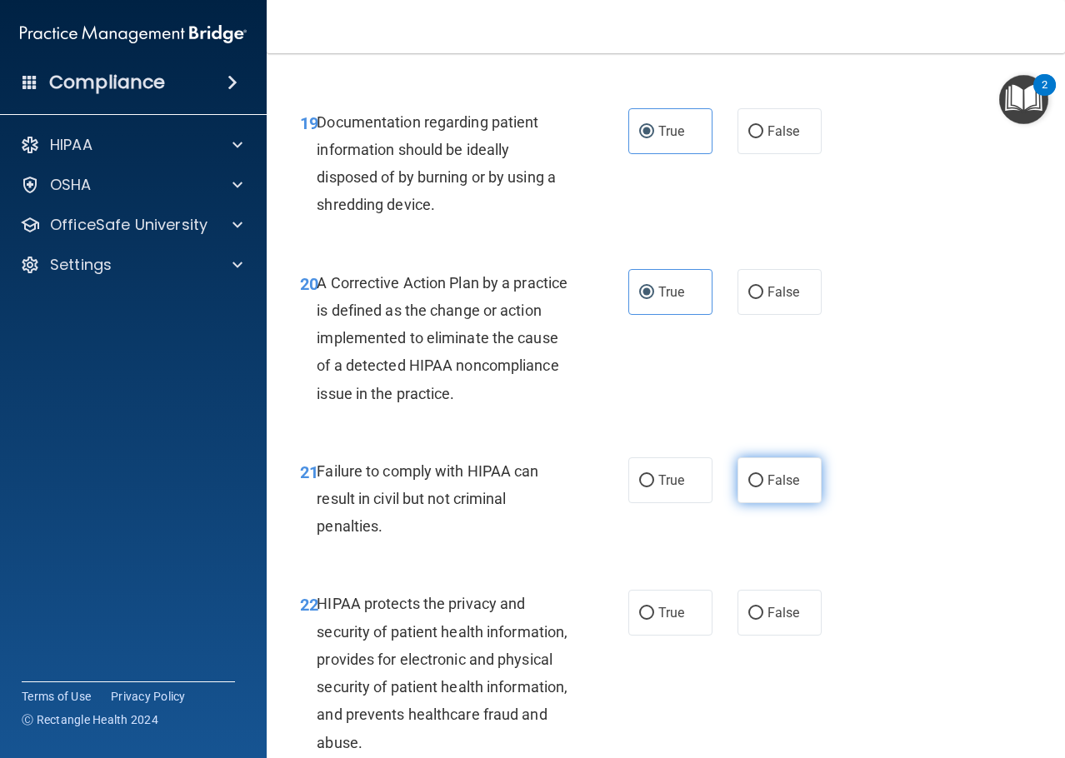
click at [750, 487] on input "False" at bounding box center [755, 481] width 15 height 12
radio input "true"
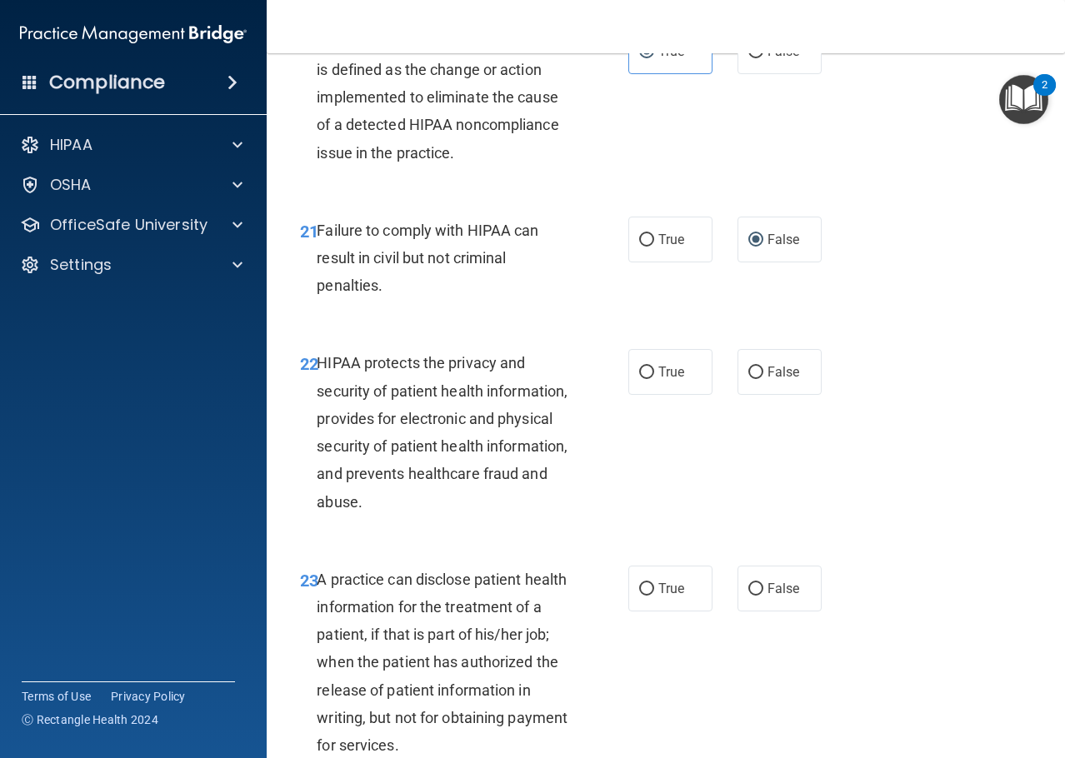
scroll to position [3250, 0]
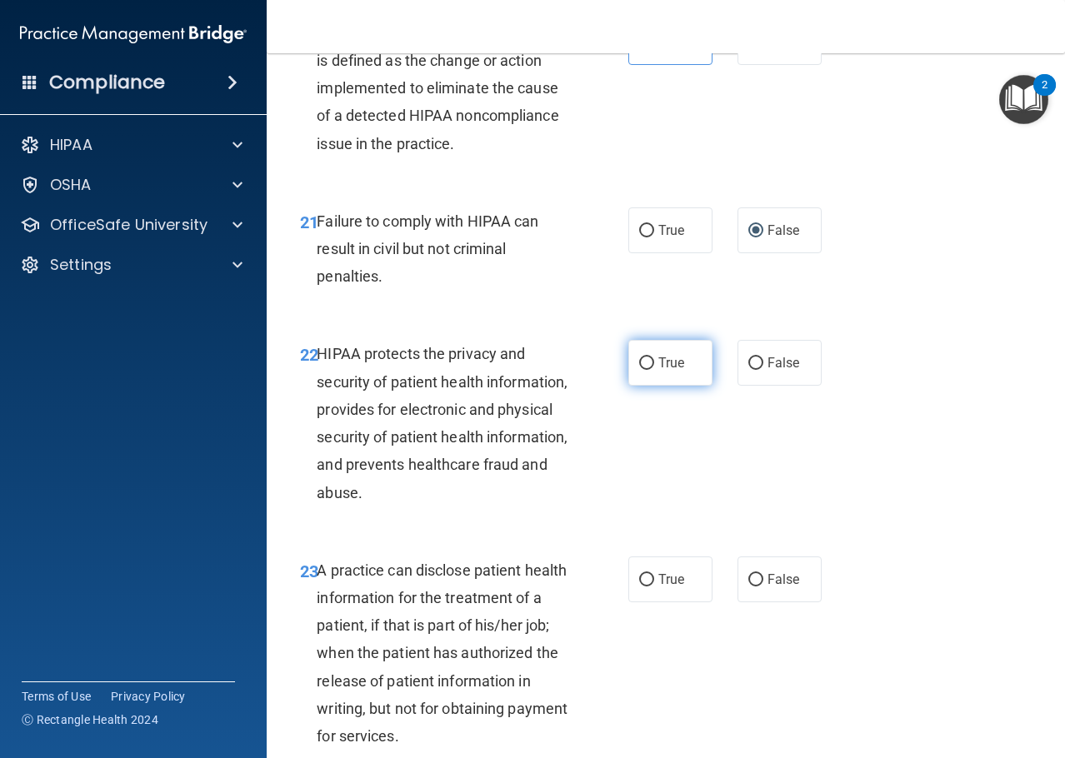
click at [679, 386] on label "True" at bounding box center [670, 363] width 84 height 46
click at [654, 370] on input "True" at bounding box center [646, 363] width 15 height 12
radio input "true"
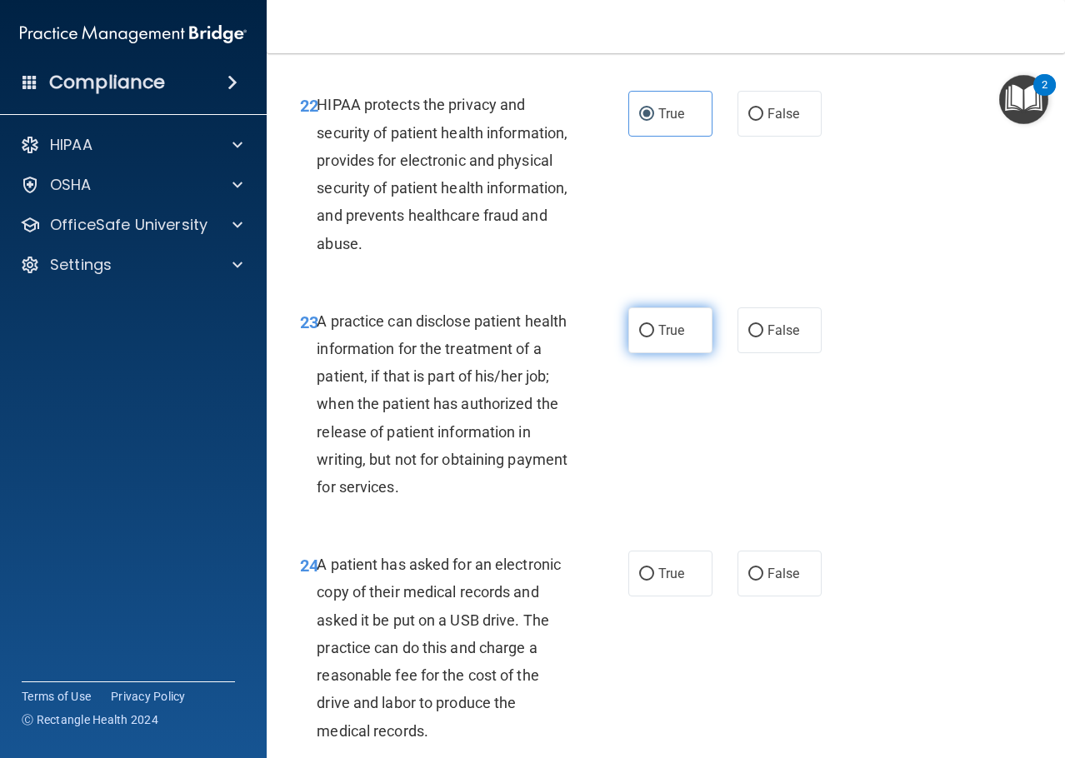
scroll to position [3500, 0]
click at [788, 352] on label "False" at bounding box center [779, 330] width 84 height 46
click at [763, 337] on input "False" at bounding box center [755, 330] width 15 height 12
radio input "true"
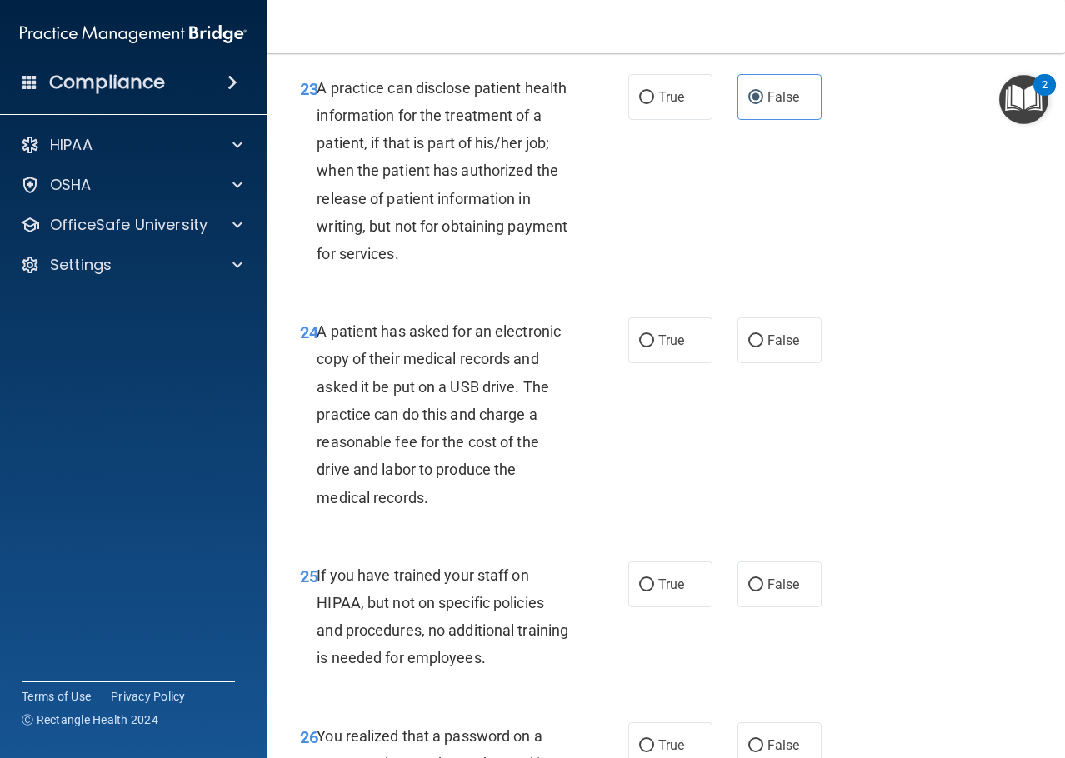
scroll to position [3750, 0]
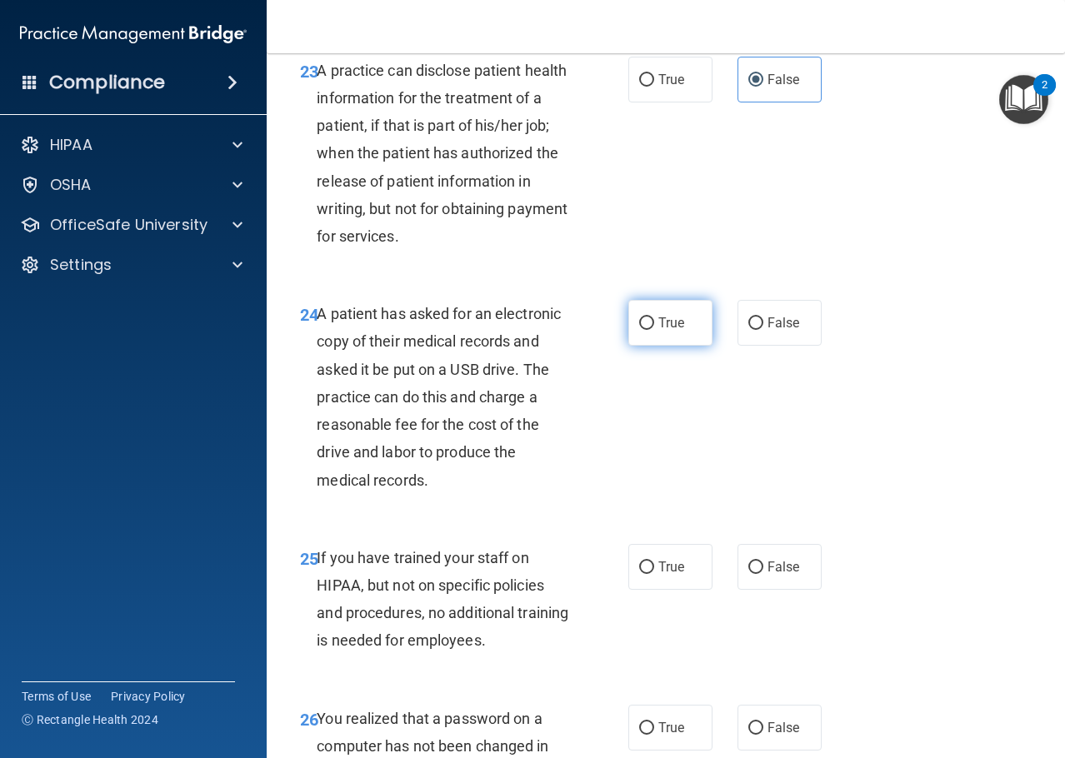
click at [636, 346] on label "True" at bounding box center [670, 323] width 84 height 46
click at [639, 330] on input "True" at bounding box center [646, 323] width 15 height 12
radio input "true"
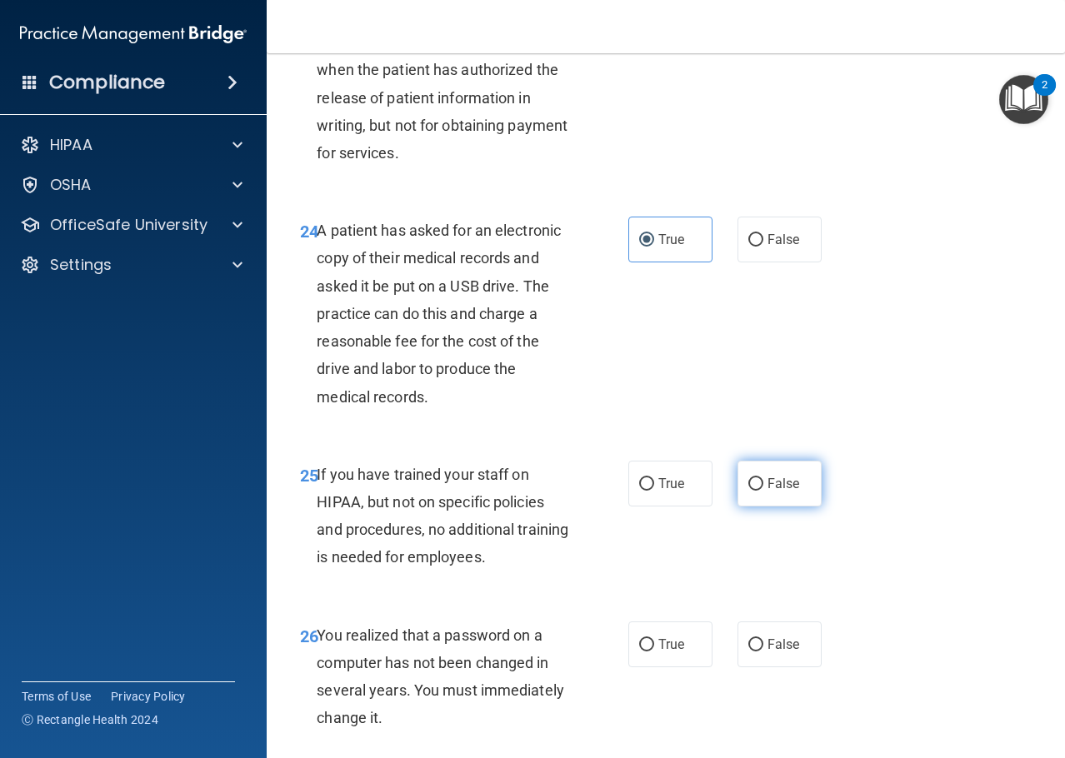
click at [776, 492] on span "False" at bounding box center [783, 484] width 32 height 16
click at [763, 491] on input "False" at bounding box center [755, 484] width 15 height 12
radio input "true"
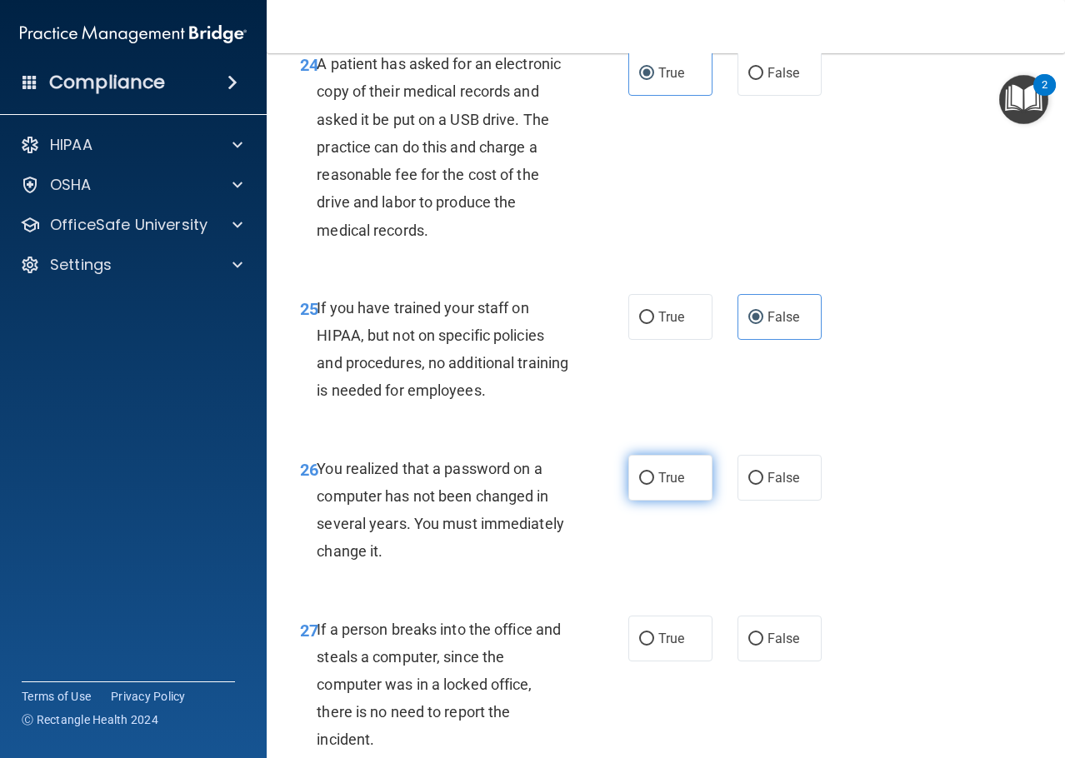
click at [671, 486] on span "True" at bounding box center [671, 478] width 26 height 16
click at [654, 485] on input "True" at bounding box center [646, 478] width 15 height 12
radio input "true"
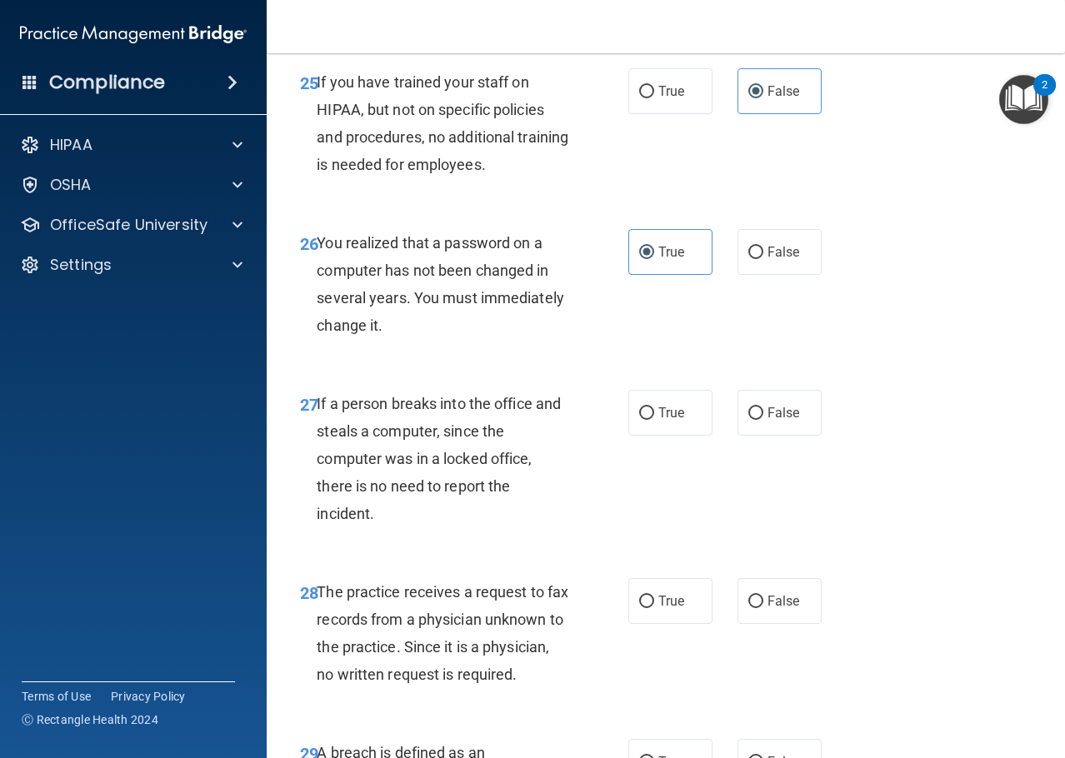
scroll to position [4250, 0]
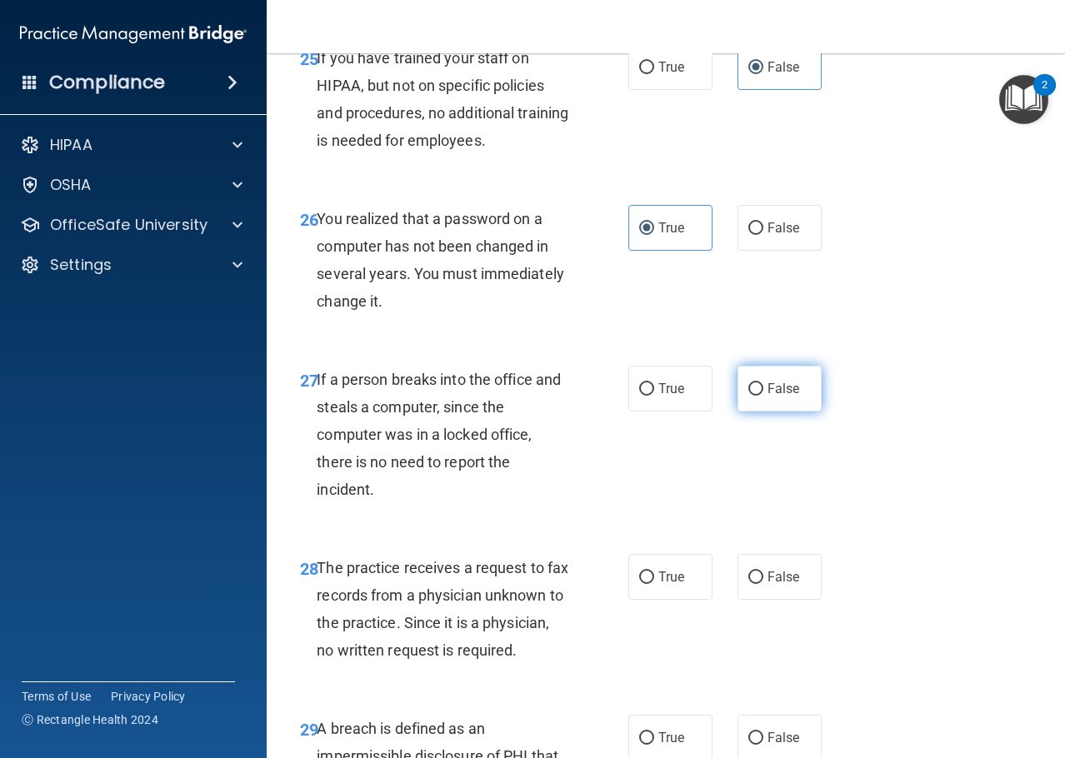
click at [802, 412] on label "False" at bounding box center [779, 389] width 84 height 46
click at [763, 396] on input "False" at bounding box center [755, 389] width 15 height 12
radio input "true"
click at [793, 605] on div "28 The practice receives a request to fax records from a physician unknown to t…" at bounding box center [665, 613] width 757 height 161
click at [791, 600] on label "False" at bounding box center [779, 577] width 84 height 46
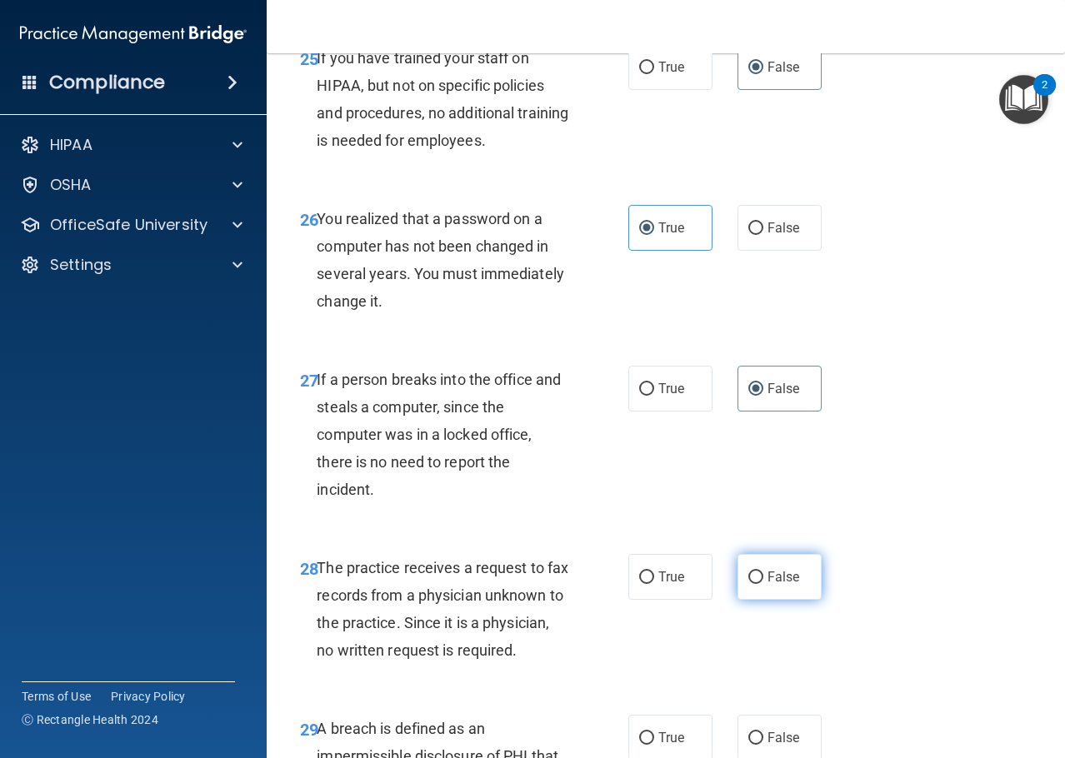
click at [763, 584] on input "False" at bounding box center [755, 578] width 15 height 12
radio input "true"
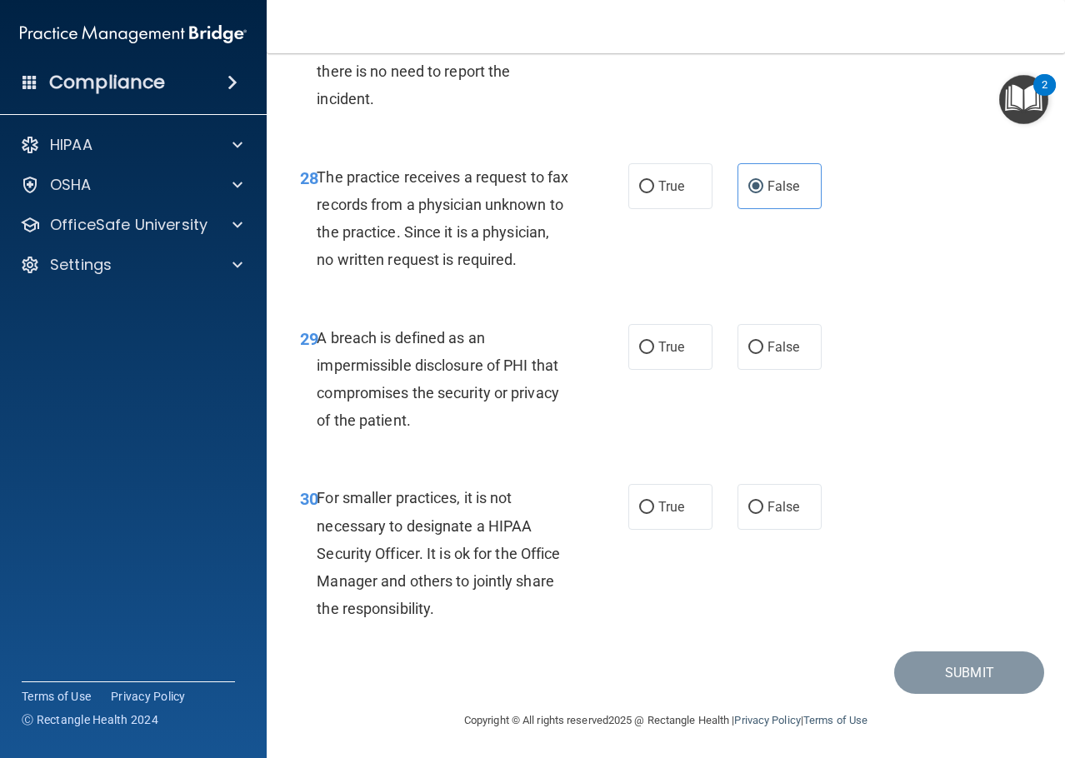
scroll to position [4666, 0]
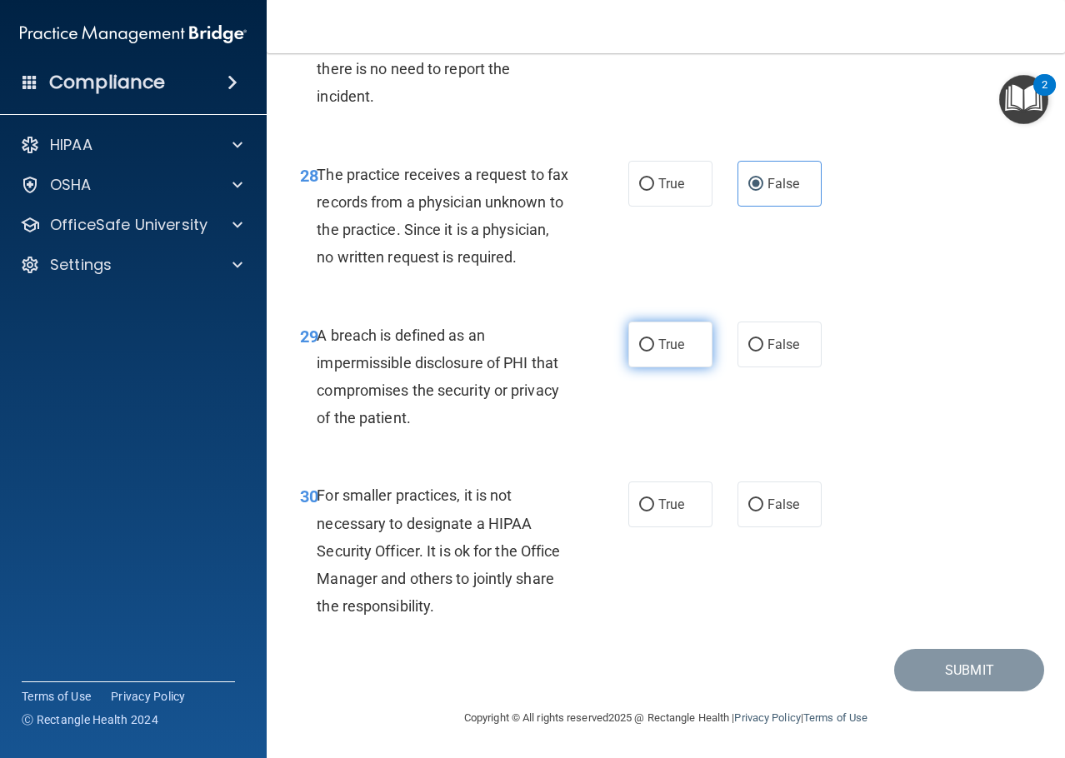
click at [659, 352] on span "True" at bounding box center [671, 345] width 26 height 16
click at [654, 352] on input "True" at bounding box center [646, 345] width 15 height 12
radio input "true"
click at [779, 527] on label "False" at bounding box center [779, 505] width 84 height 46
click at [763, 512] on input "False" at bounding box center [755, 505] width 15 height 12
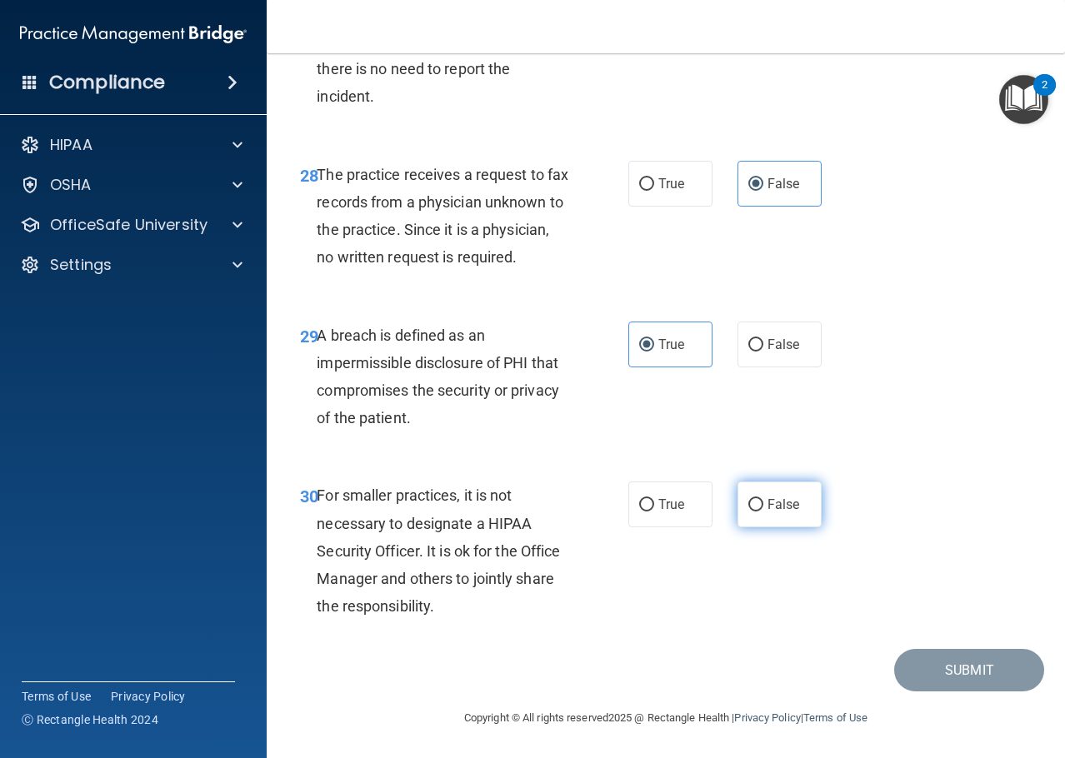
radio input "true"
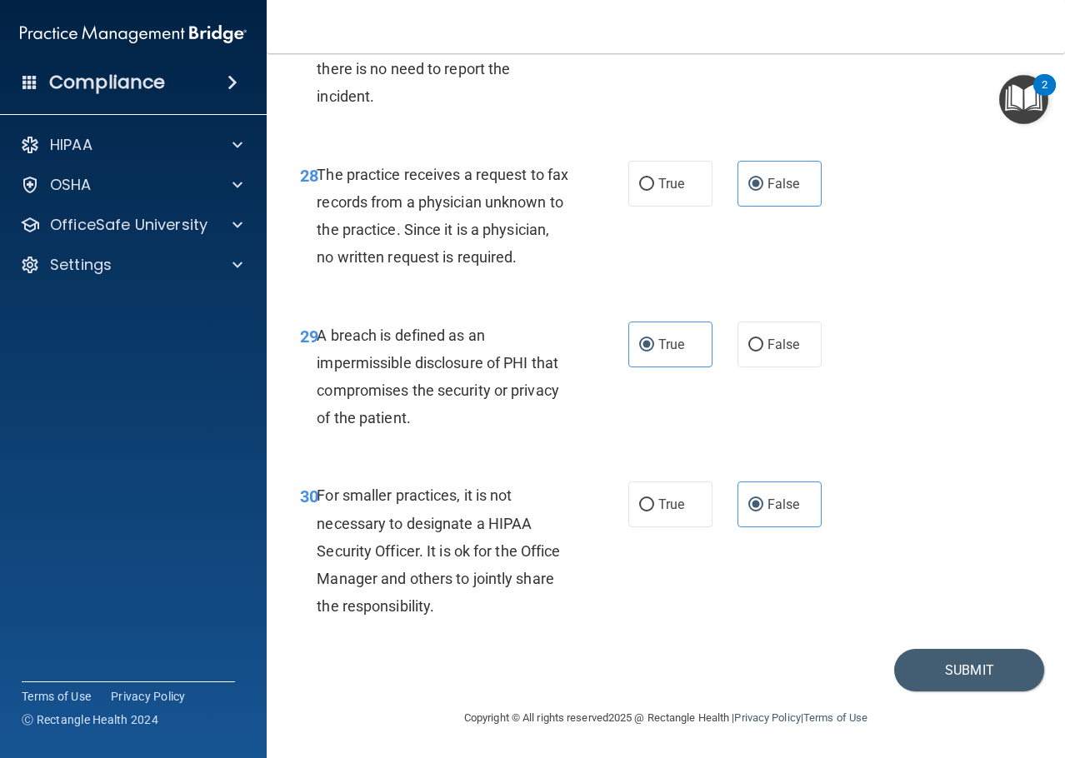
click at [976, 742] on footer "Copyright © All rights reserved 2025 @ Rectangle Health | Privacy Policy | Term…" at bounding box center [666, 717] width 732 height 50
click at [969, 692] on button "Submit" at bounding box center [969, 670] width 150 height 42
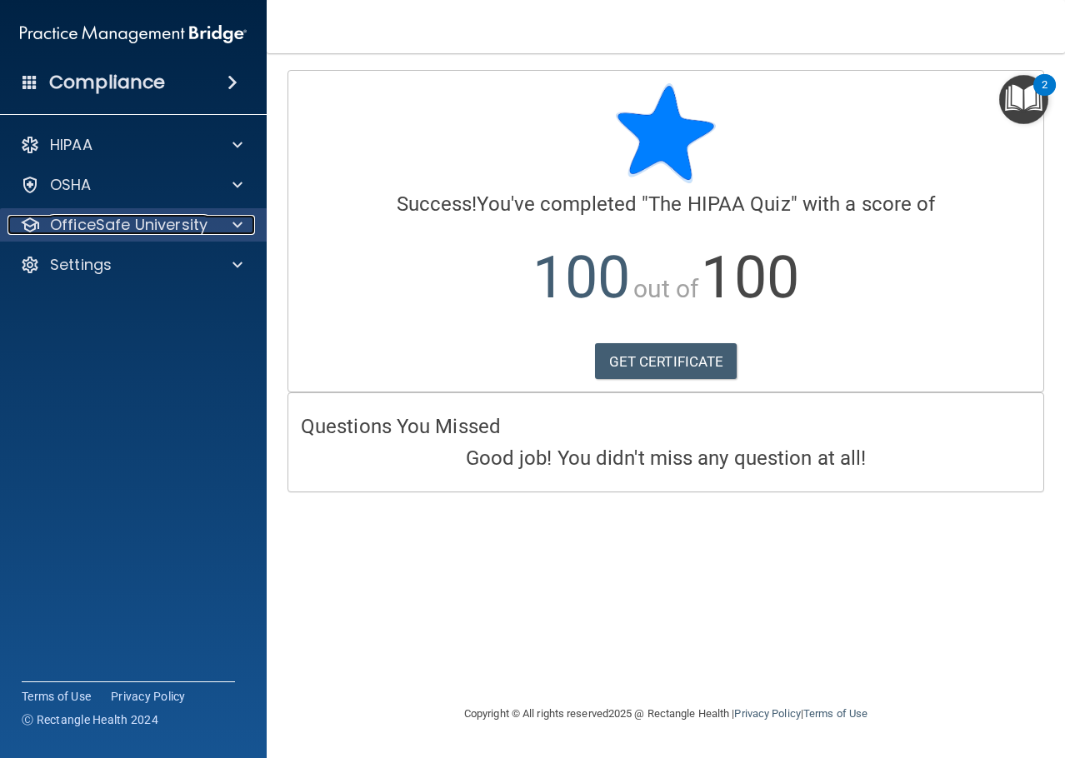
click at [212, 221] on div "OfficeSafe University" at bounding box center [110, 225] width 207 height 20
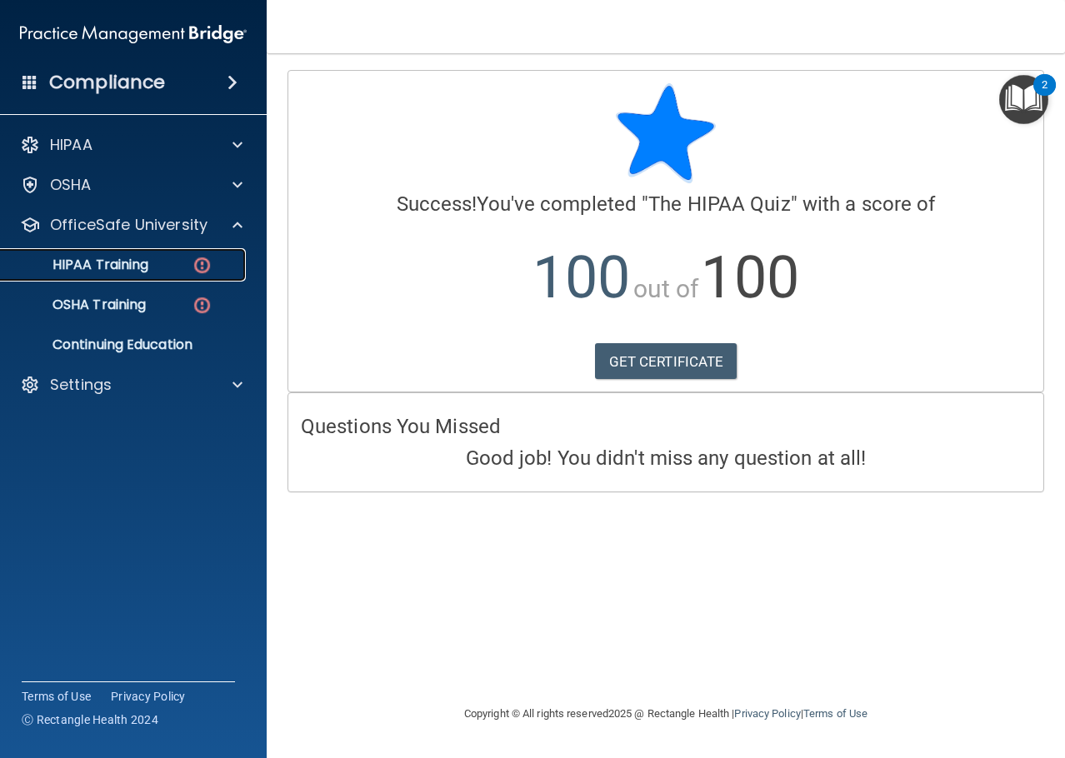
click at [164, 263] on div "HIPAA Training" at bounding box center [124, 265] width 227 height 17
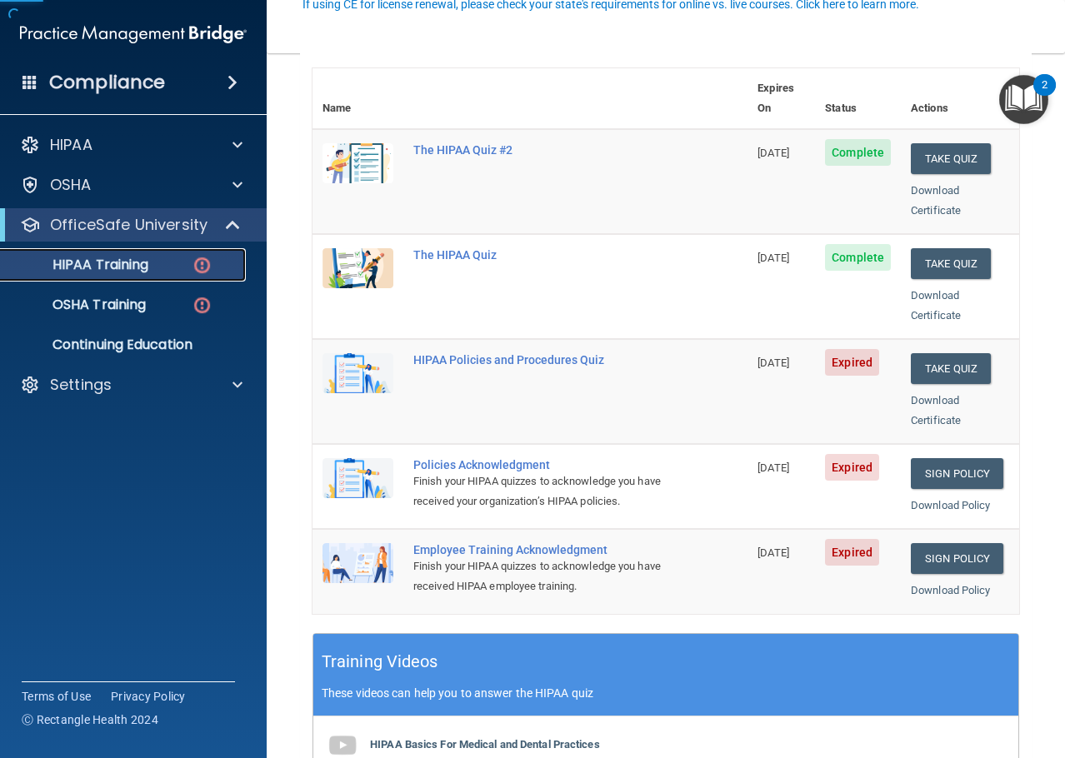
scroll to position [250, 0]
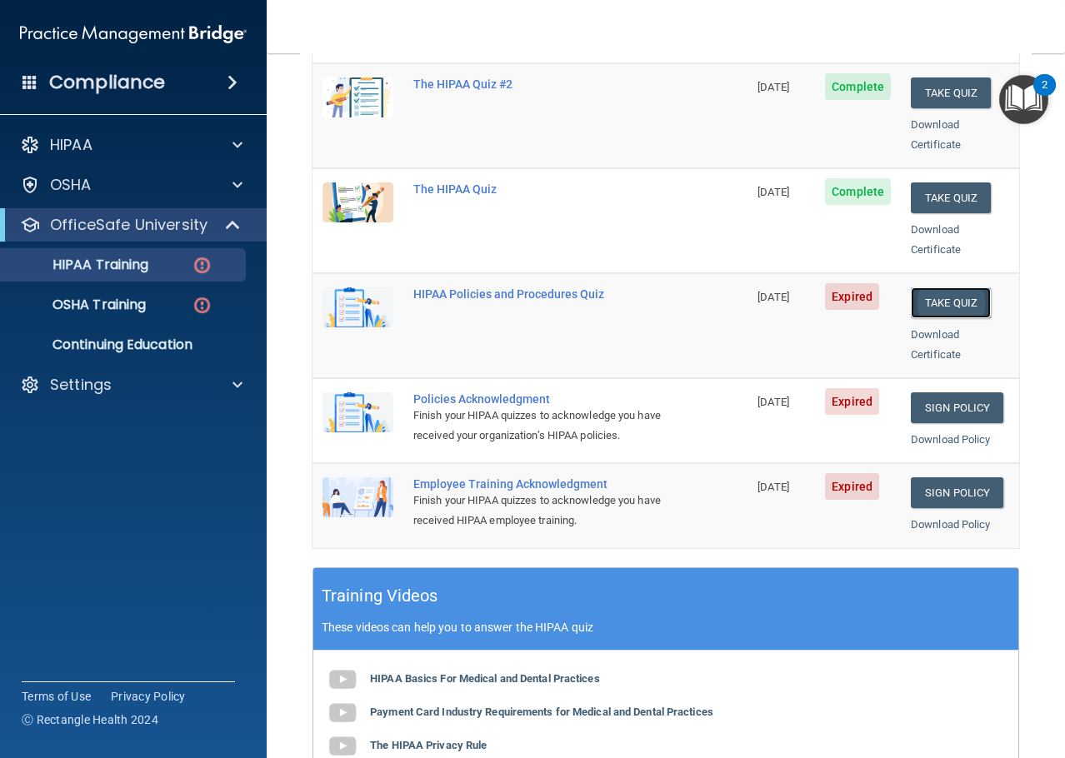
click at [941, 287] on button "Take Quiz" at bounding box center [951, 302] width 80 height 31
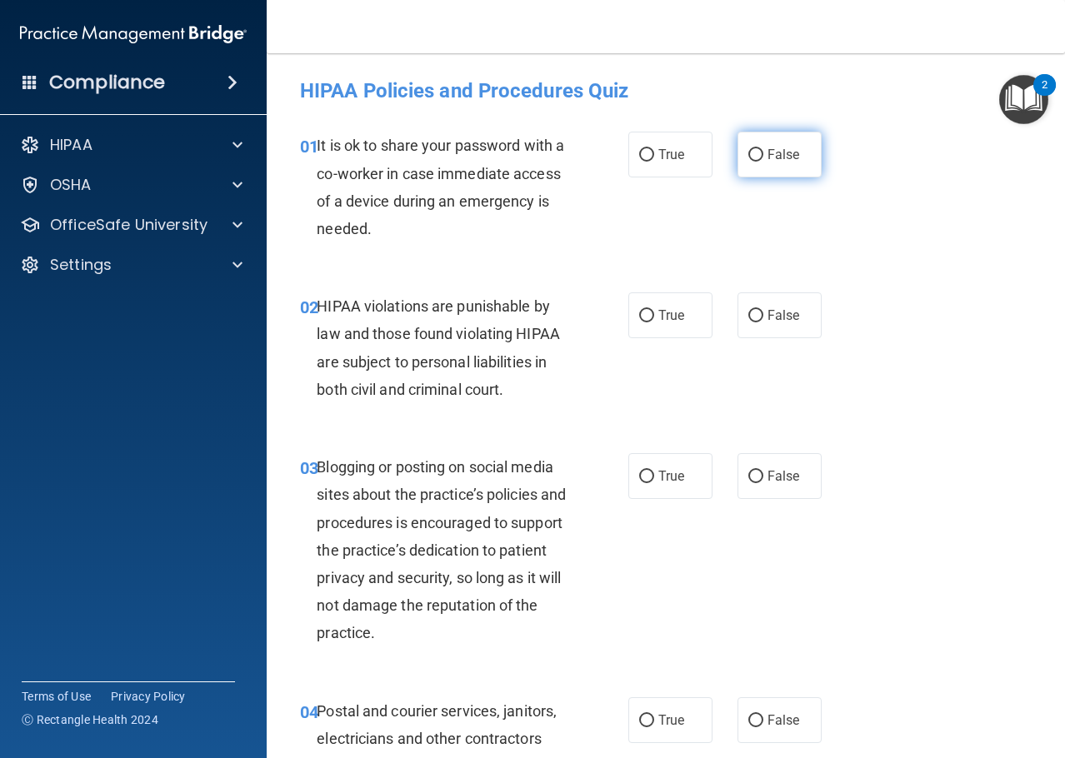
click at [772, 159] on span "False" at bounding box center [783, 155] width 32 height 16
click at [763, 159] on input "False" at bounding box center [755, 155] width 15 height 12
radio input "true"
click at [674, 319] on span "True" at bounding box center [671, 315] width 26 height 16
click at [654, 319] on input "True" at bounding box center [646, 316] width 15 height 12
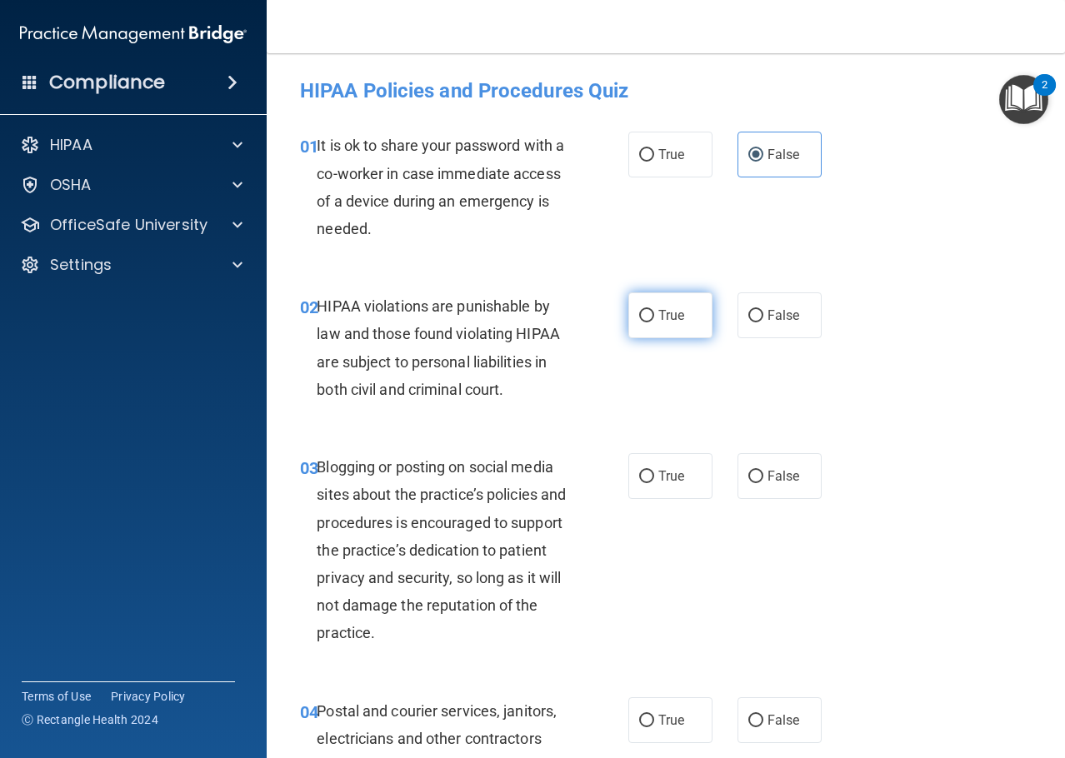
radio input "true"
click at [772, 482] on span "False" at bounding box center [783, 476] width 32 height 16
click at [763, 482] on input "False" at bounding box center [755, 477] width 15 height 12
radio input "true"
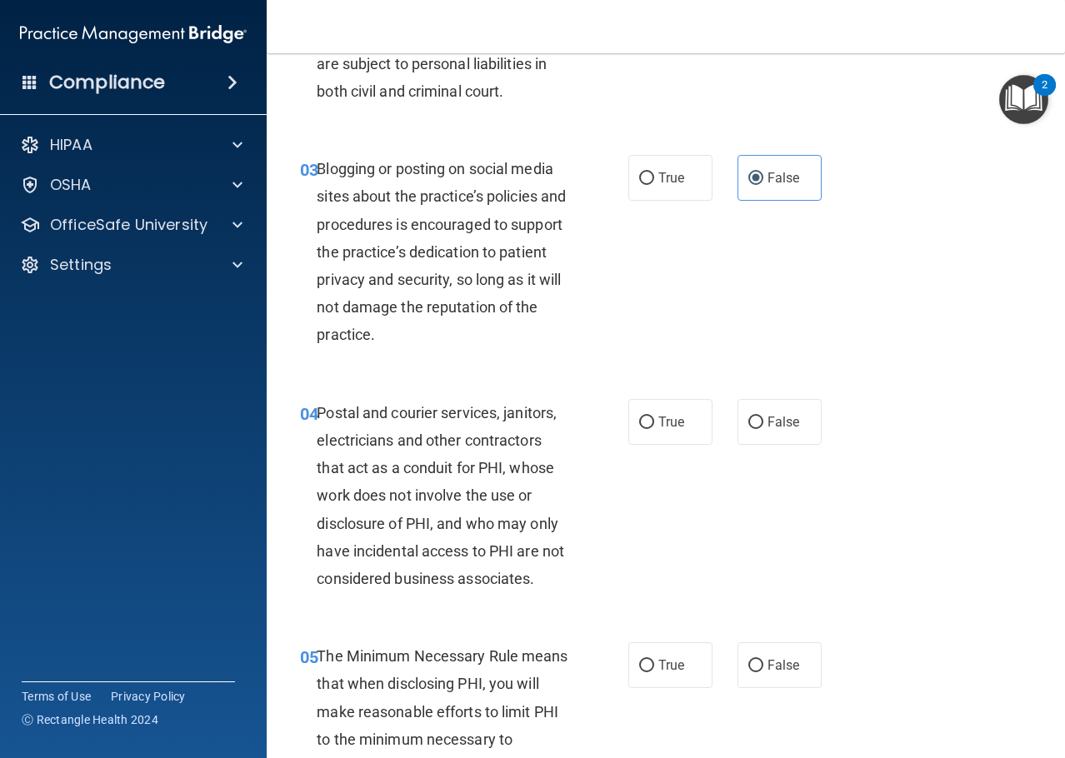
scroll to position [333, 0]
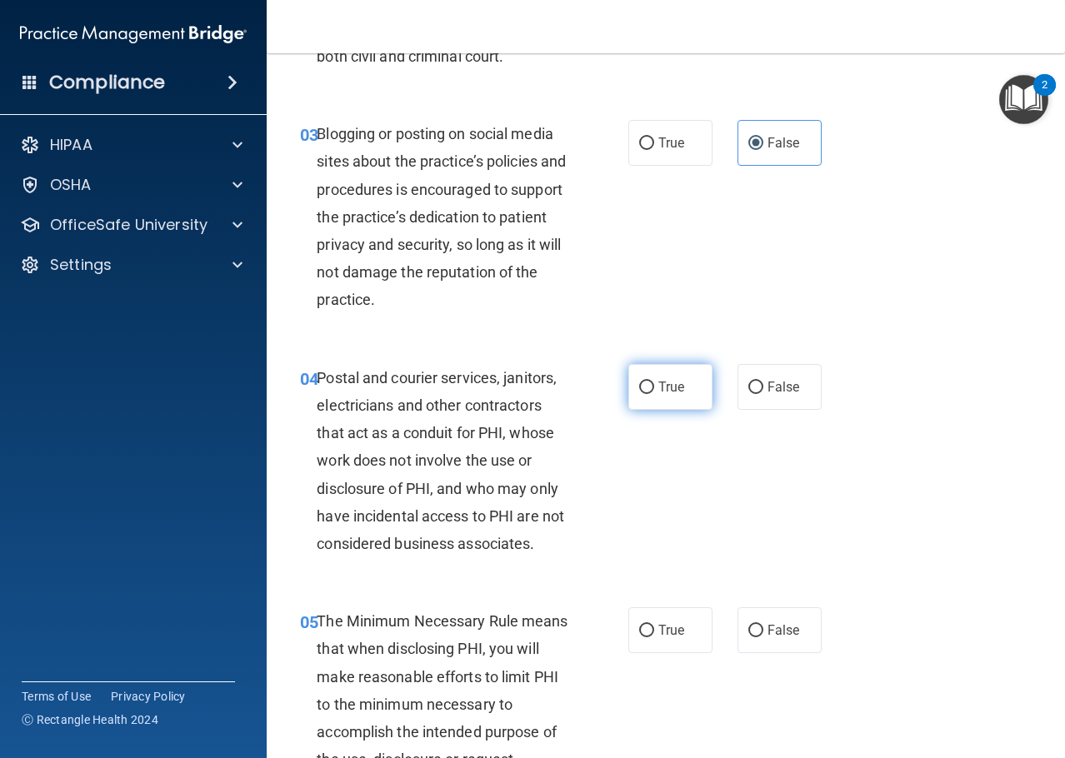
click at [665, 383] on span "True" at bounding box center [671, 387] width 26 height 16
click at [654, 383] on input "True" at bounding box center [646, 388] width 15 height 12
radio input "true"
click at [665, 627] on span "True" at bounding box center [671, 630] width 26 height 16
click at [654, 627] on input "True" at bounding box center [646, 631] width 15 height 12
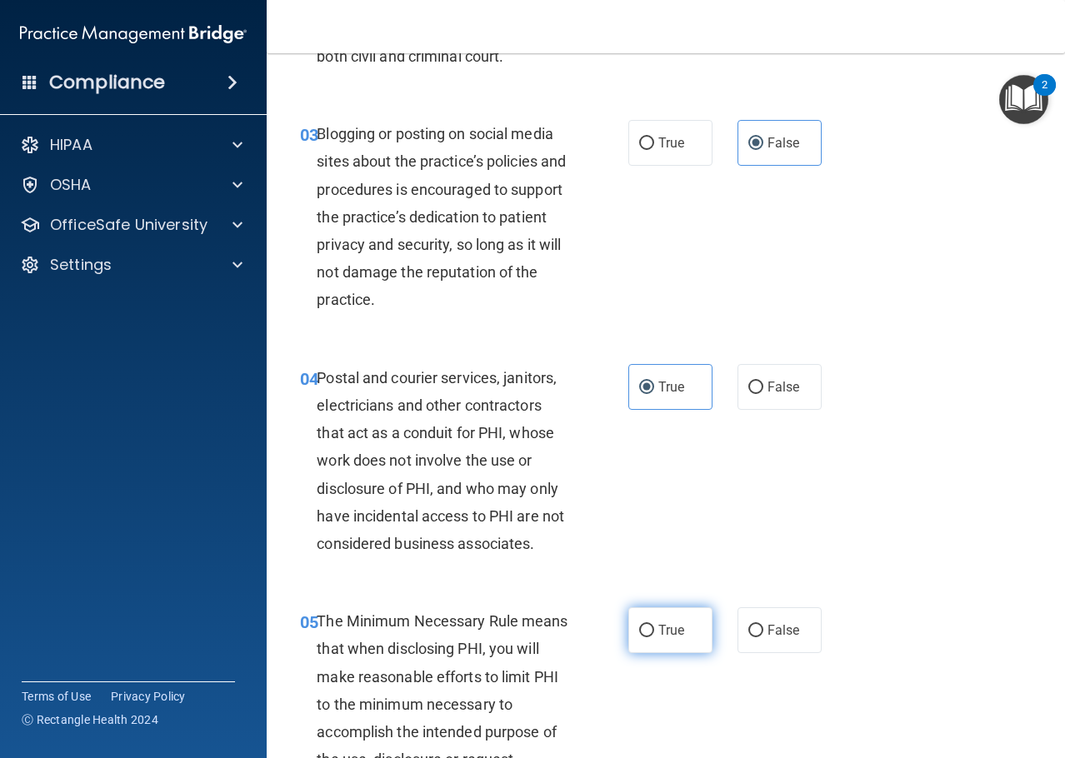
radio input "true"
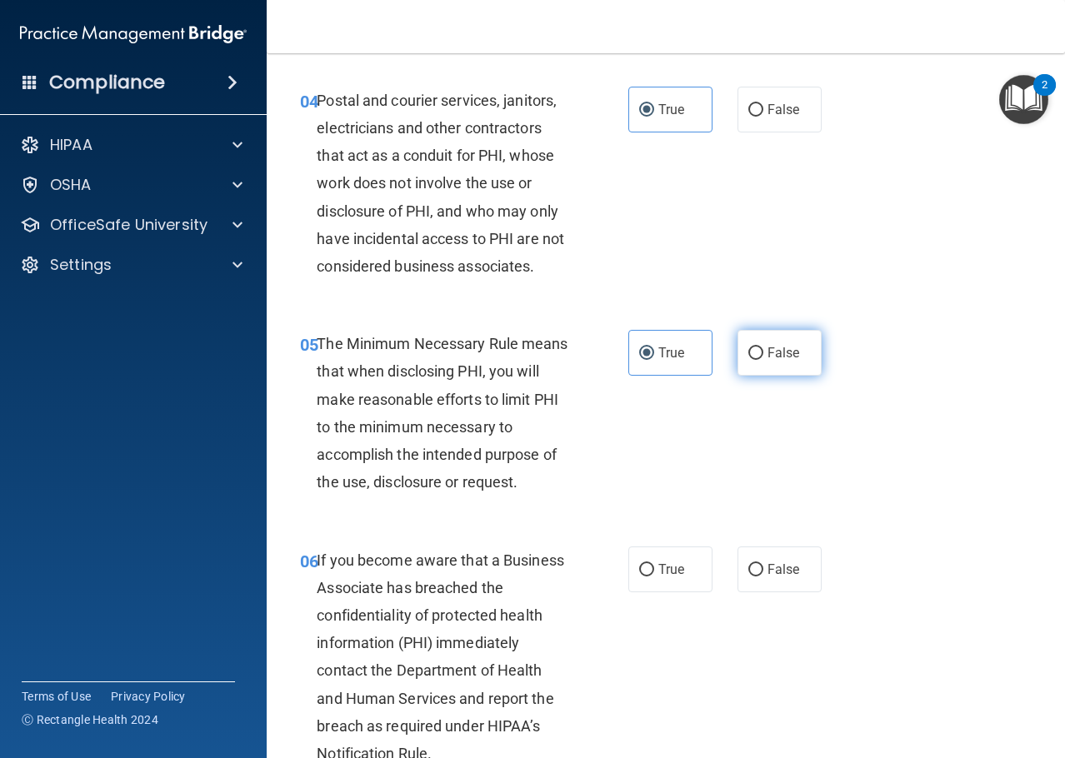
scroll to position [750, 0]
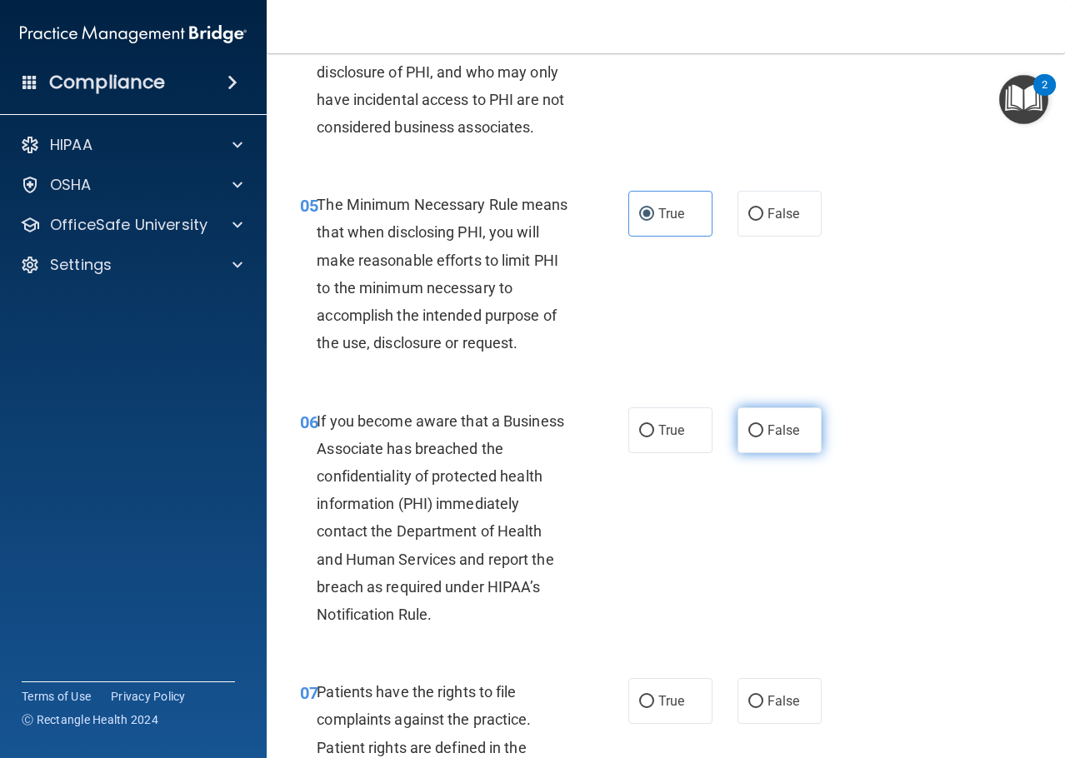
click at [765, 438] on label "False" at bounding box center [779, 430] width 84 height 46
click at [763, 437] on input "False" at bounding box center [755, 431] width 15 height 12
radio input "true"
click at [672, 700] on span "True" at bounding box center [671, 701] width 26 height 16
click at [654, 700] on input "True" at bounding box center [646, 702] width 15 height 12
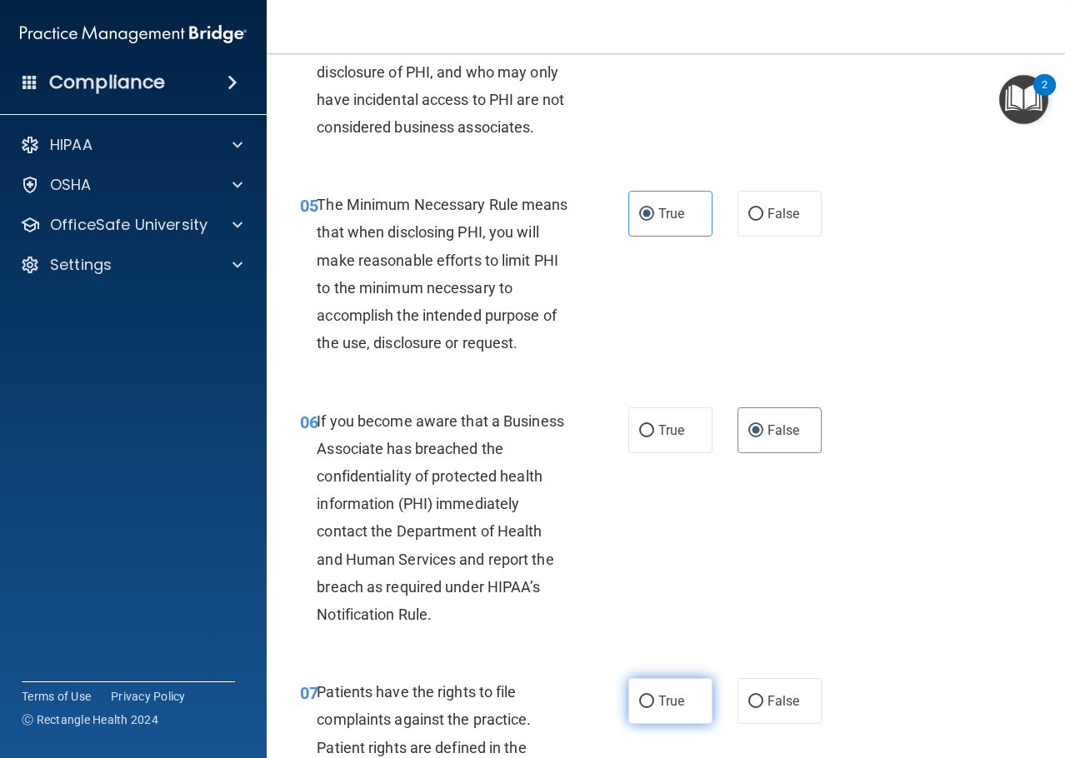
radio input "true"
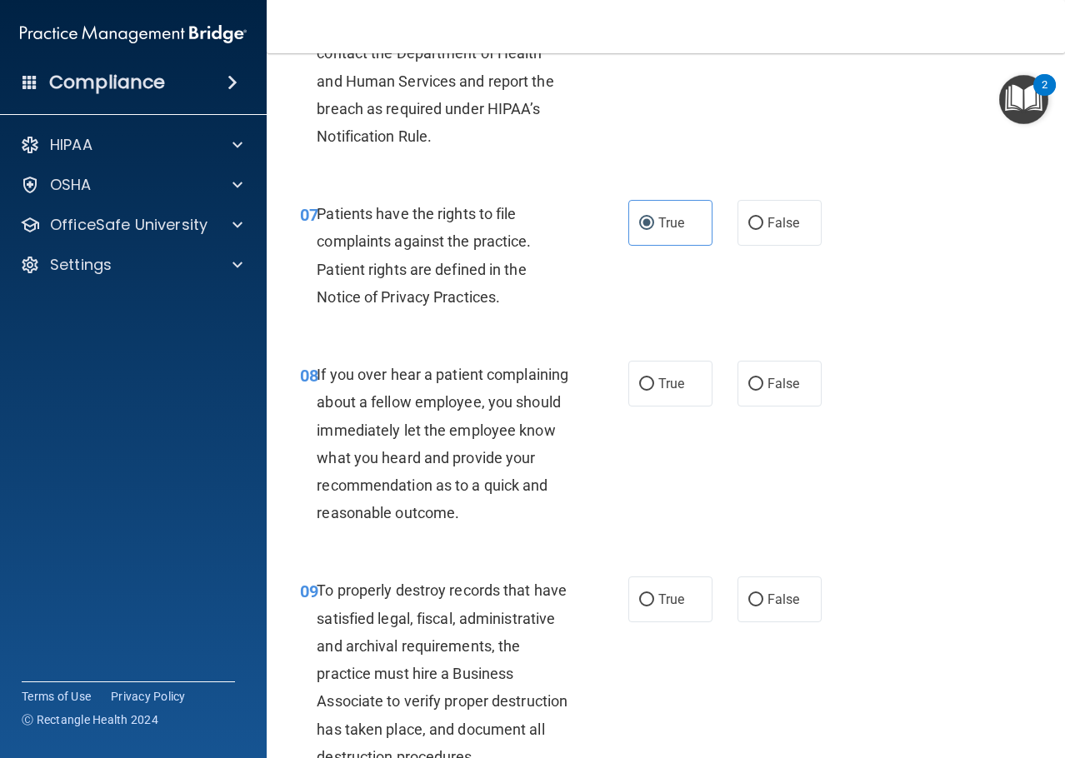
scroll to position [1250, 0]
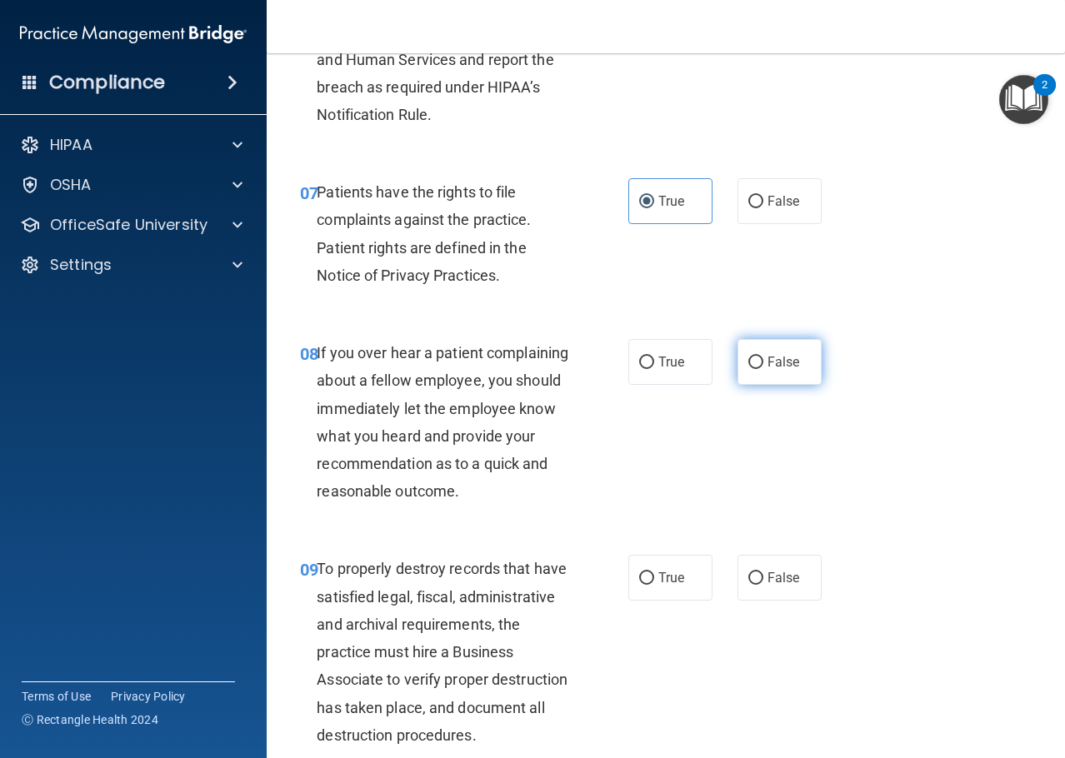
click at [759, 363] on label "False" at bounding box center [779, 362] width 84 height 46
click at [759, 363] on input "False" at bounding box center [755, 363] width 15 height 12
radio input "true"
click at [777, 586] on span "False" at bounding box center [783, 578] width 32 height 16
click at [763, 585] on input "False" at bounding box center [755, 578] width 15 height 12
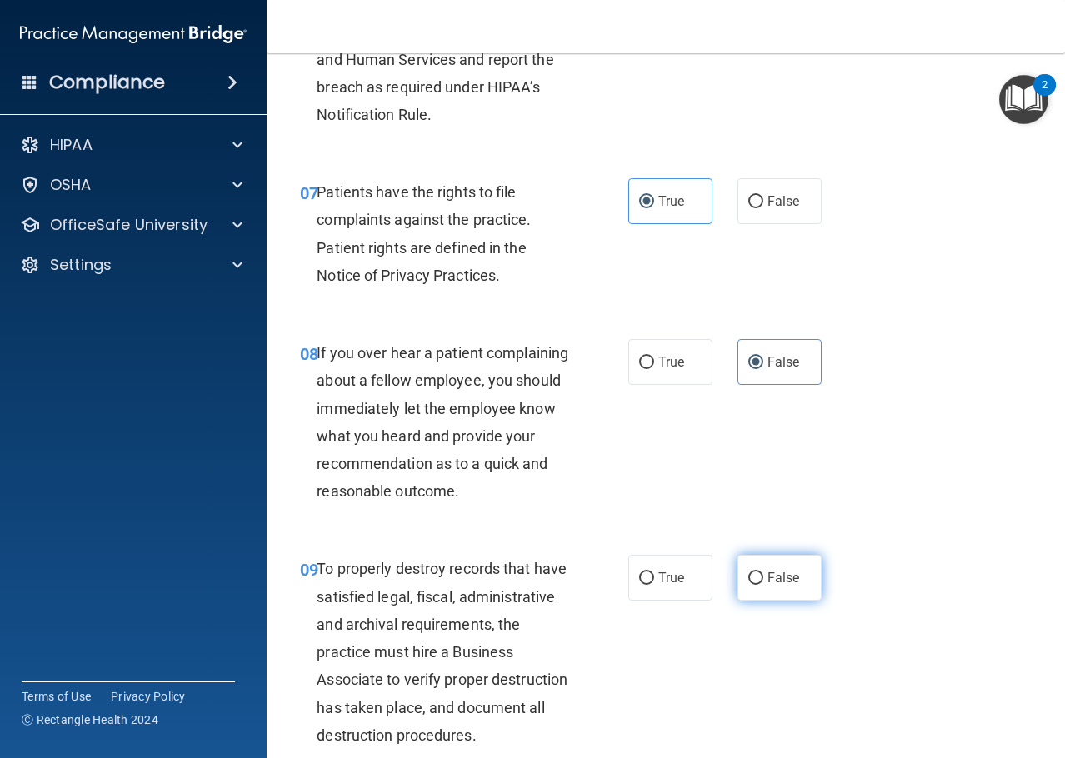
radio input "true"
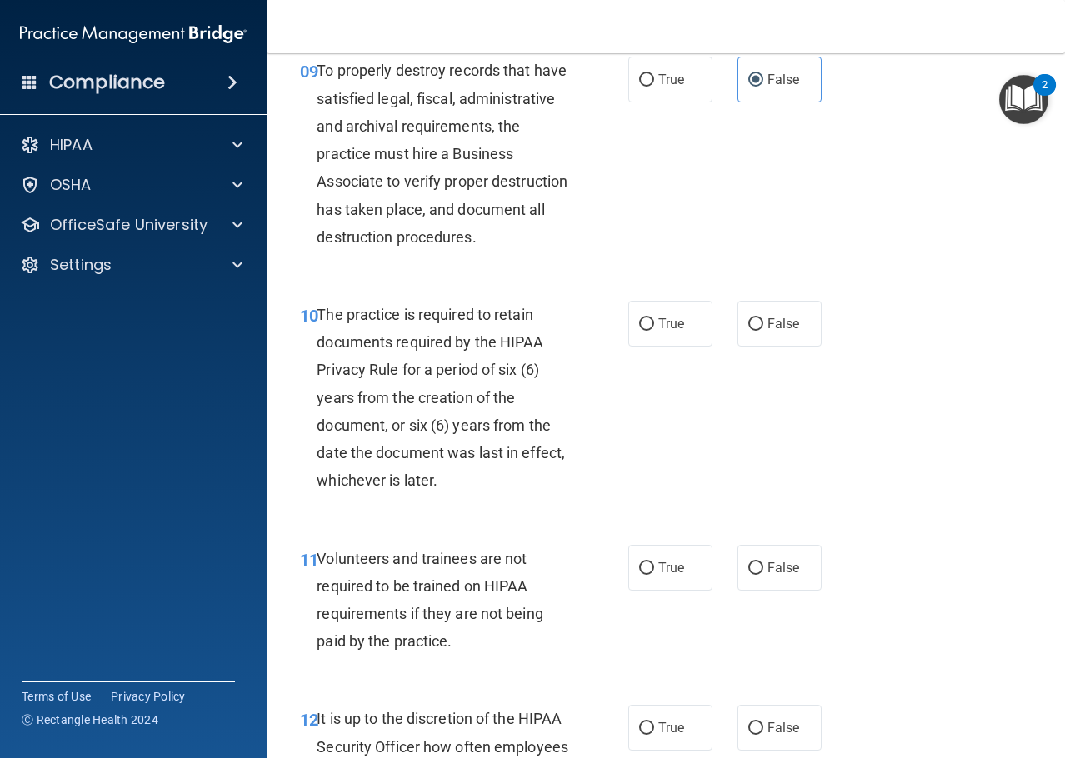
scroll to position [1750, 0]
click at [671, 345] on label "True" at bounding box center [670, 322] width 84 height 46
click at [654, 329] on input "True" at bounding box center [646, 323] width 15 height 12
radio input "true"
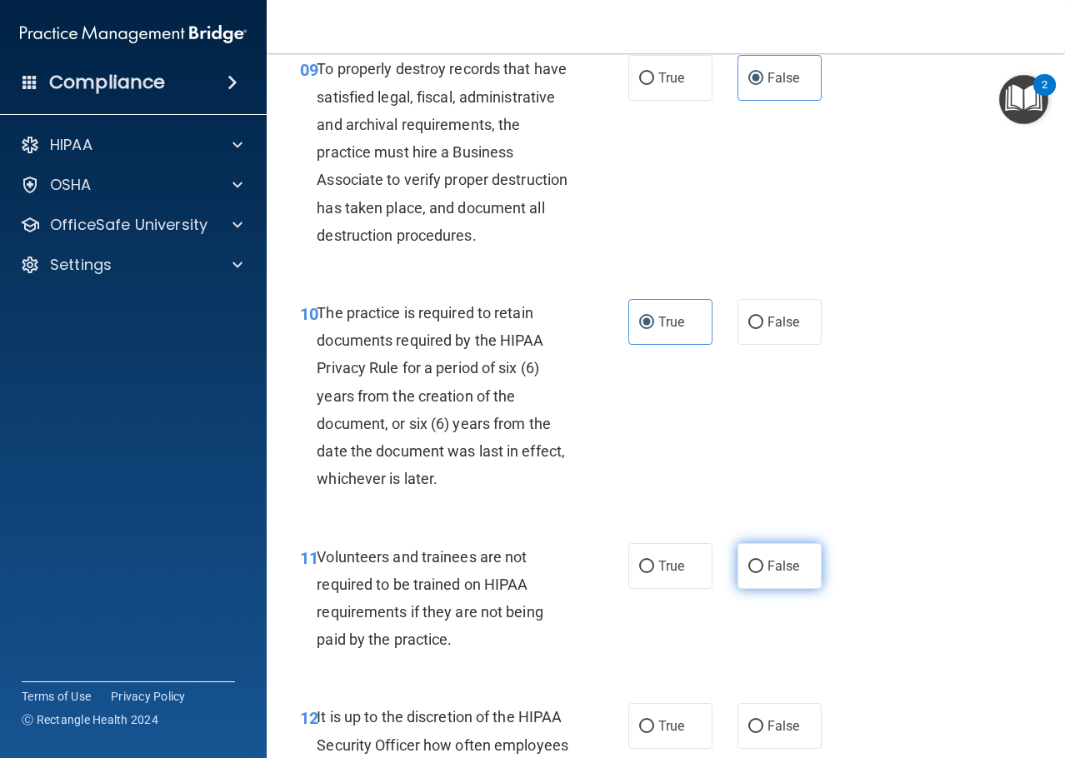
click at [771, 574] on span "False" at bounding box center [783, 566] width 32 height 16
click at [763, 573] on input "False" at bounding box center [755, 567] width 15 height 12
radio input "true"
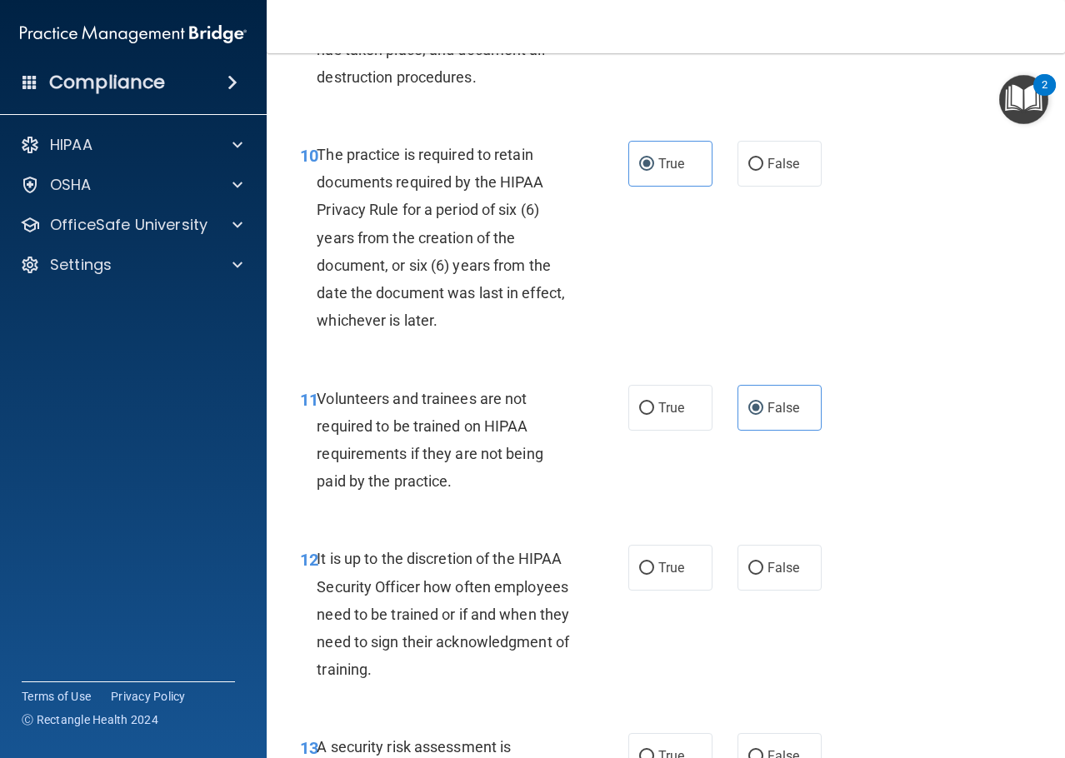
scroll to position [2166, 0]
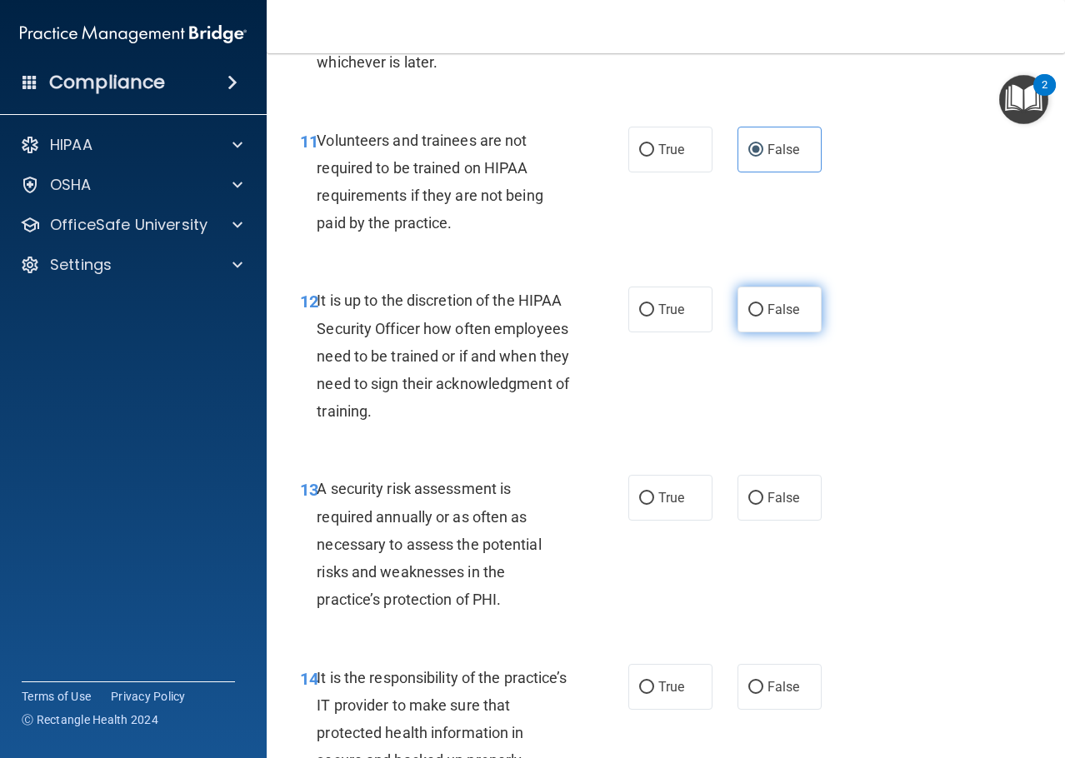
click at [760, 332] on label "False" at bounding box center [779, 310] width 84 height 46
click at [760, 317] on input "False" at bounding box center [755, 310] width 15 height 12
radio input "true"
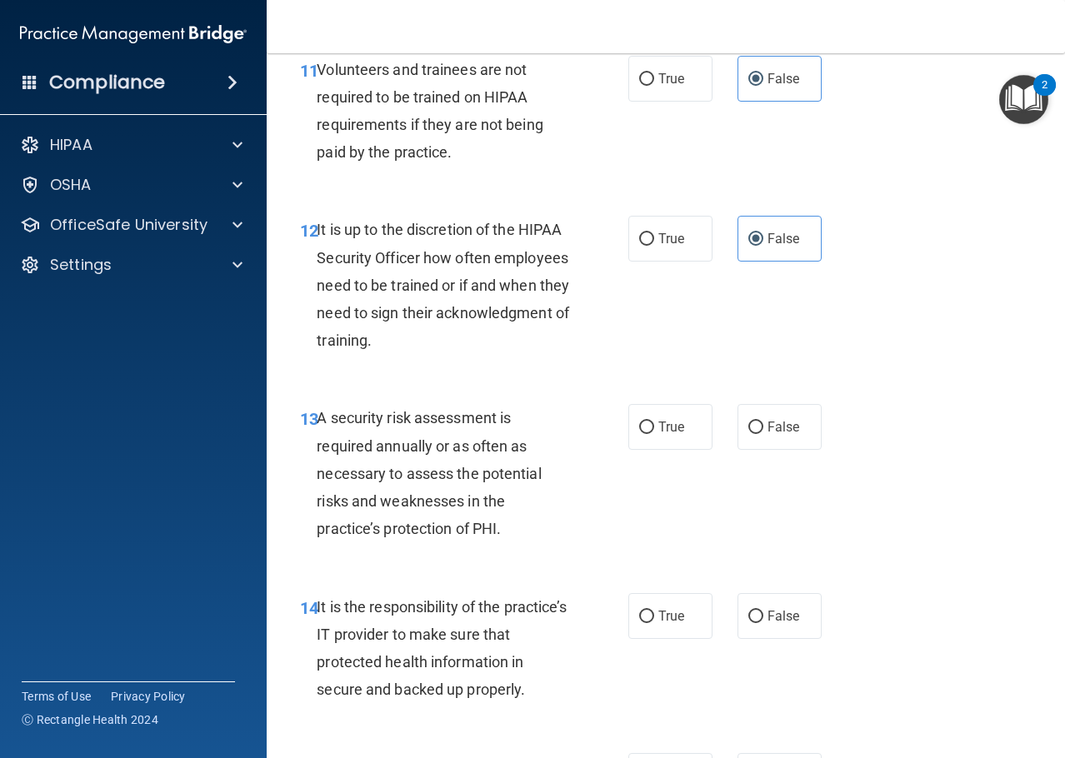
scroll to position [2416, 0]
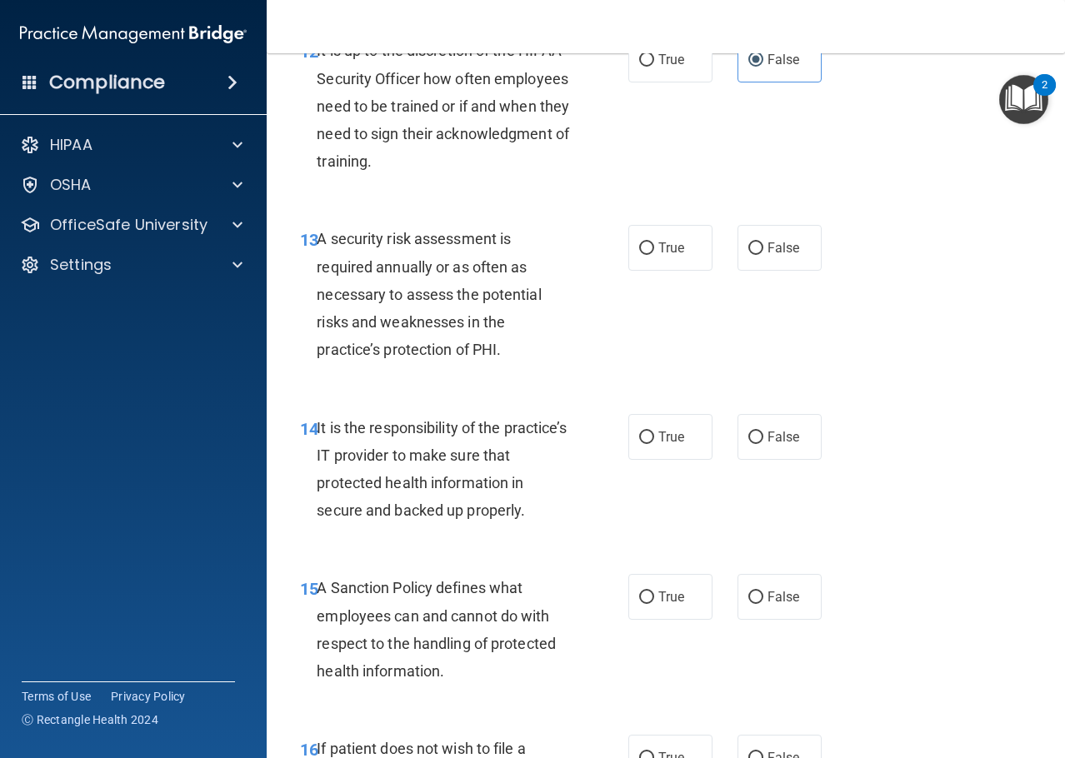
click at [680, 271] on label "True" at bounding box center [670, 248] width 84 height 46
click at [654, 255] on input "True" at bounding box center [646, 248] width 15 height 12
radio input "true"
click at [792, 460] on label "False" at bounding box center [779, 437] width 84 height 46
click at [763, 444] on input "False" at bounding box center [755, 438] width 15 height 12
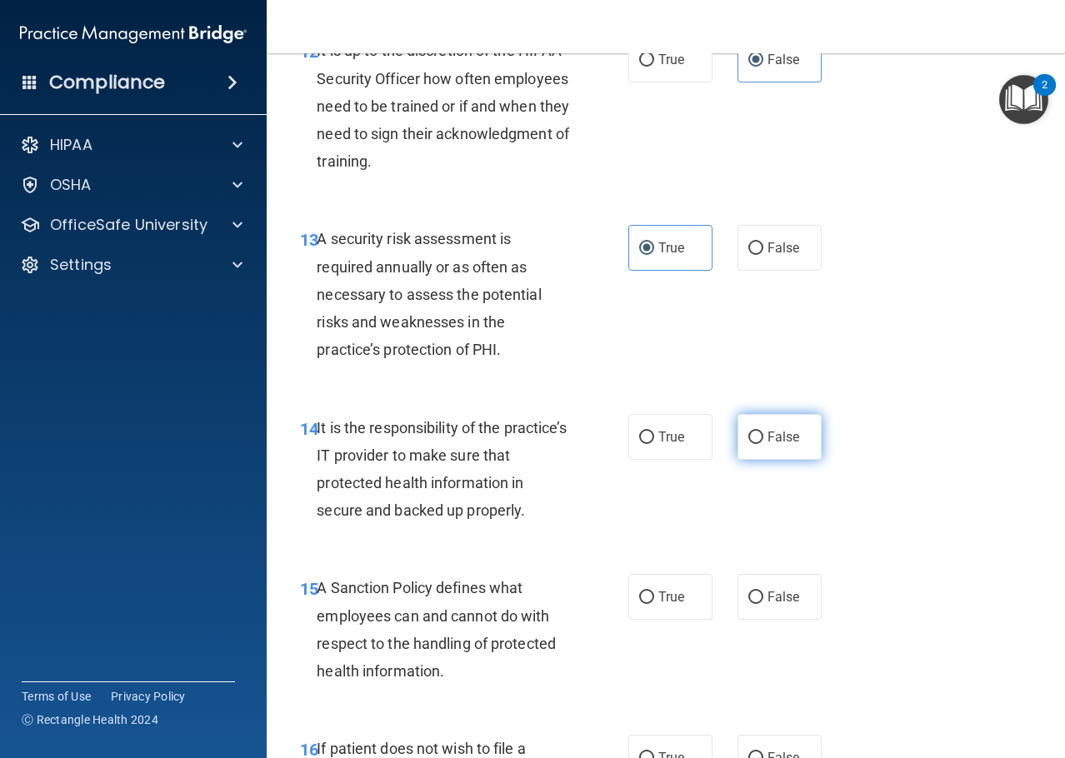
radio input "true"
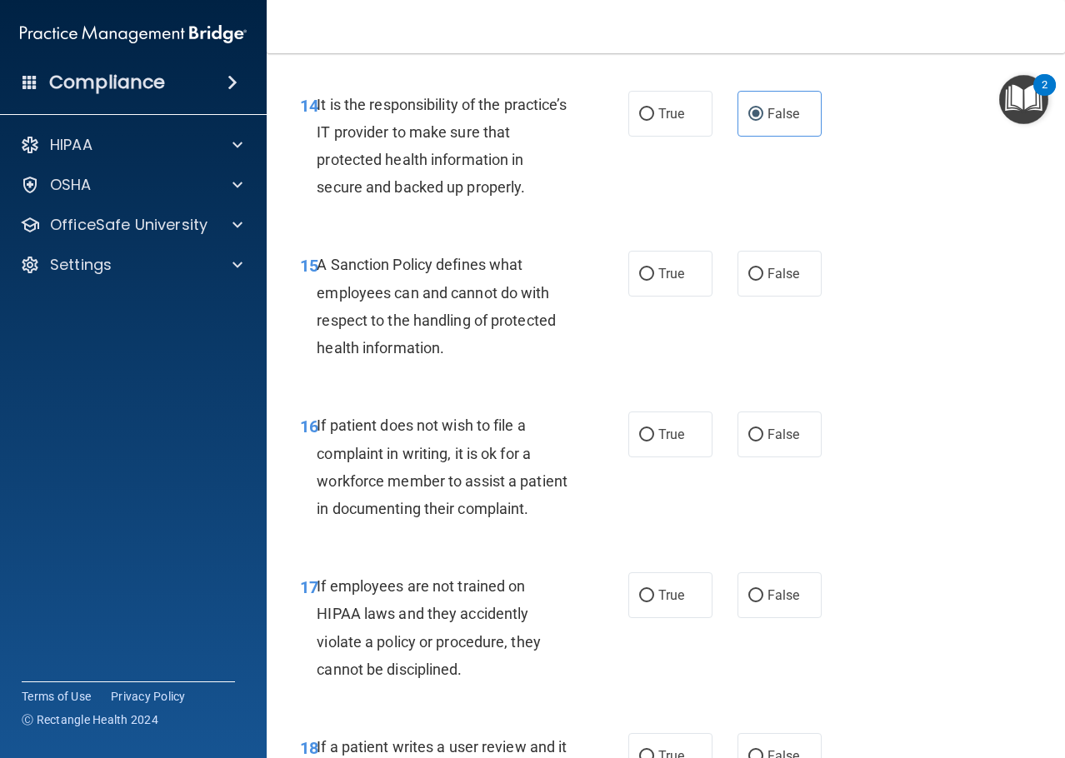
scroll to position [2750, 0]
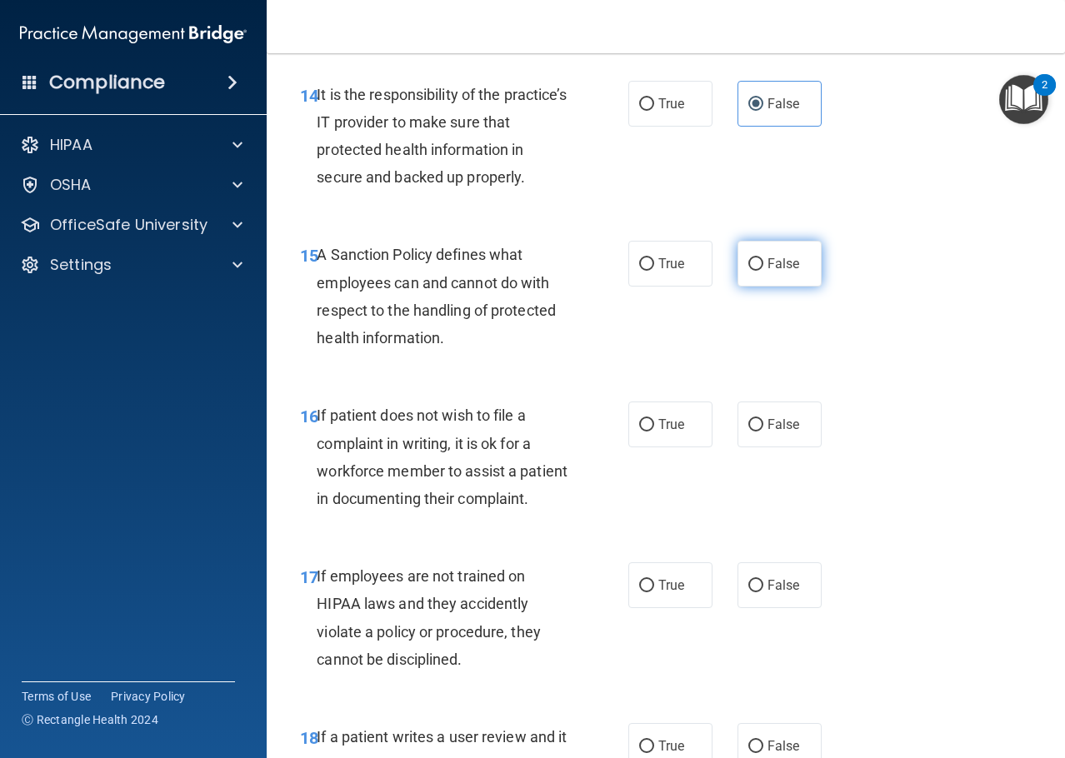
click at [782, 287] on label "False" at bounding box center [779, 264] width 84 height 46
click at [763, 271] on input "False" at bounding box center [755, 264] width 15 height 12
radio input "true"
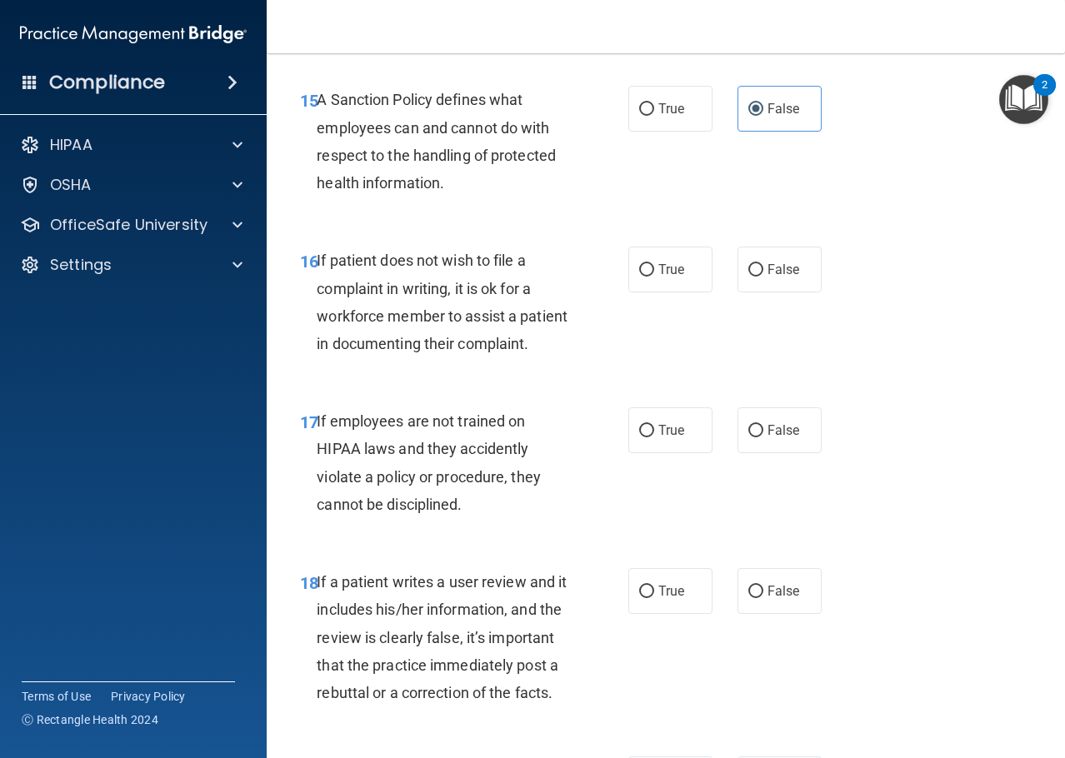
scroll to position [2916, 0]
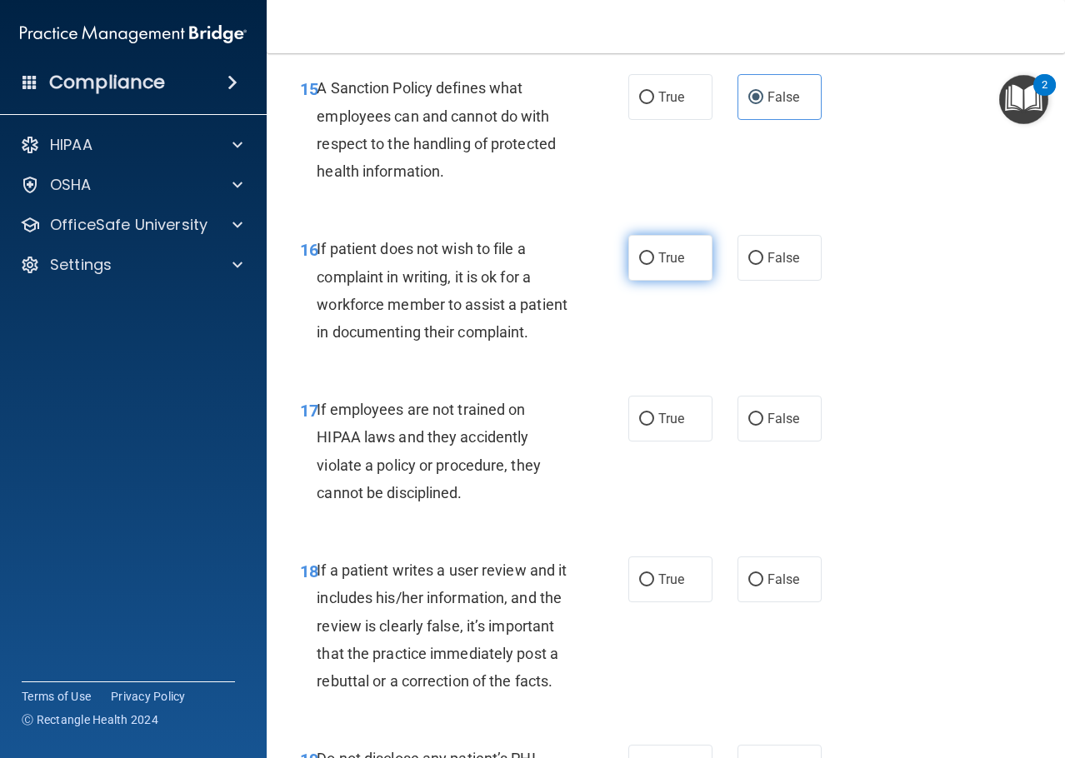
click at [667, 281] on label "True" at bounding box center [670, 258] width 84 height 46
click at [654, 265] on input "True" at bounding box center [646, 258] width 15 height 12
radio input "true"
click at [758, 442] on label "False" at bounding box center [779, 419] width 84 height 46
click at [758, 426] on input "False" at bounding box center [755, 419] width 15 height 12
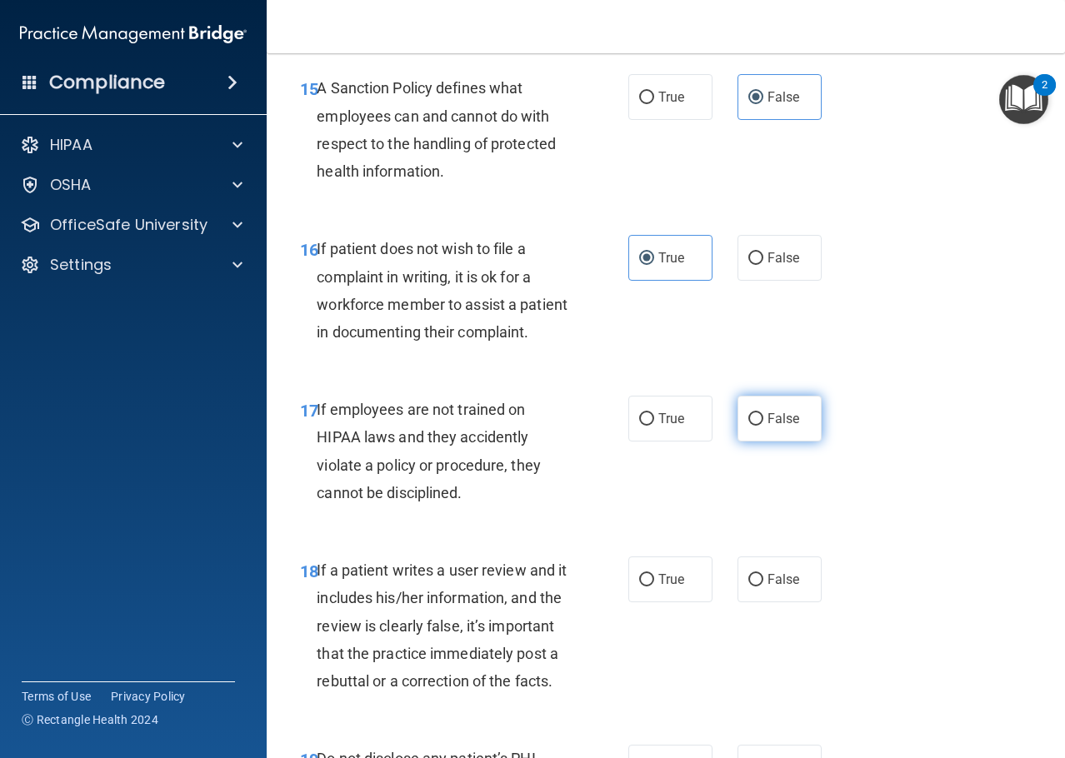
radio input "true"
drag, startPoint x: 768, startPoint y: 667, endPoint x: 817, endPoint y: 587, distance: 93.9
click at [768, 587] on span "False" at bounding box center [783, 580] width 32 height 16
click at [763, 587] on input "False" at bounding box center [755, 580] width 15 height 12
radio input "true"
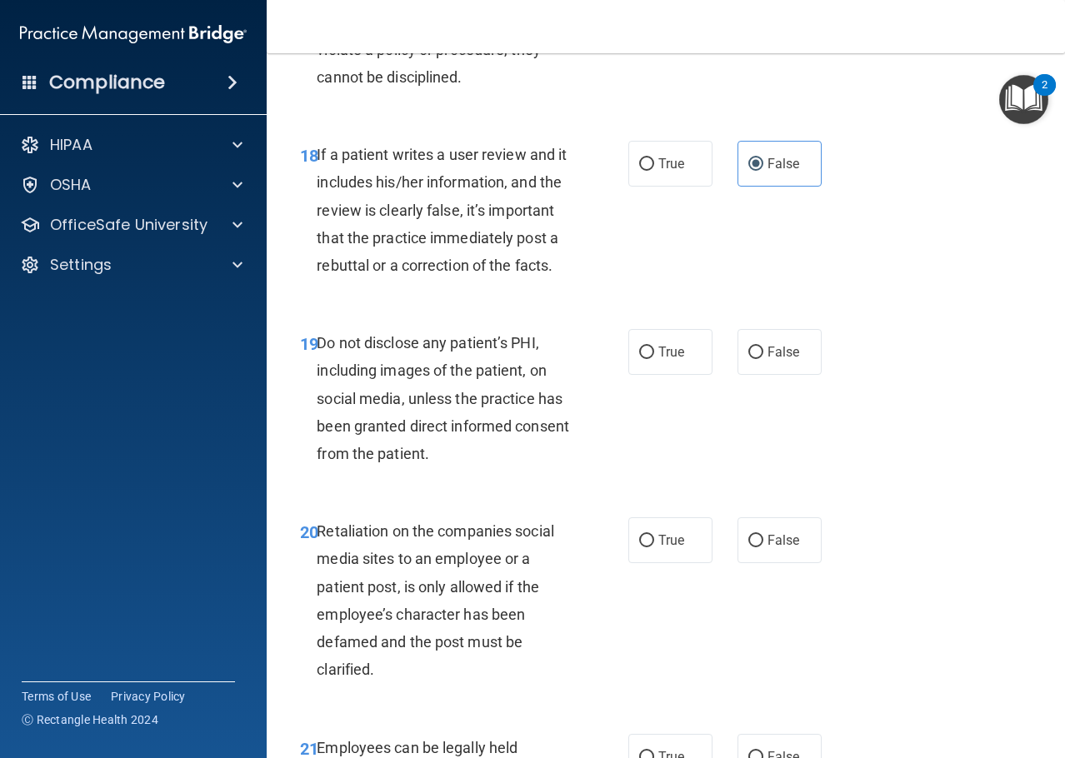
scroll to position [3333, 0]
click at [668, 374] on label "True" at bounding box center [670, 351] width 84 height 46
click at [654, 358] on input "True" at bounding box center [646, 352] width 15 height 12
radio input "true"
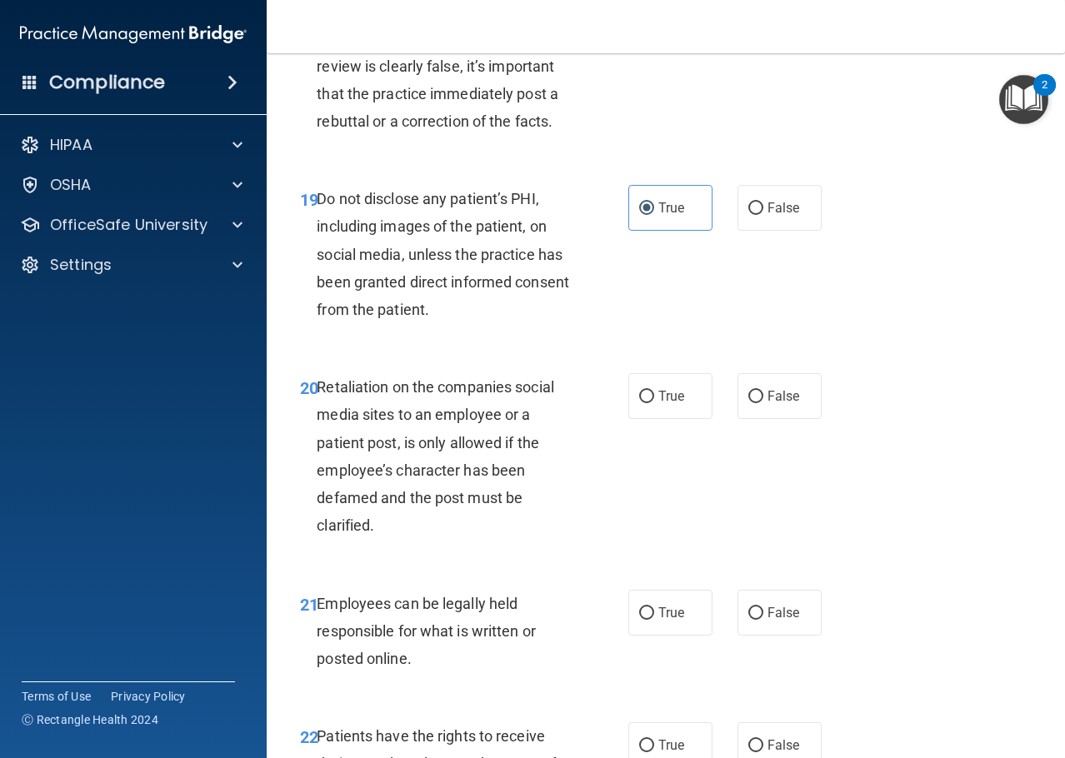
scroll to position [3750, 0]
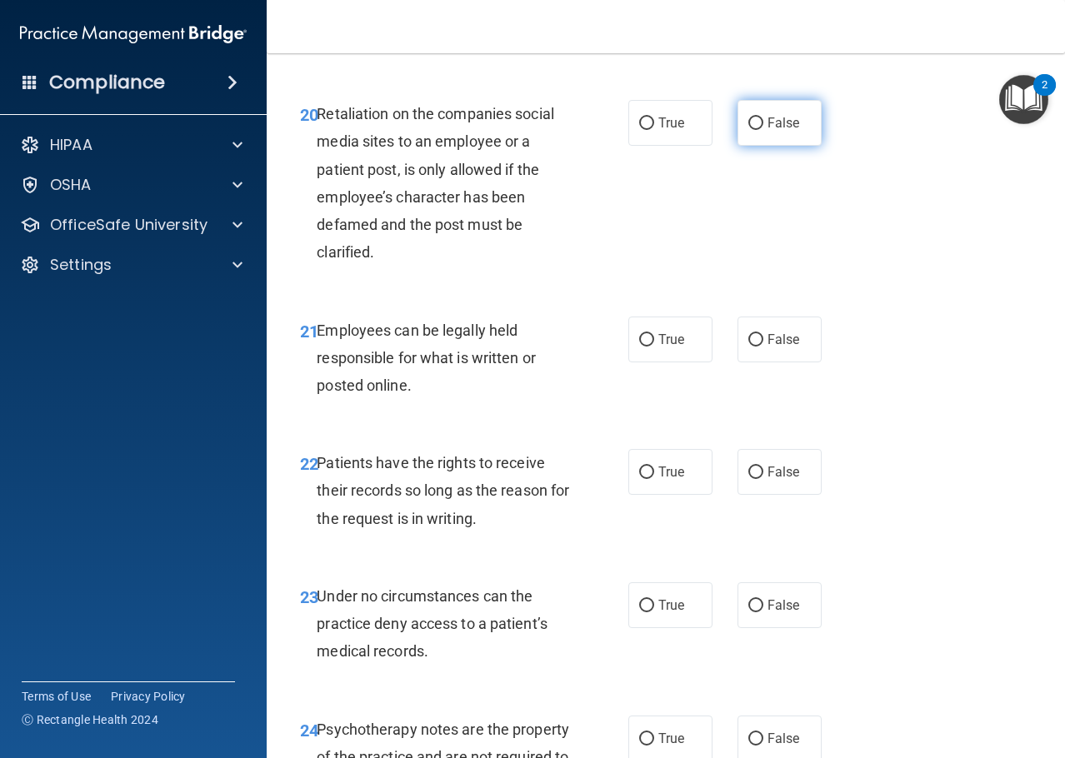
click at [748, 130] on input "False" at bounding box center [755, 123] width 15 height 12
radio input "true"
click at [650, 362] on label "True" at bounding box center [670, 340] width 84 height 46
click at [650, 347] on input "True" at bounding box center [646, 340] width 15 height 12
radio input "true"
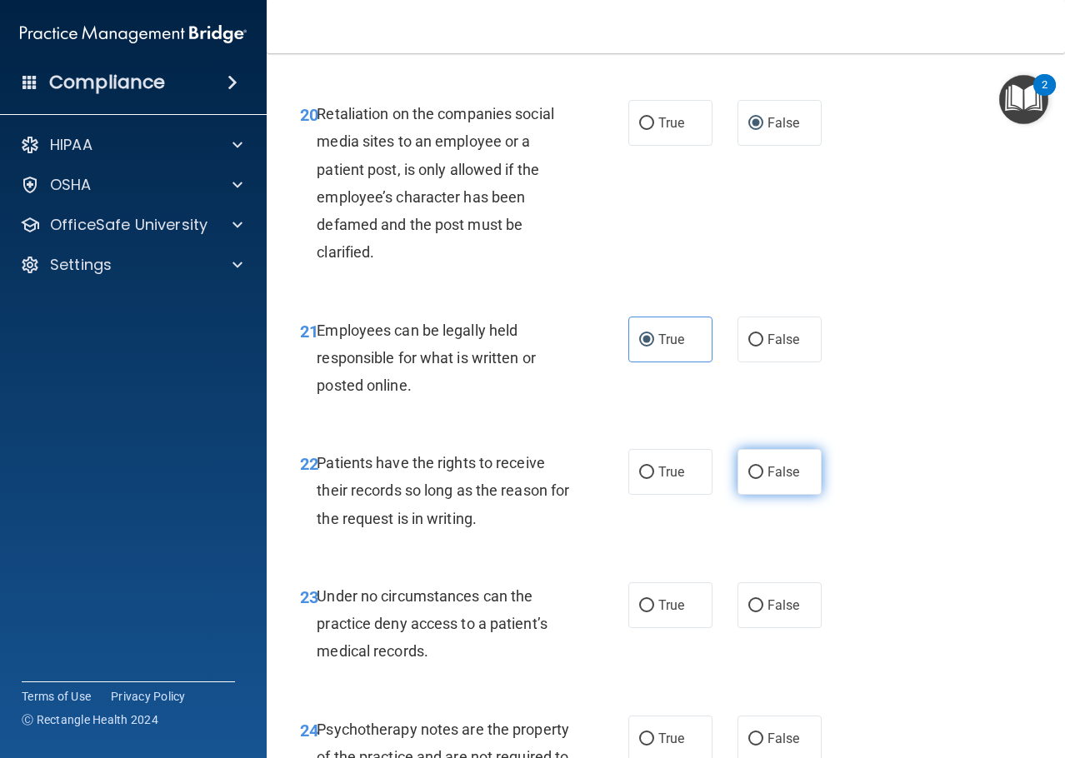
click at [757, 495] on label "False" at bounding box center [779, 472] width 84 height 46
click at [757, 479] on input "False" at bounding box center [755, 473] width 15 height 12
radio input "true"
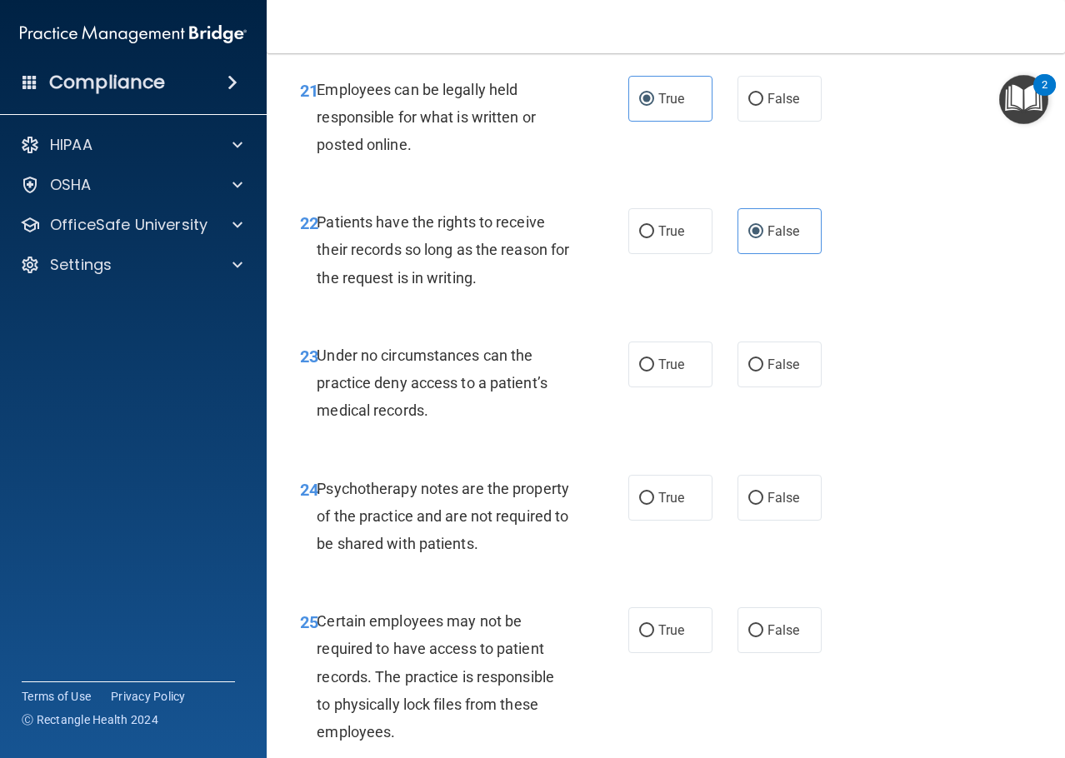
scroll to position [4000, 0]
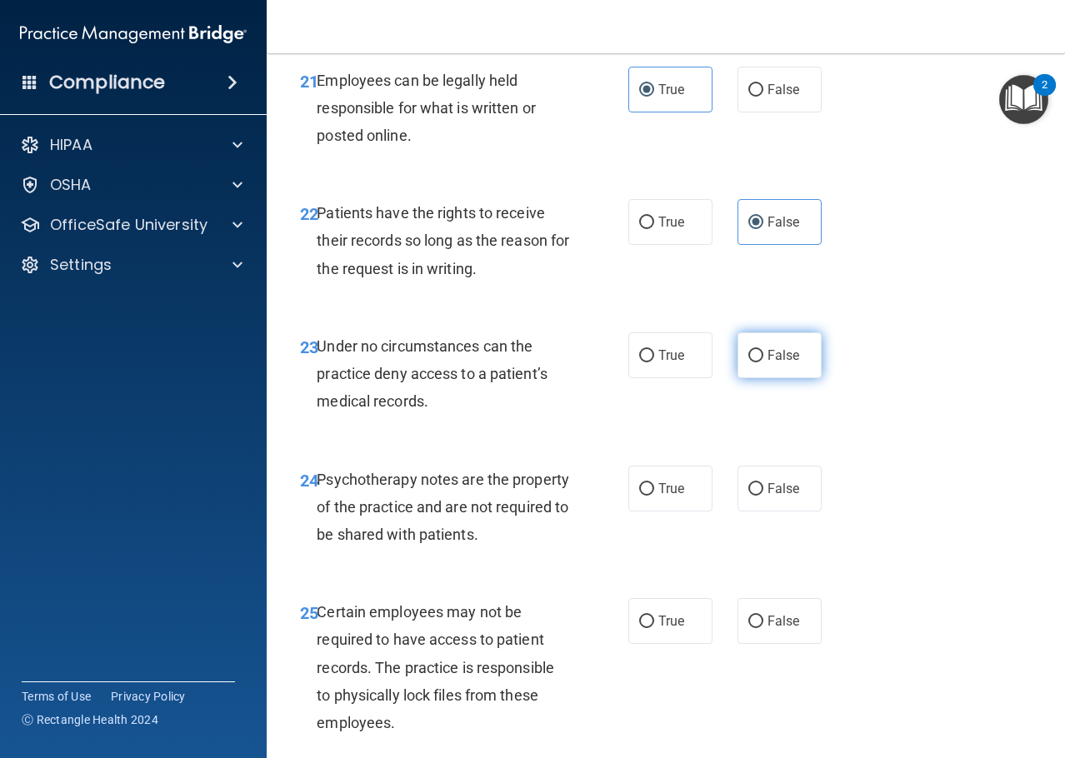
click at [772, 378] on label "False" at bounding box center [779, 355] width 84 height 46
click at [763, 362] on input "False" at bounding box center [755, 356] width 15 height 12
radio input "true"
click at [685, 512] on label "True" at bounding box center [670, 489] width 84 height 46
click at [654, 496] on input "True" at bounding box center [646, 489] width 15 height 12
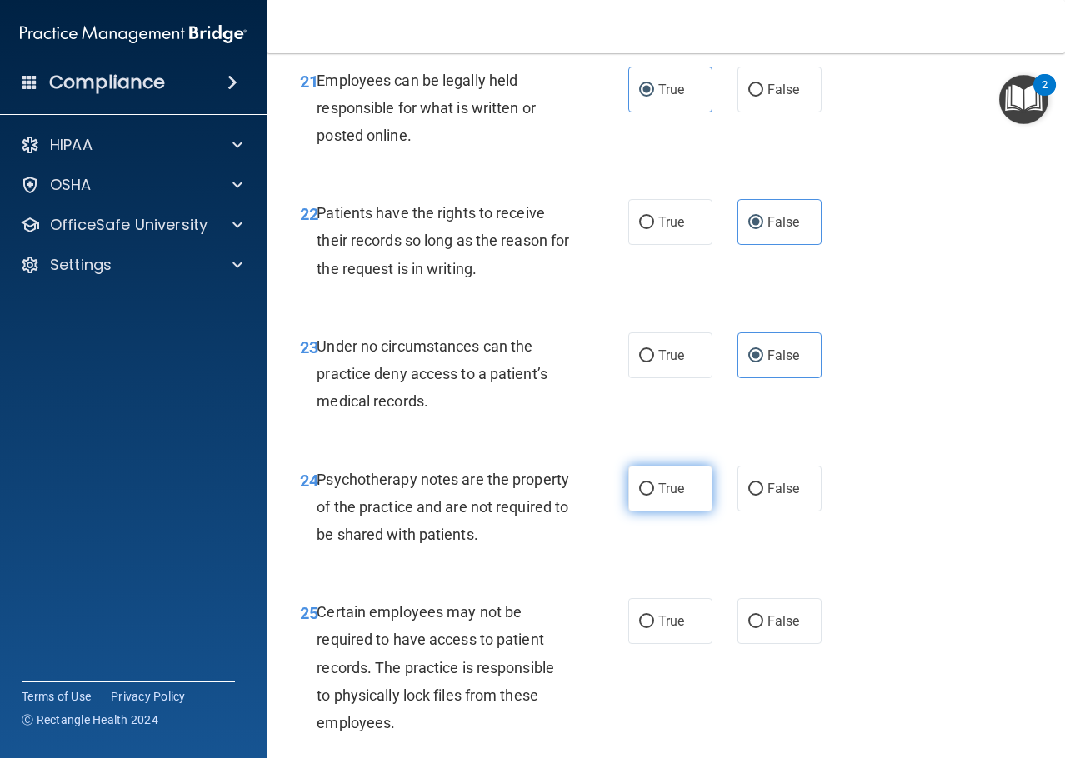
radio input "true"
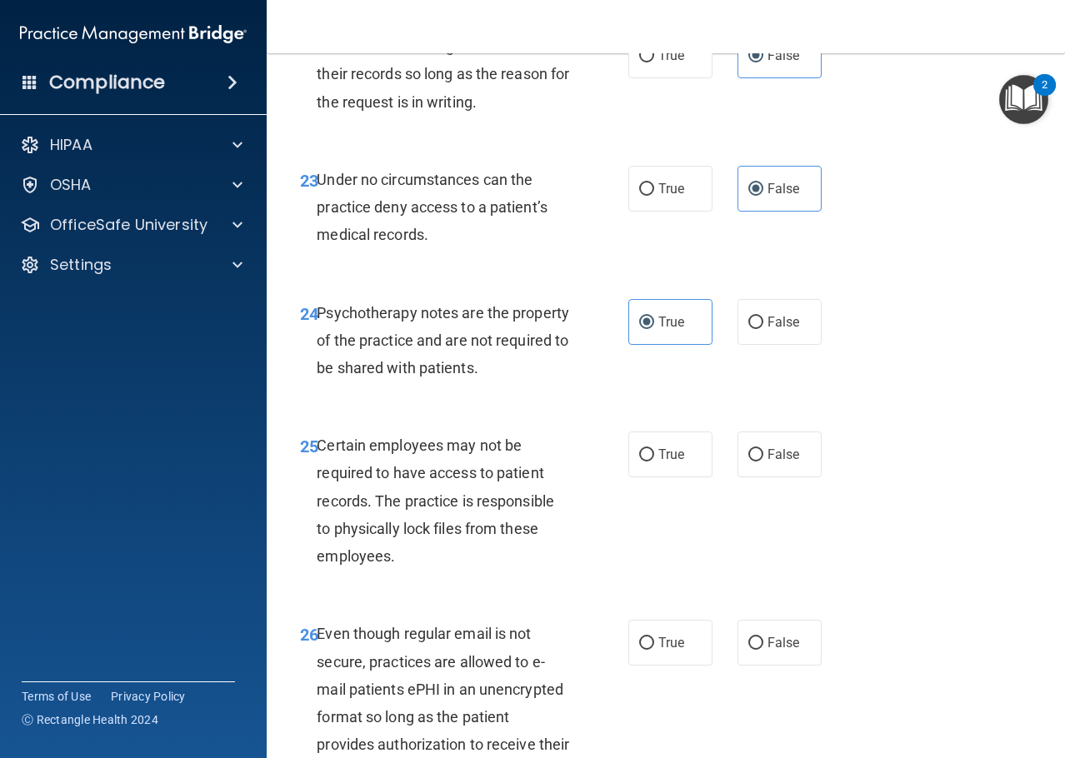
scroll to position [4250, 0]
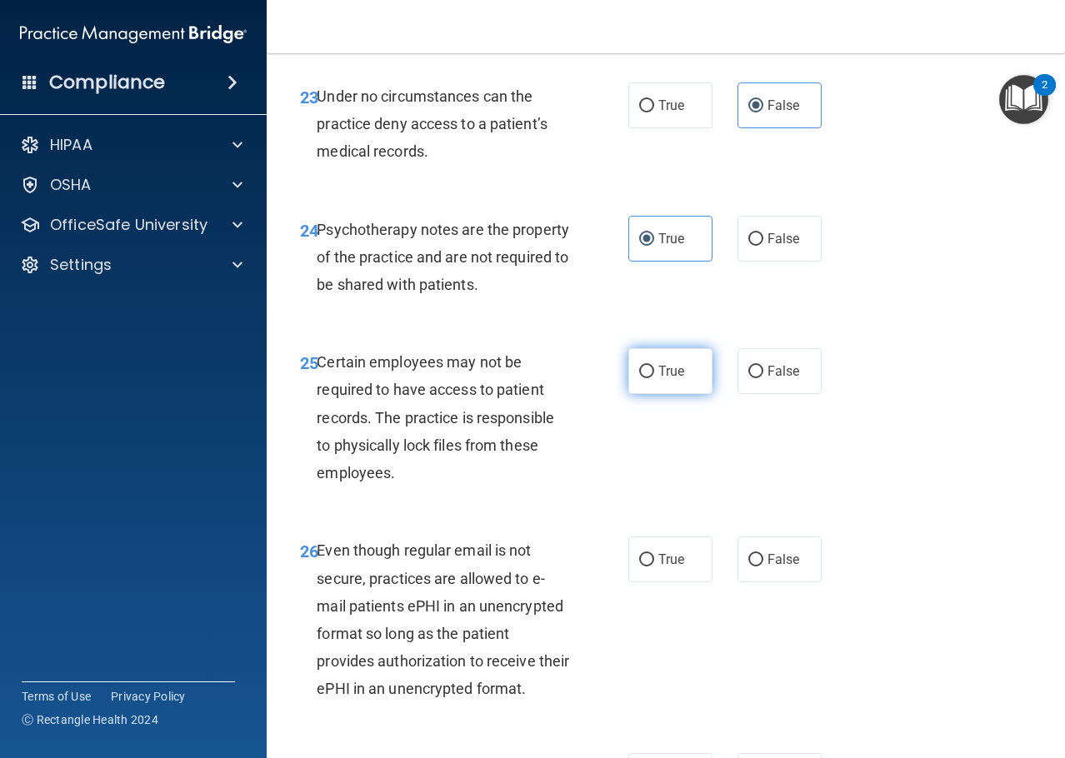
click at [678, 379] on span "True" at bounding box center [671, 371] width 26 height 16
click at [654, 378] on input "True" at bounding box center [646, 372] width 15 height 12
radio input "true"
click at [670, 567] on span "True" at bounding box center [671, 560] width 26 height 16
click at [654, 567] on input "True" at bounding box center [646, 560] width 15 height 12
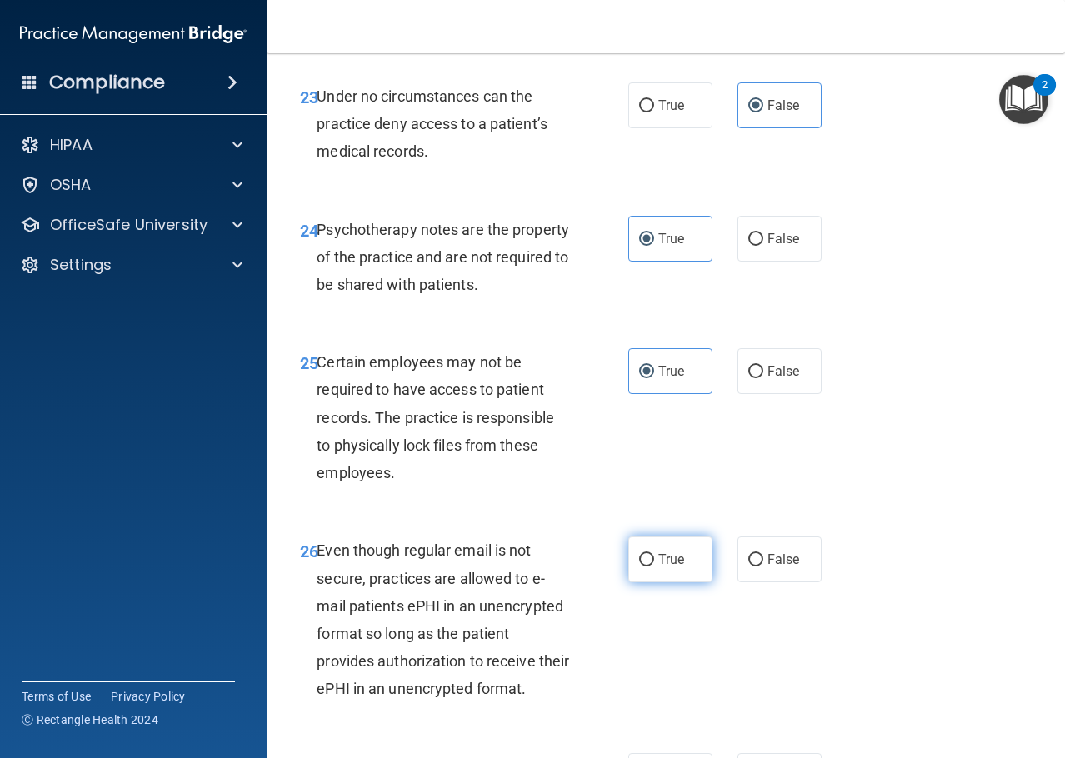
radio input "true"
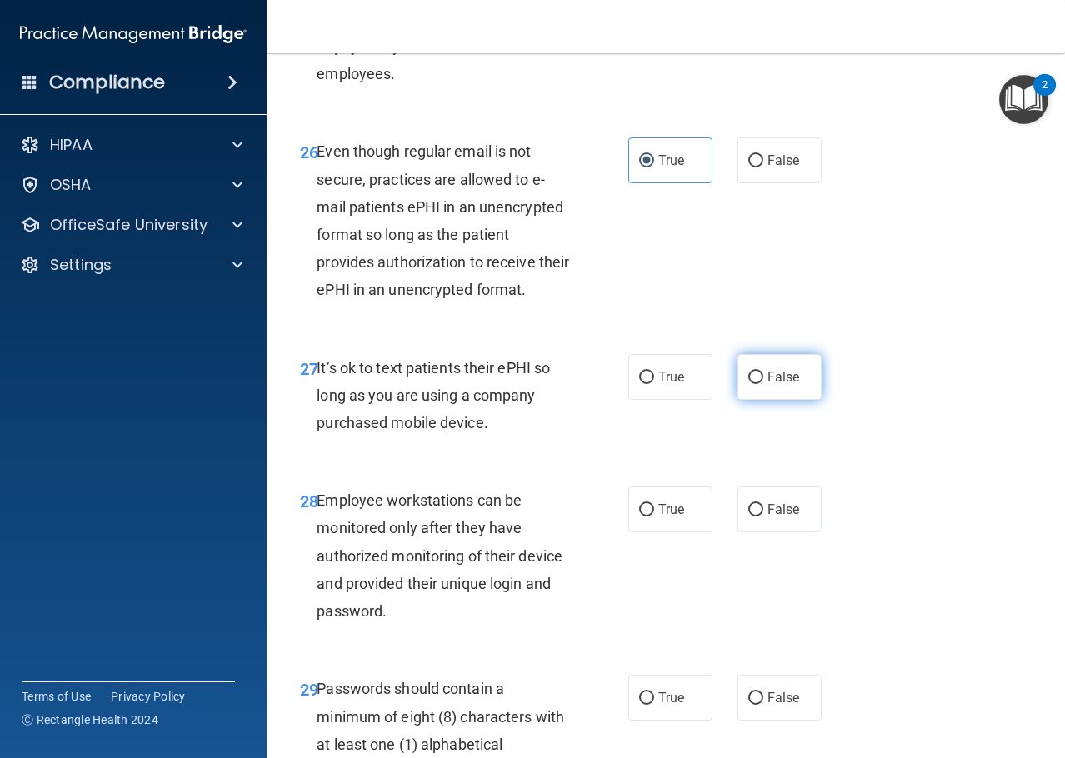
scroll to position [4666, 0]
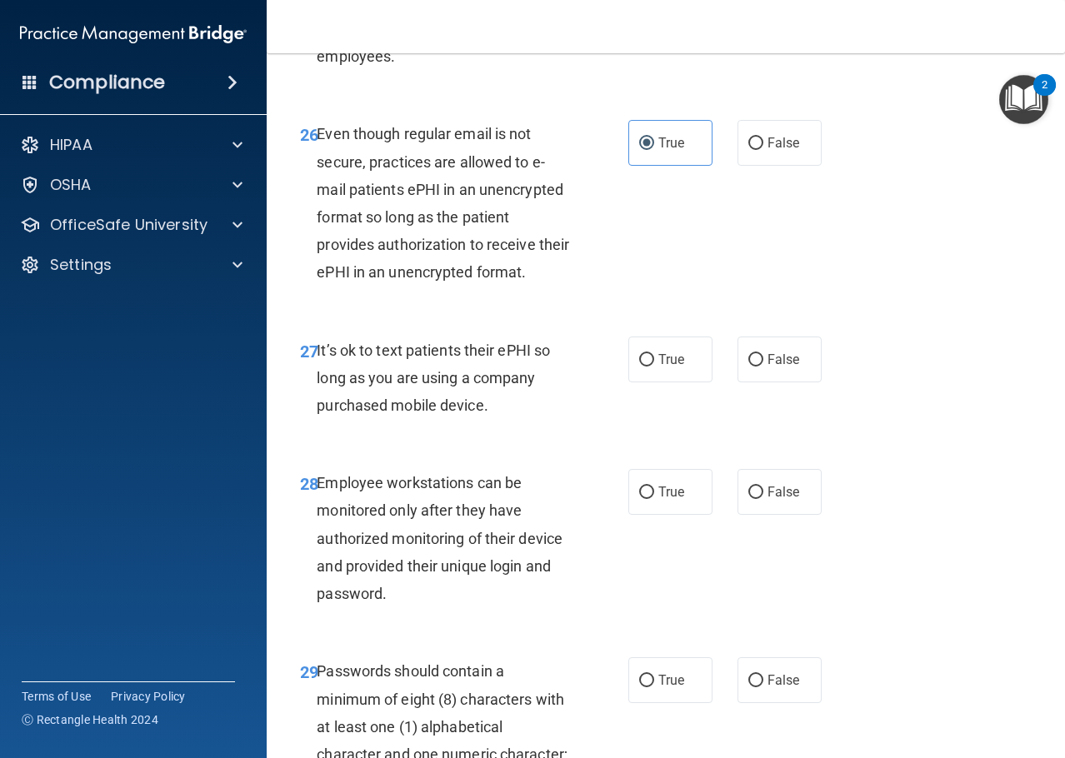
drag, startPoint x: 798, startPoint y: 470, endPoint x: 790, endPoint y: 533, distance: 63.9
click at [798, 382] on label "False" at bounding box center [779, 360] width 84 height 46
click at [763, 367] on input "False" at bounding box center [755, 360] width 15 height 12
radio input "true"
click at [776, 515] on label "False" at bounding box center [779, 492] width 84 height 46
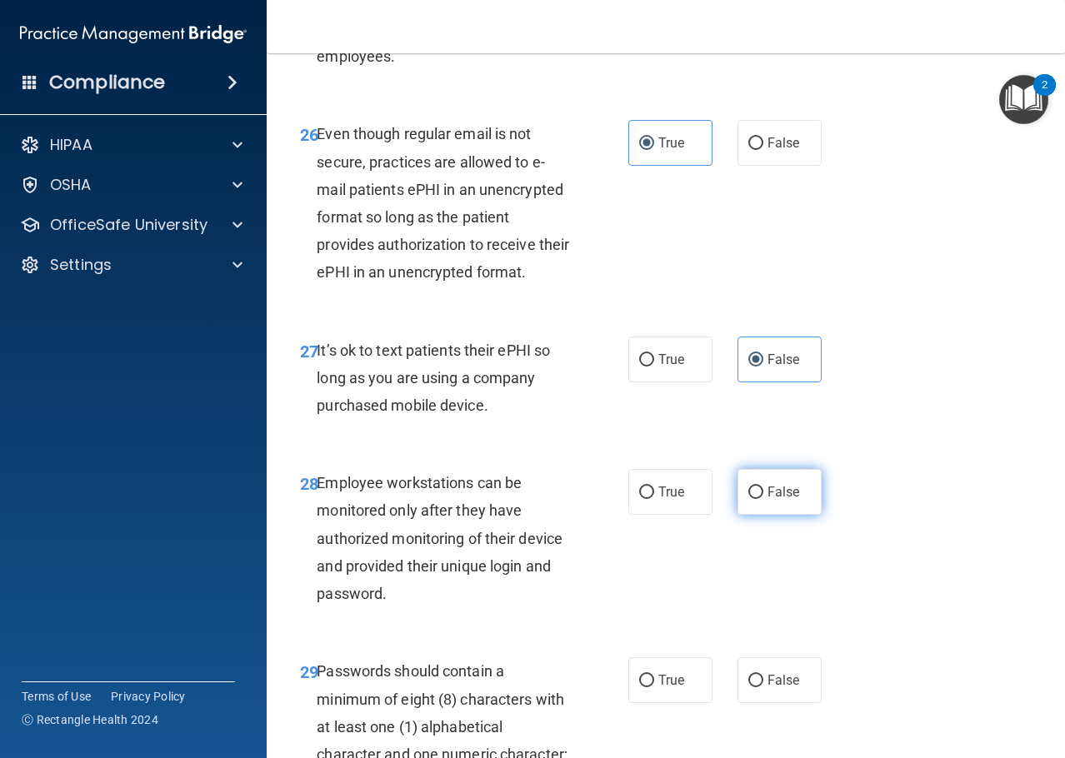
click at [763, 499] on input "False" at bounding box center [755, 493] width 15 height 12
radio input "true"
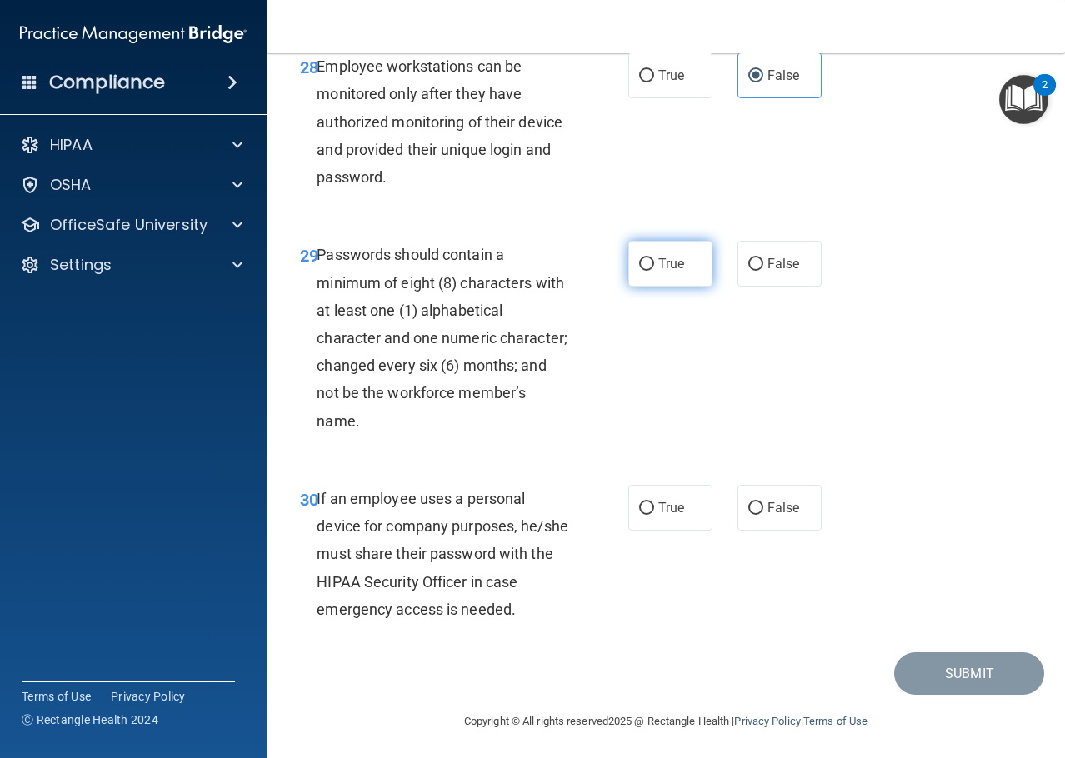
click at [652, 287] on label "True" at bounding box center [670, 264] width 84 height 46
click at [652, 271] on input "True" at bounding box center [646, 264] width 15 height 12
radio input "true"
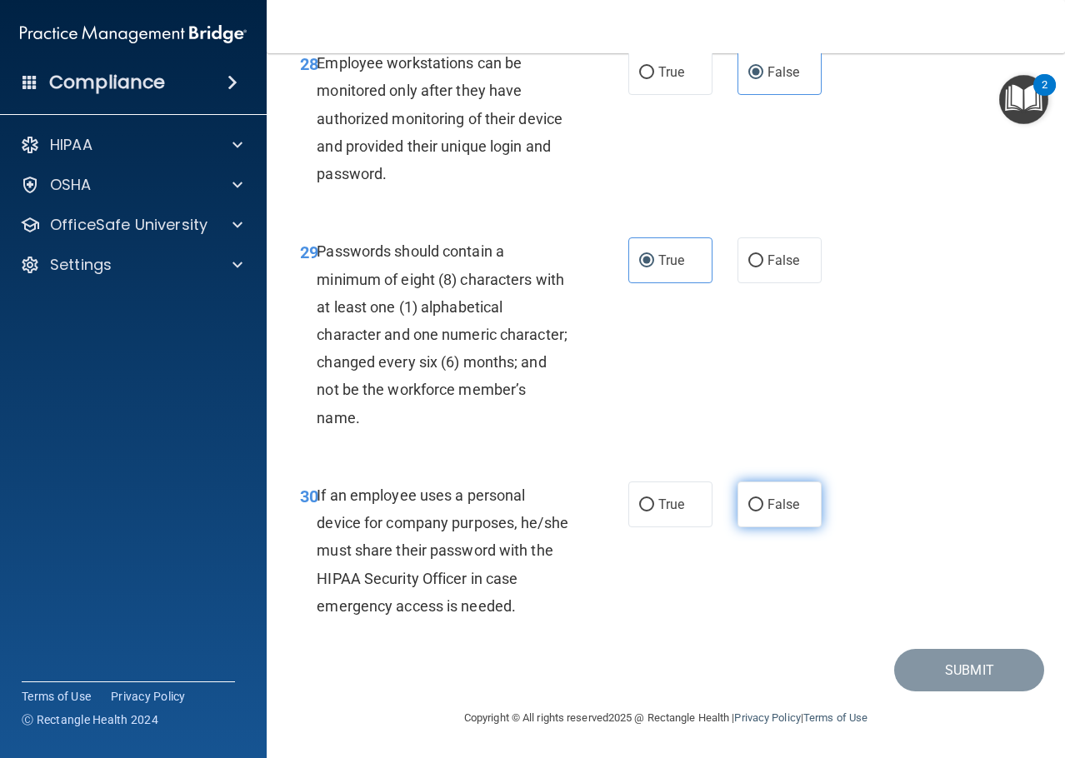
scroll to position [5196, 0]
click at [782, 507] on span "False" at bounding box center [783, 505] width 32 height 16
click at [763, 507] on input "False" at bounding box center [755, 505] width 15 height 12
radio input "true"
click at [979, 676] on button "Submit" at bounding box center [969, 670] width 150 height 42
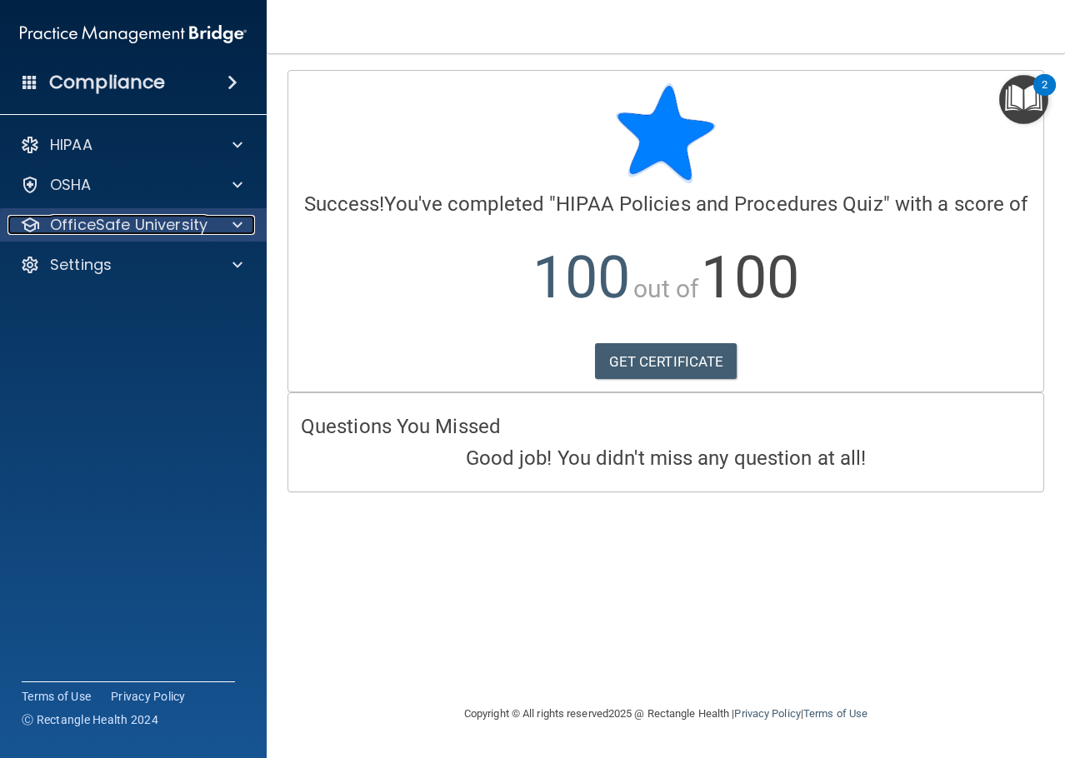
click at [231, 220] on div at bounding box center [235, 225] width 42 height 20
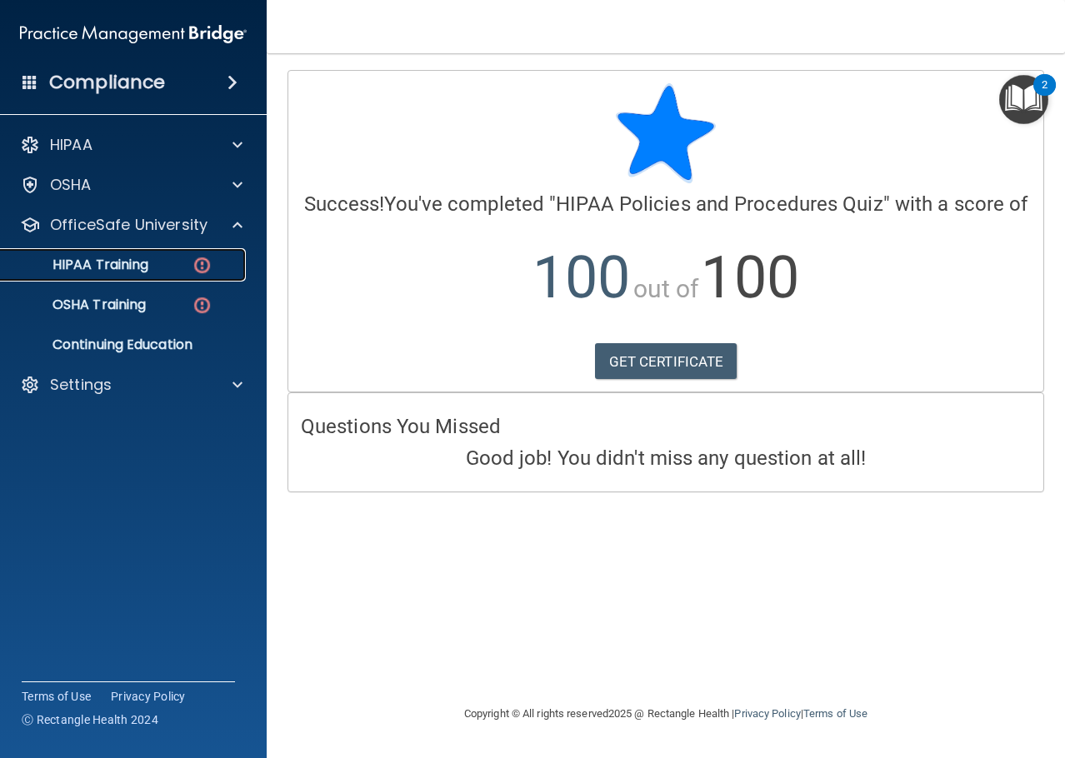
click at [146, 281] on link "HIPAA Training" at bounding box center [114, 264] width 262 height 33
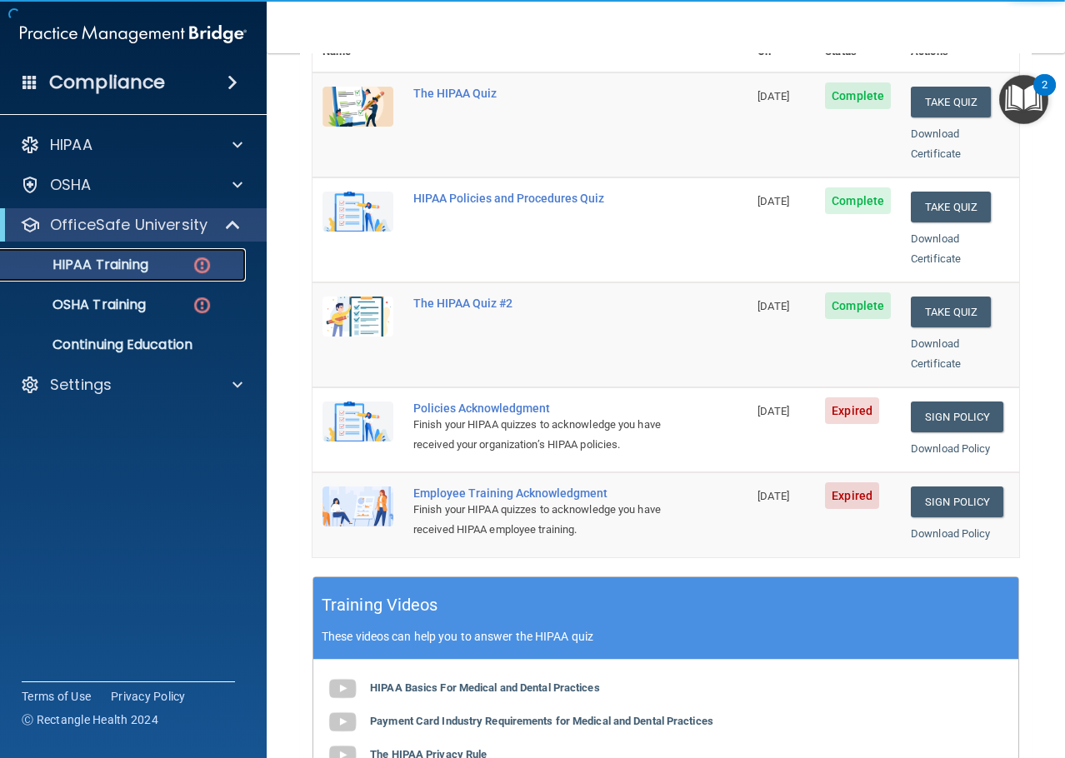
scroll to position [333, 0]
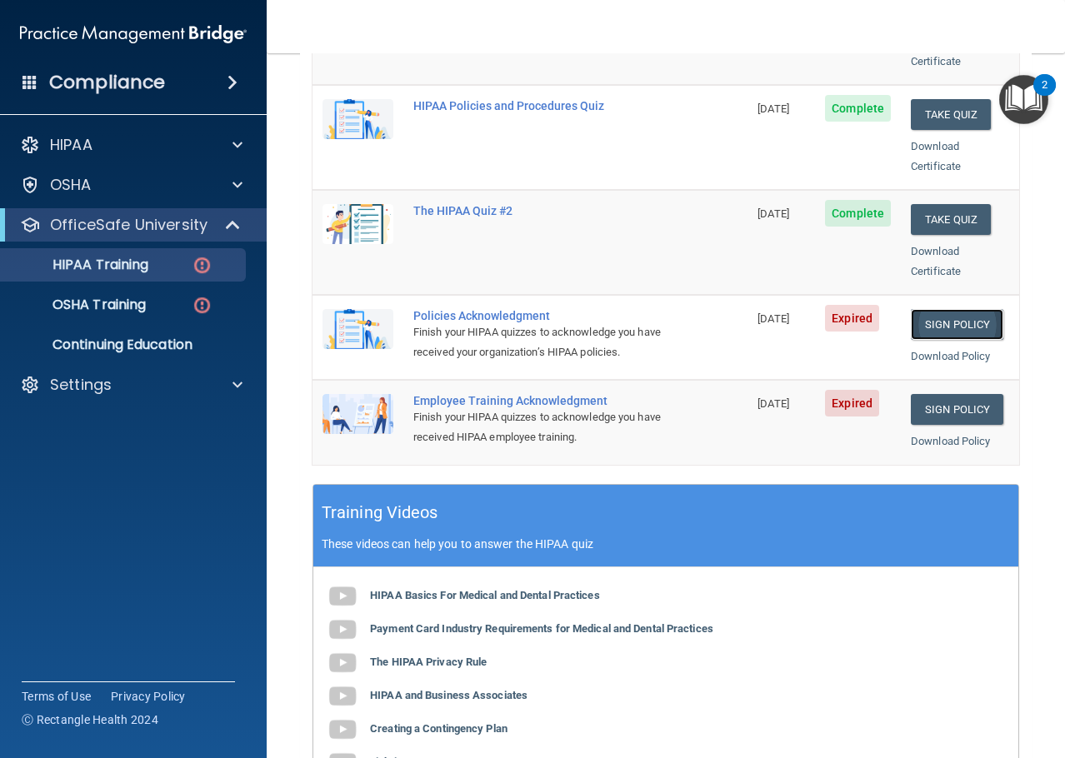
click at [930, 309] on link "Sign Policy" at bounding box center [957, 324] width 92 height 31
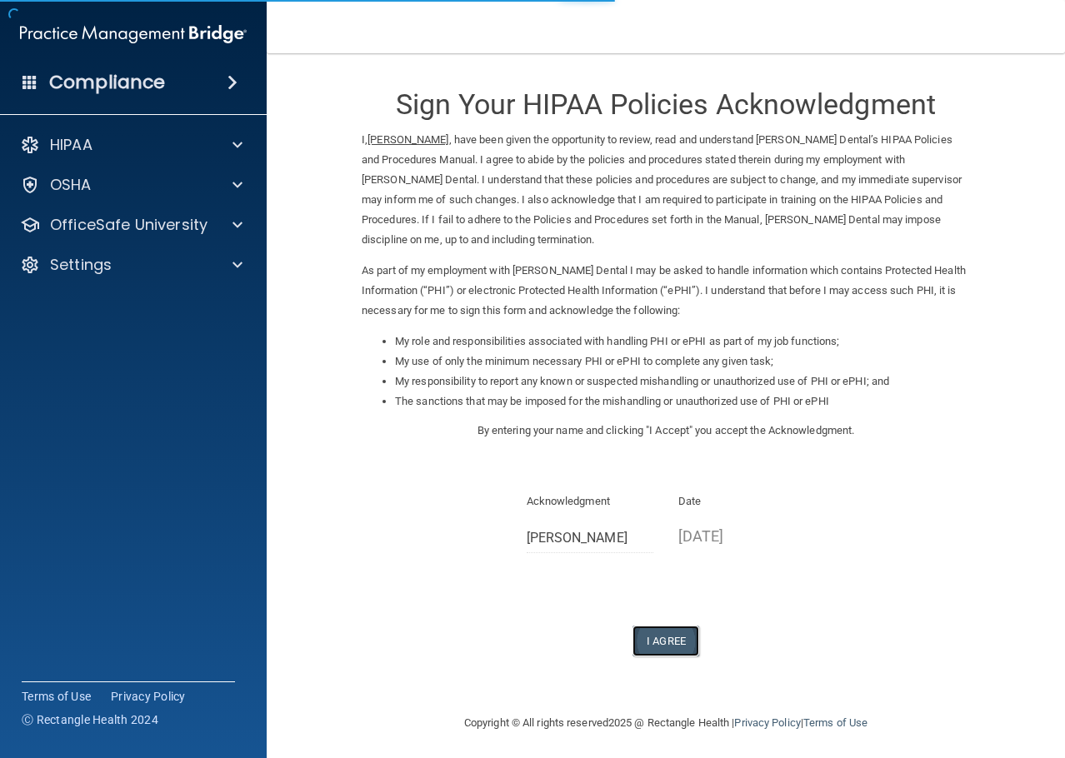
click at [658, 643] on button "I Agree" at bounding box center [665, 641] width 67 height 31
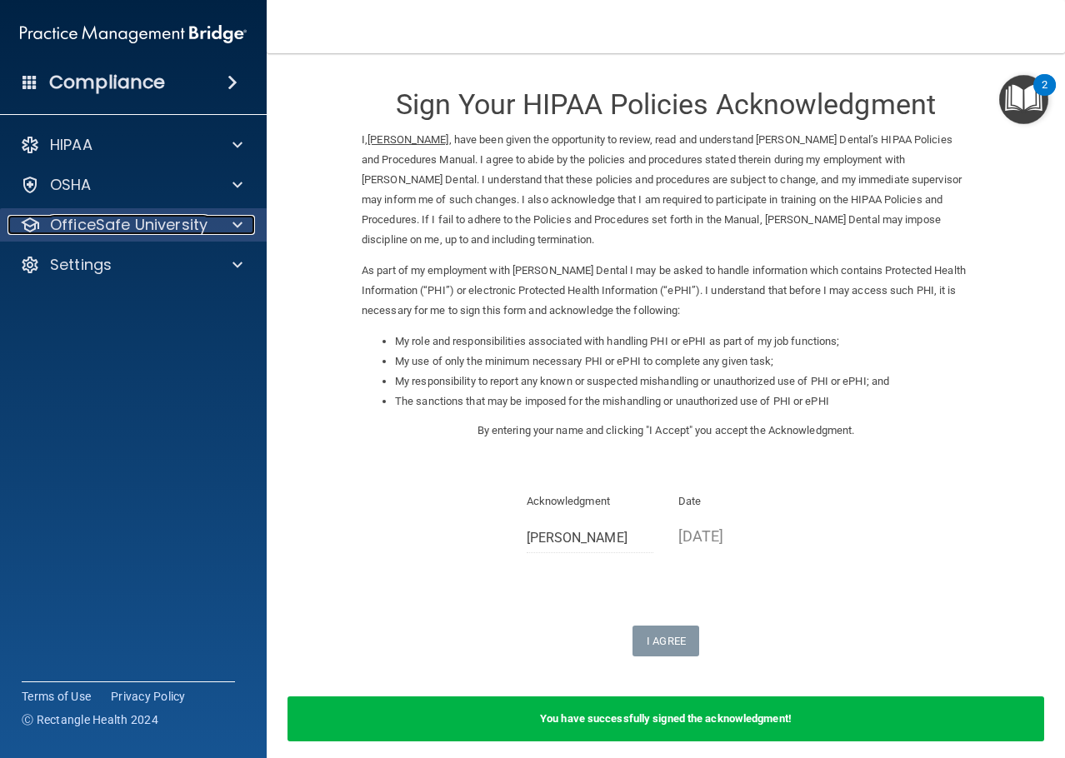
click at [118, 217] on p "OfficeSafe University" at bounding box center [128, 225] width 157 height 20
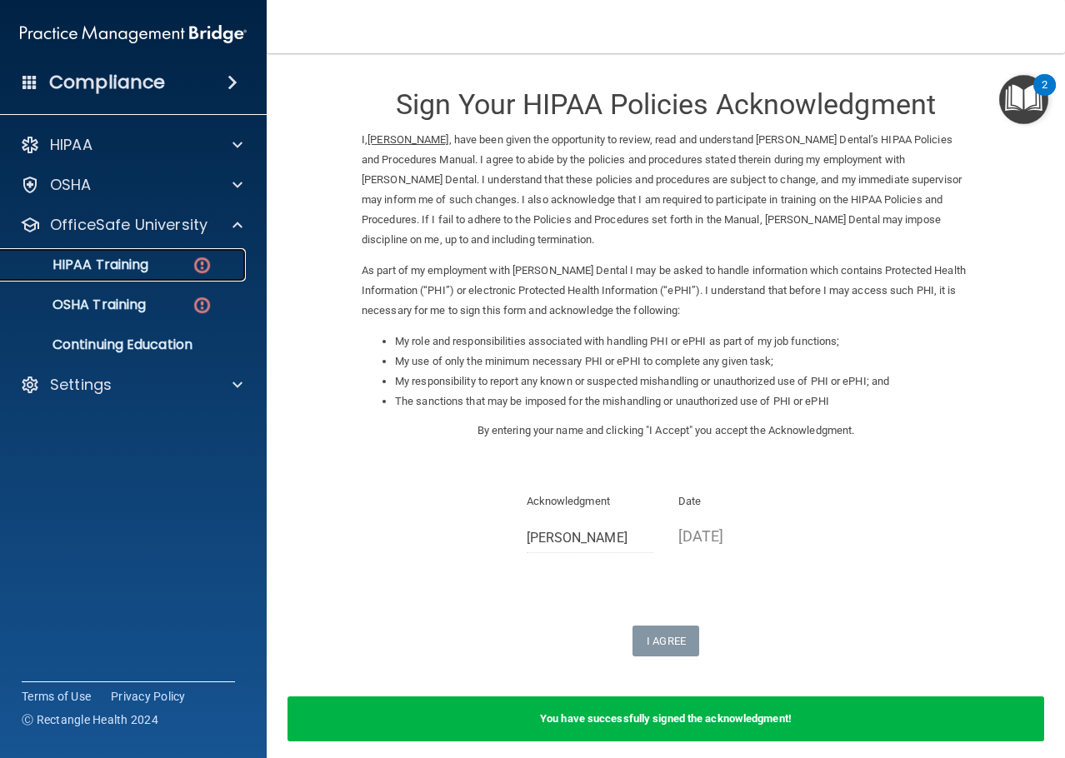
click at [122, 264] on p "HIPAA Training" at bounding box center [79, 265] width 137 height 17
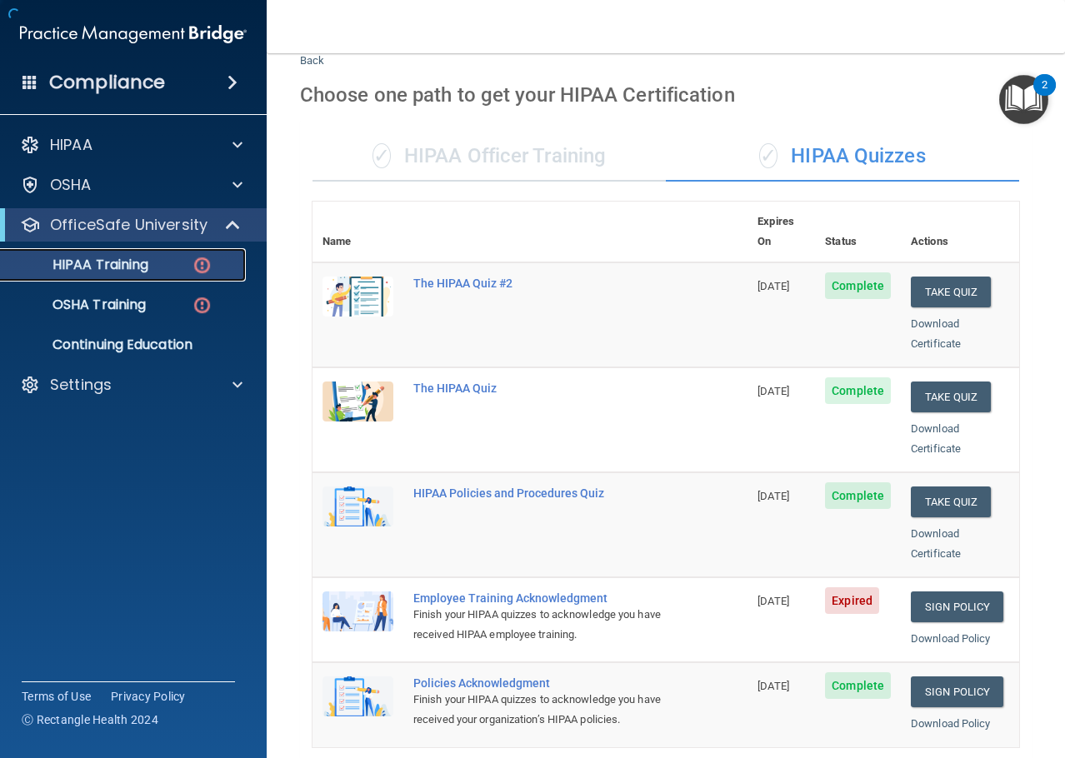
scroll to position [333, 0]
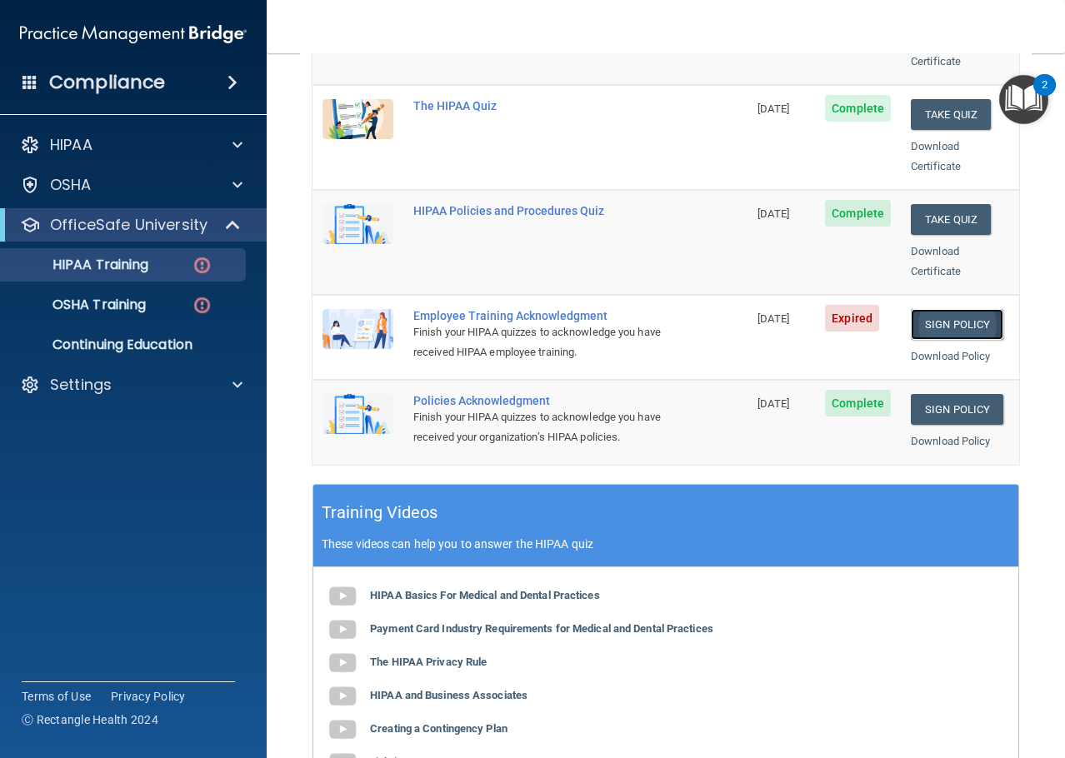
click at [949, 309] on link "Sign Policy" at bounding box center [957, 324] width 92 height 31
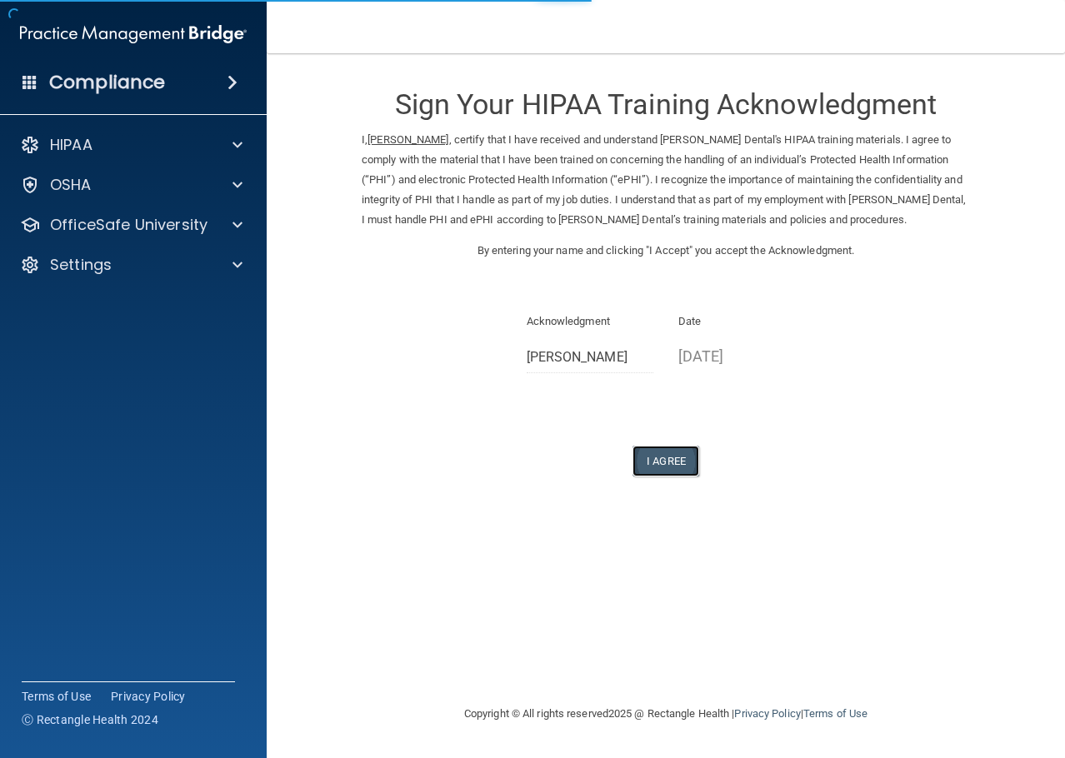
click at [673, 452] on button "I Agree" at bounding box center [665, 461] width 67 height 31
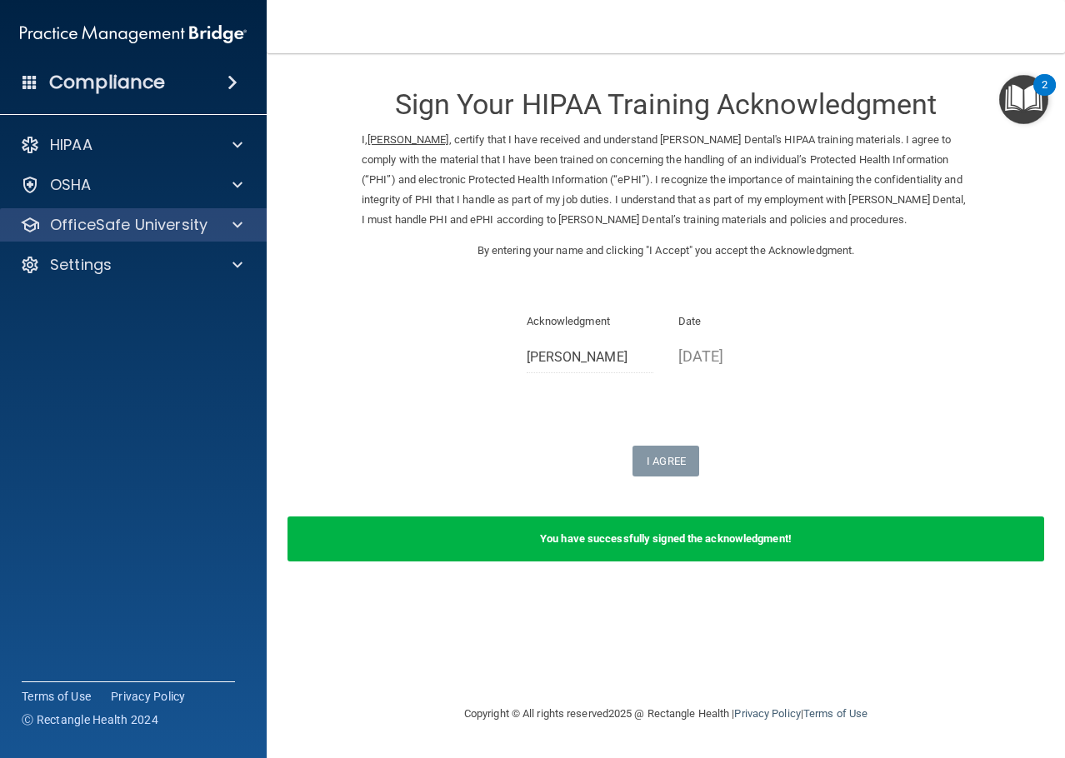
click at [155, 237] on div "OfficeSafe University" at bounding box center [133, 224] width 267 height 33
click at [224, 229] on div at bounding box center [235, 225] width 42 height 20
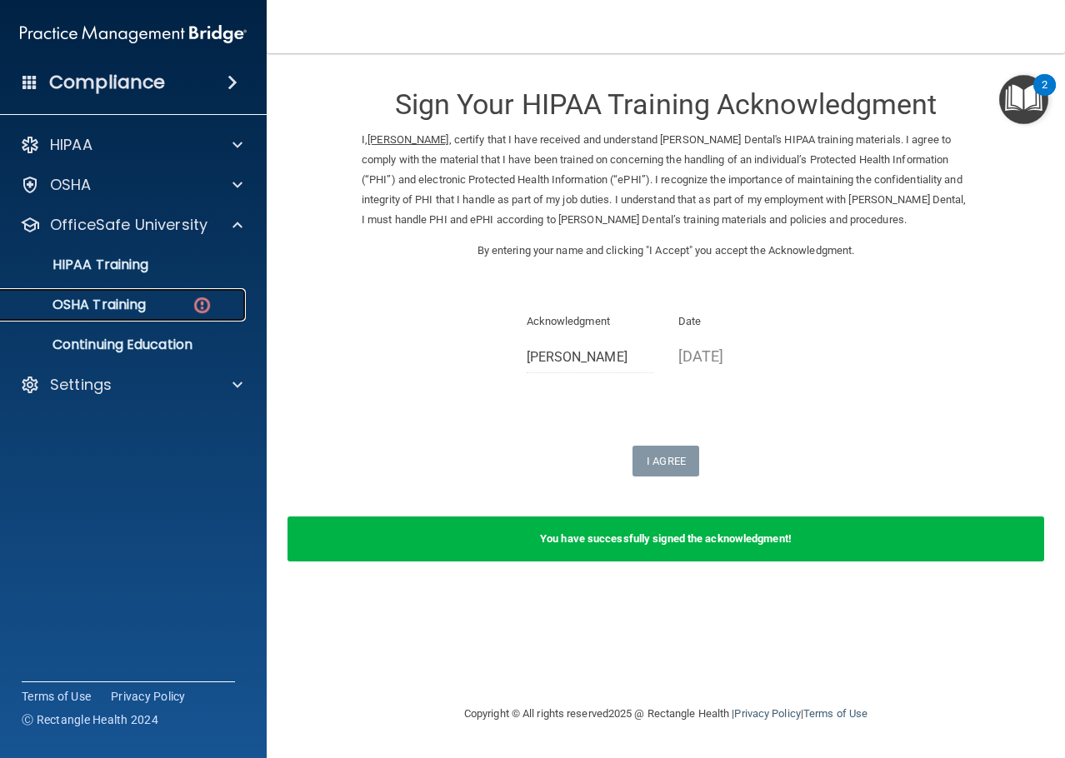
click at [142, 297] on p "OSHA Training" at bounding box center [78, 305] width 135 height 17
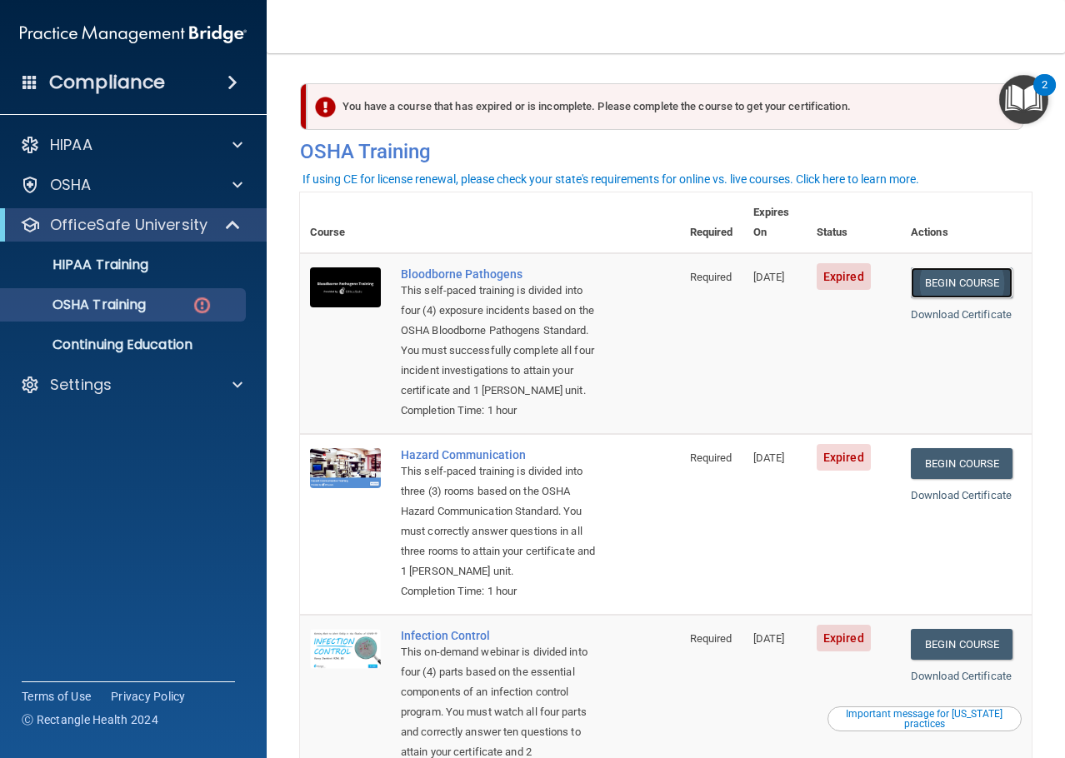
click at [919, 269] on link "Begin Course" at bounding box center [962, 282] width 102 height 31
